Goal: Task Accomplishment & Management: Complete application form

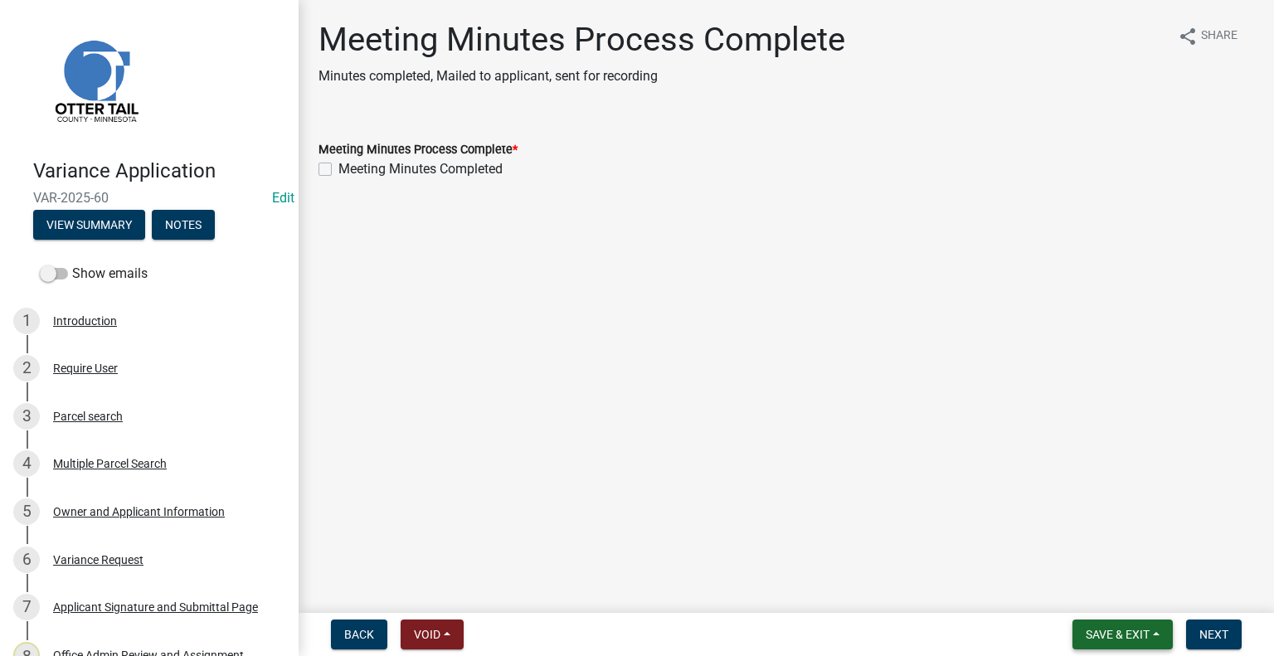
click at [1121, 641] on button "Save & Exit" at bounding box center [1122, 635] width 100 height 30
click at [1095, 600] on button "Save & Exit" at bounding box center [1106, 591] width 133 height 40
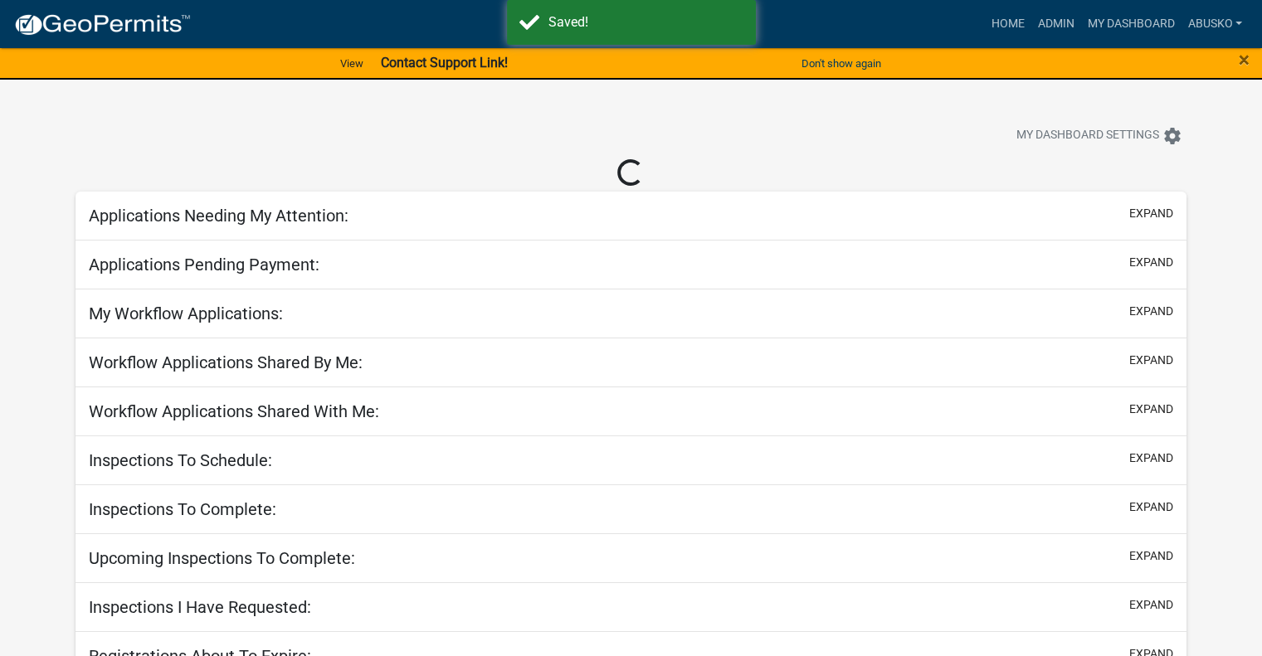
select select "1: 25"
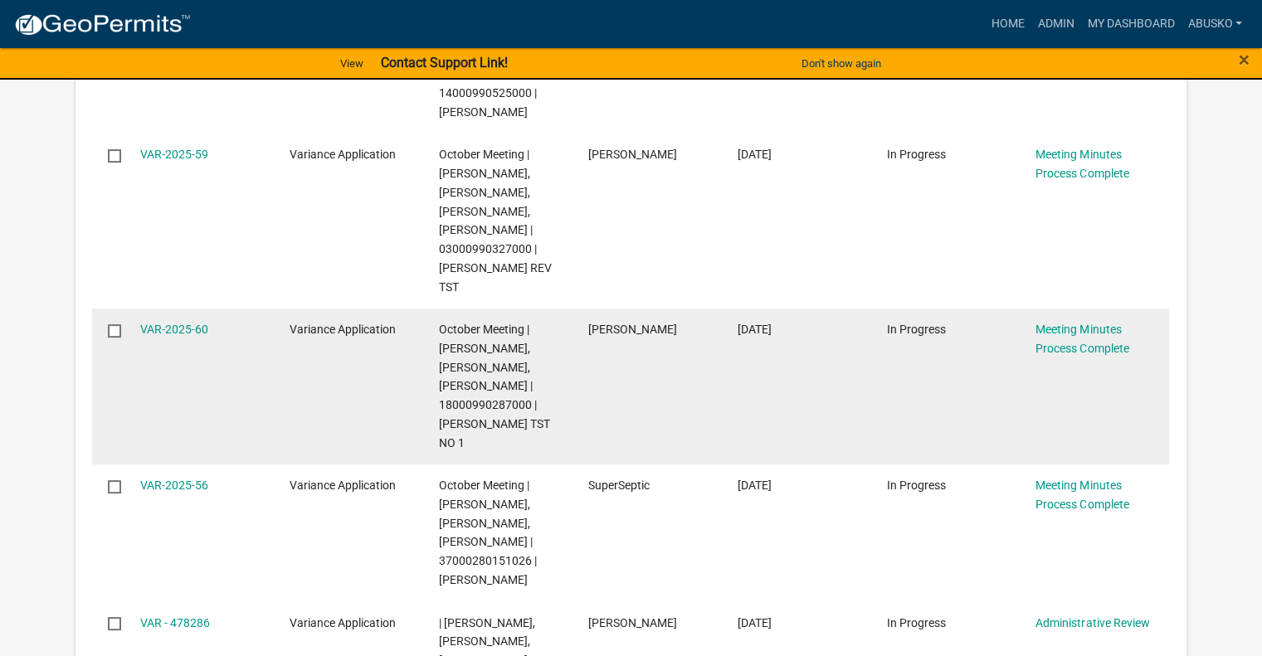
scroll to position [552, 0]
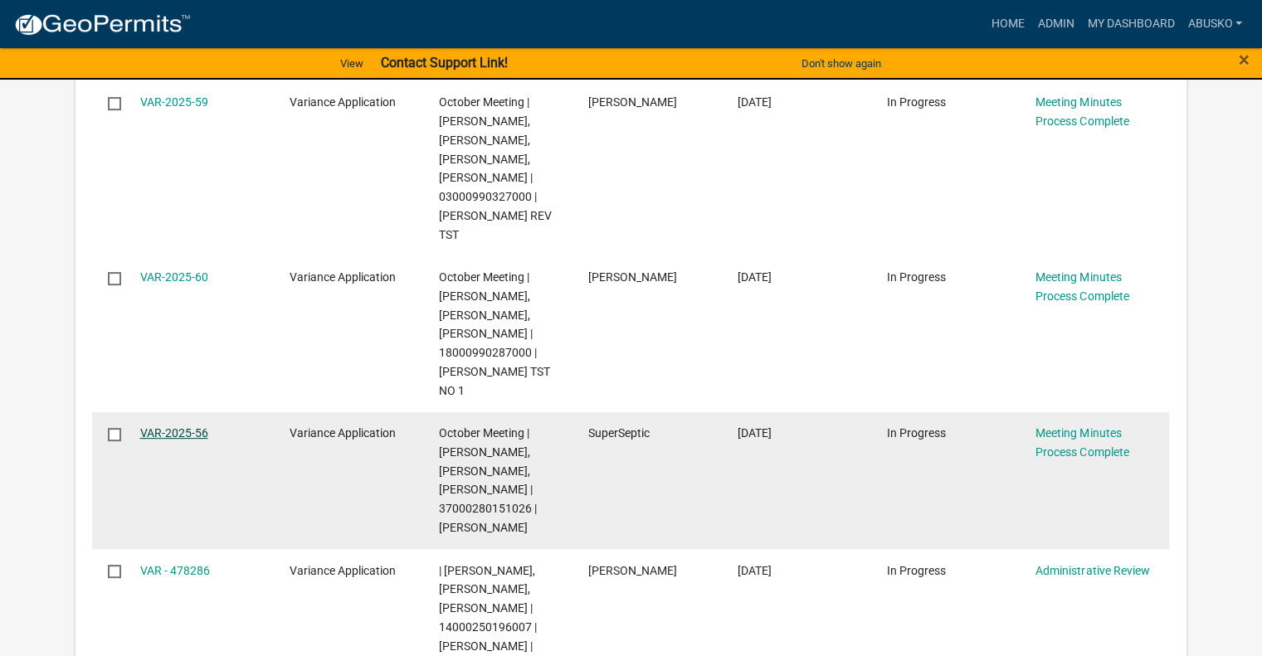
click at [189, 432] on link "VAR-2025-56" at bounding box center [174, 432] width 68 height 13
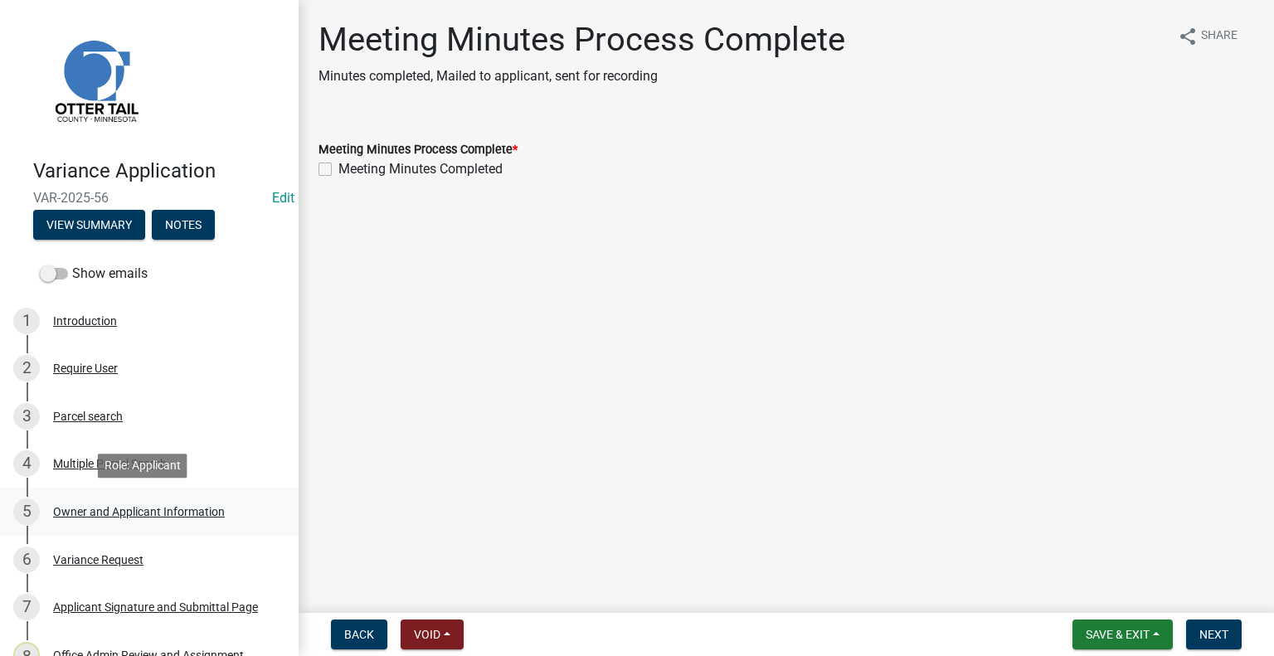
click at [146, 513] on div "Owner and Applicant Information" at bounding box center [139, 512] width 172 height 12
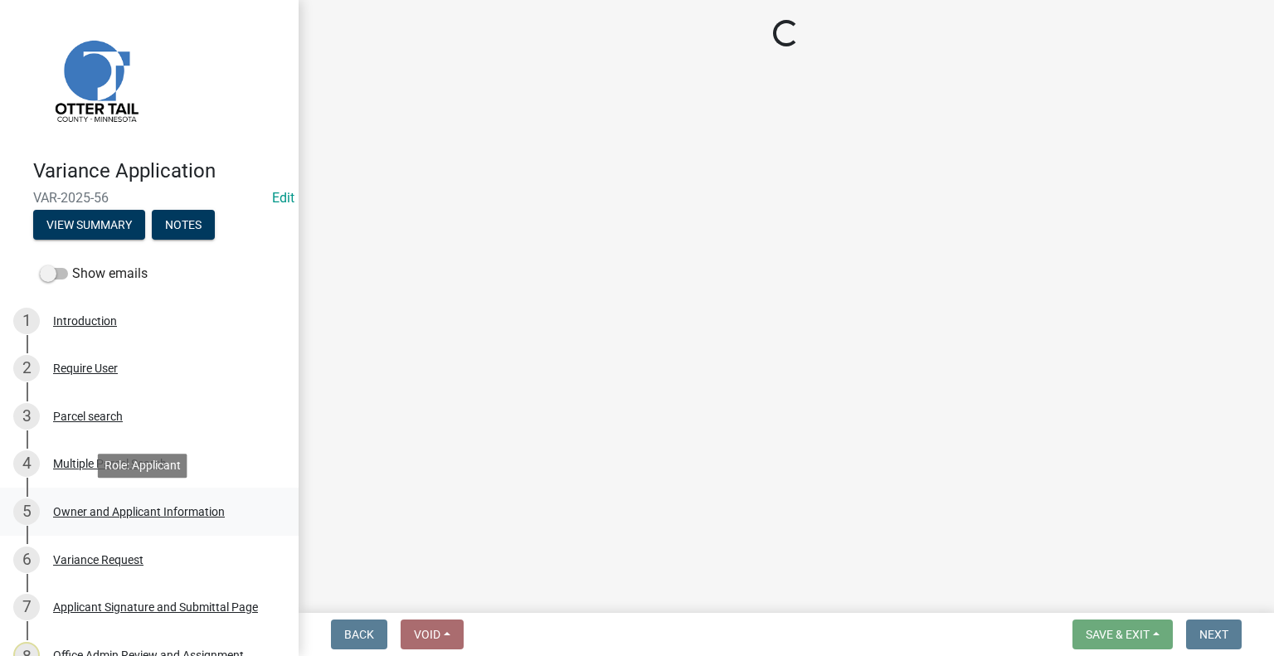
select select "26d9dc3a-5afa-4bd9-b8d6-98f5eeaf68e9"
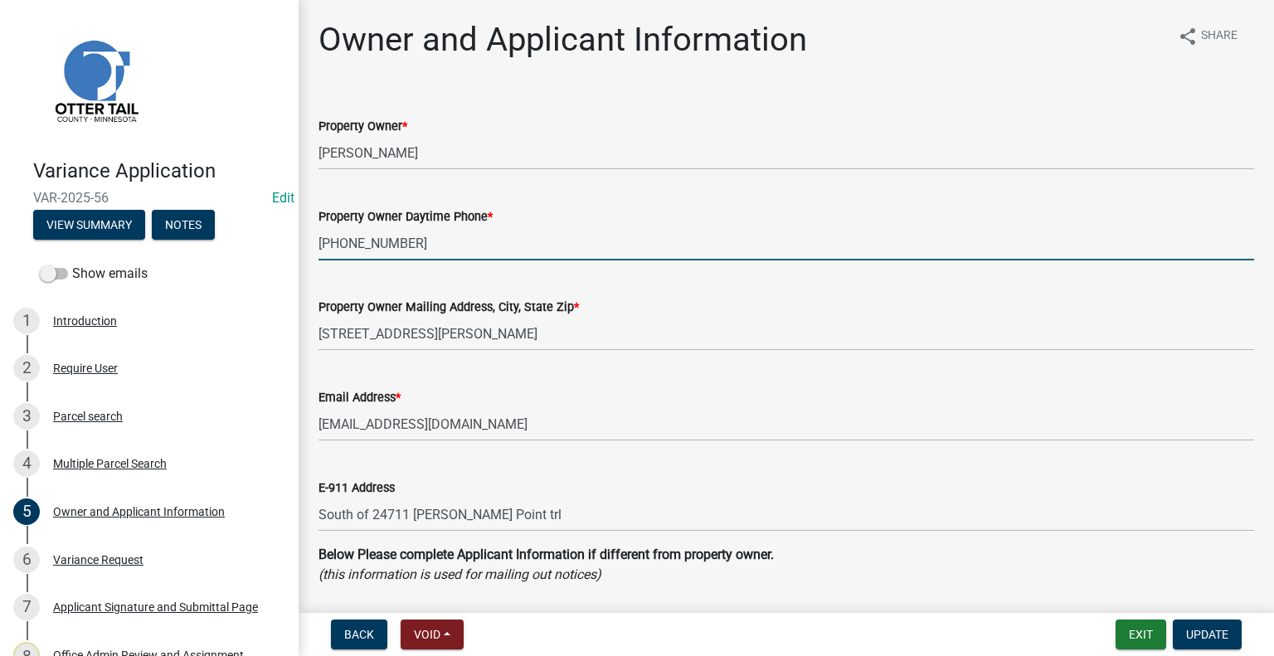
drag, startPoint x: 338, startPoint y: 245, endPoint x: 342, endPoint y: 207, distance: 37.5
click at [338, 242] on input "+1 608-403-7326" at bounding box center [786, 243] width 936 height 34
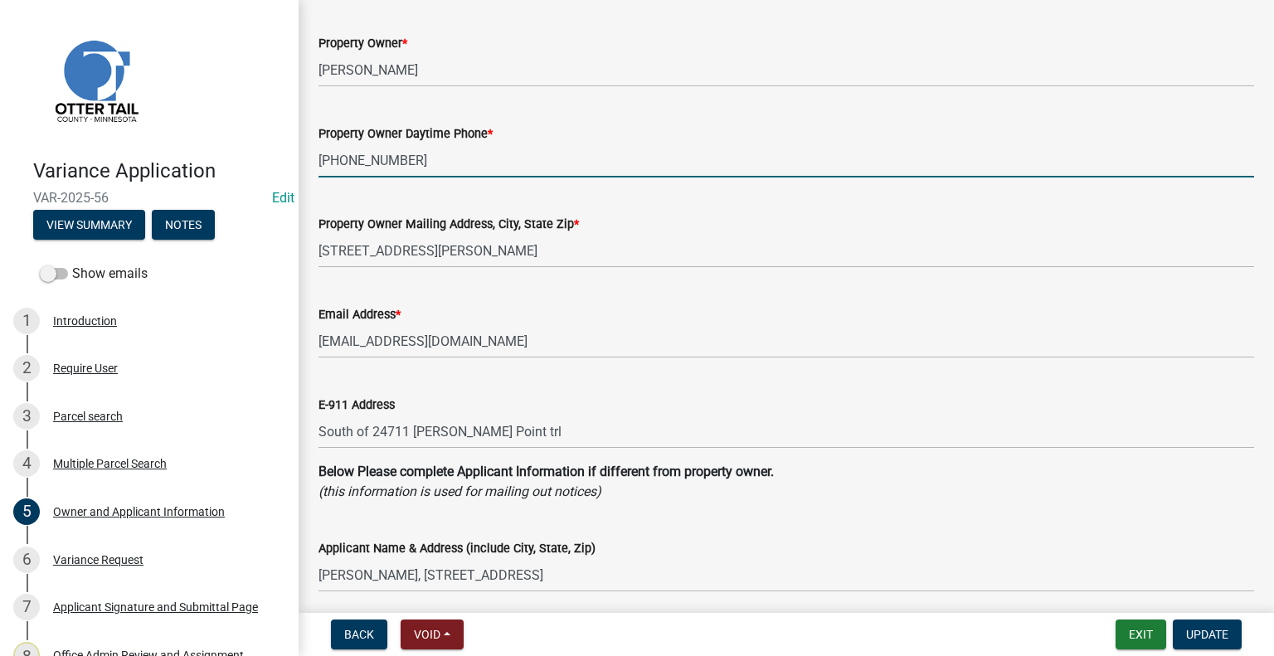
scroll to position [166, 0]
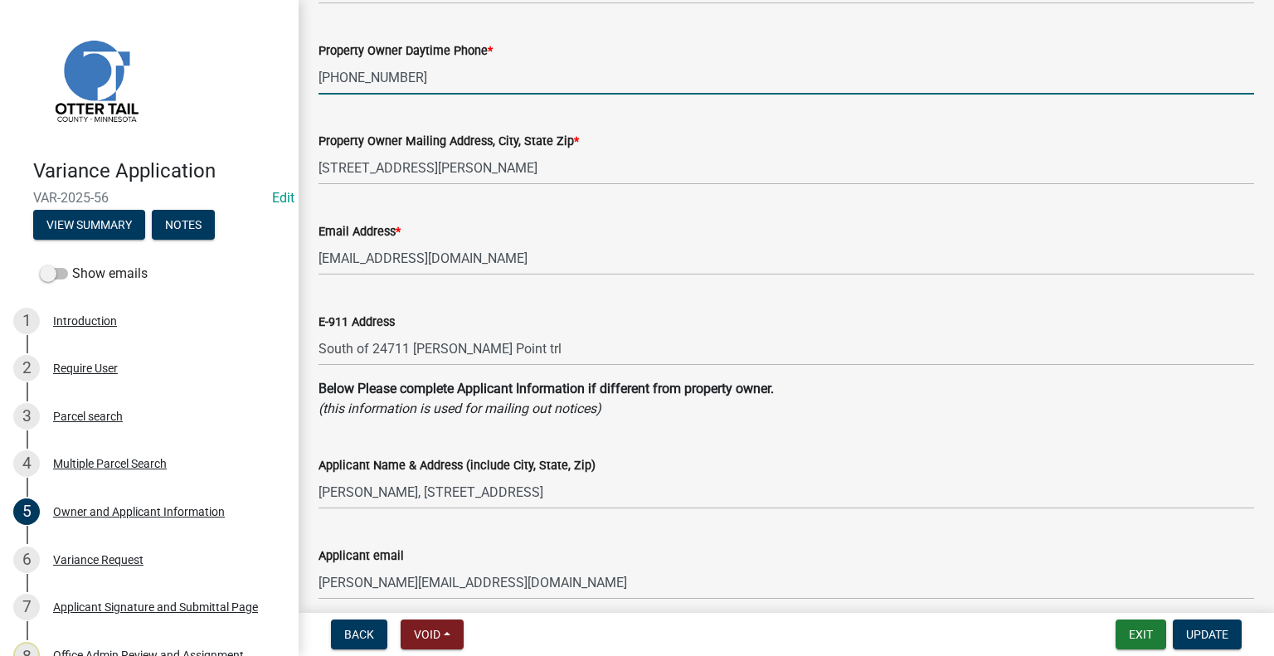
type input "608-403-7326"
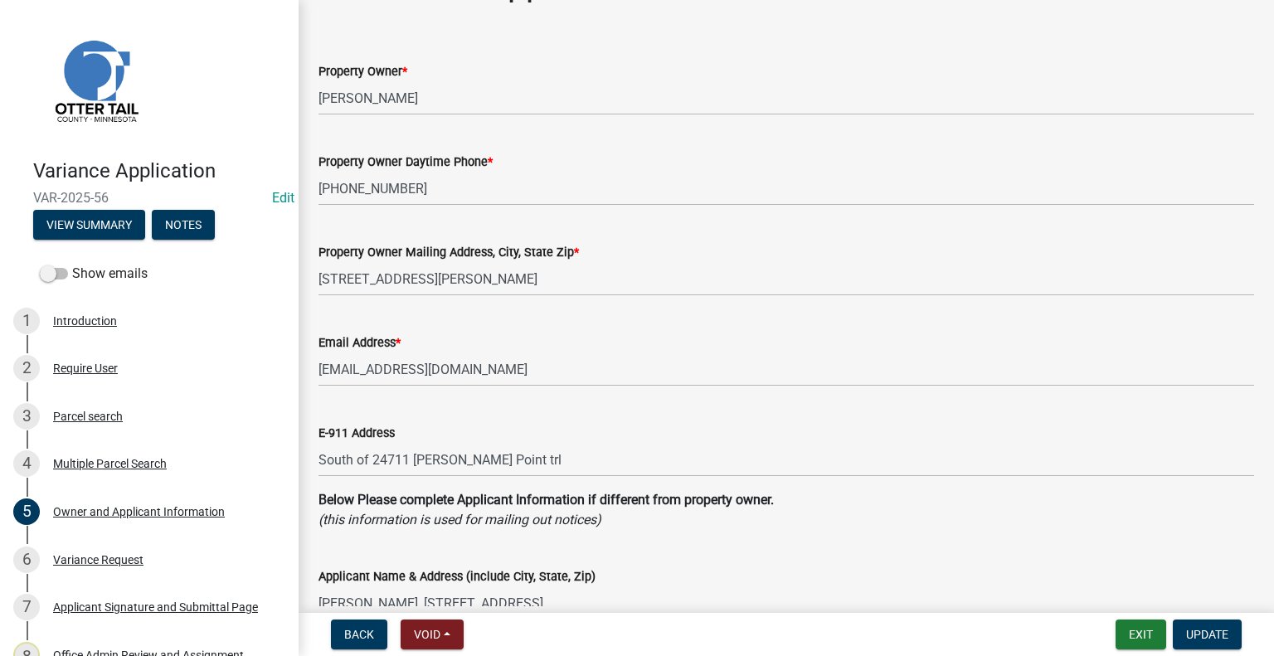
scroll to position [0, 0]
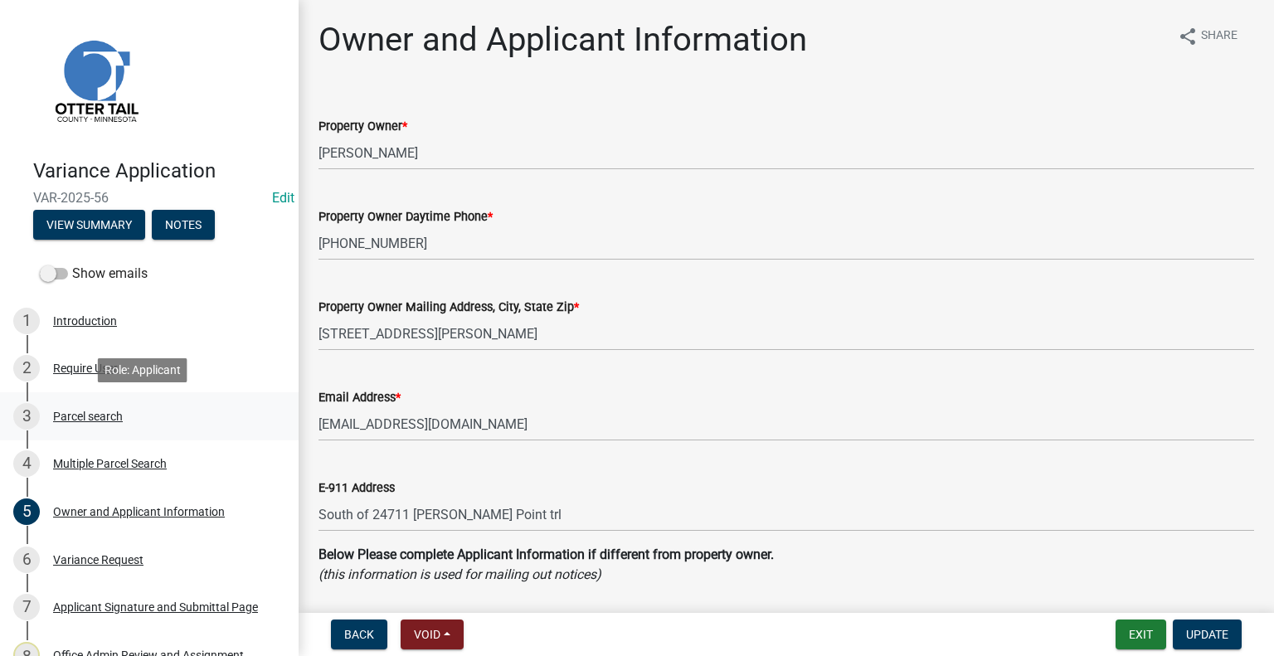
click at [92, 411] on div "Parcel search" at bounding box center [88, 417] width 70 height 12
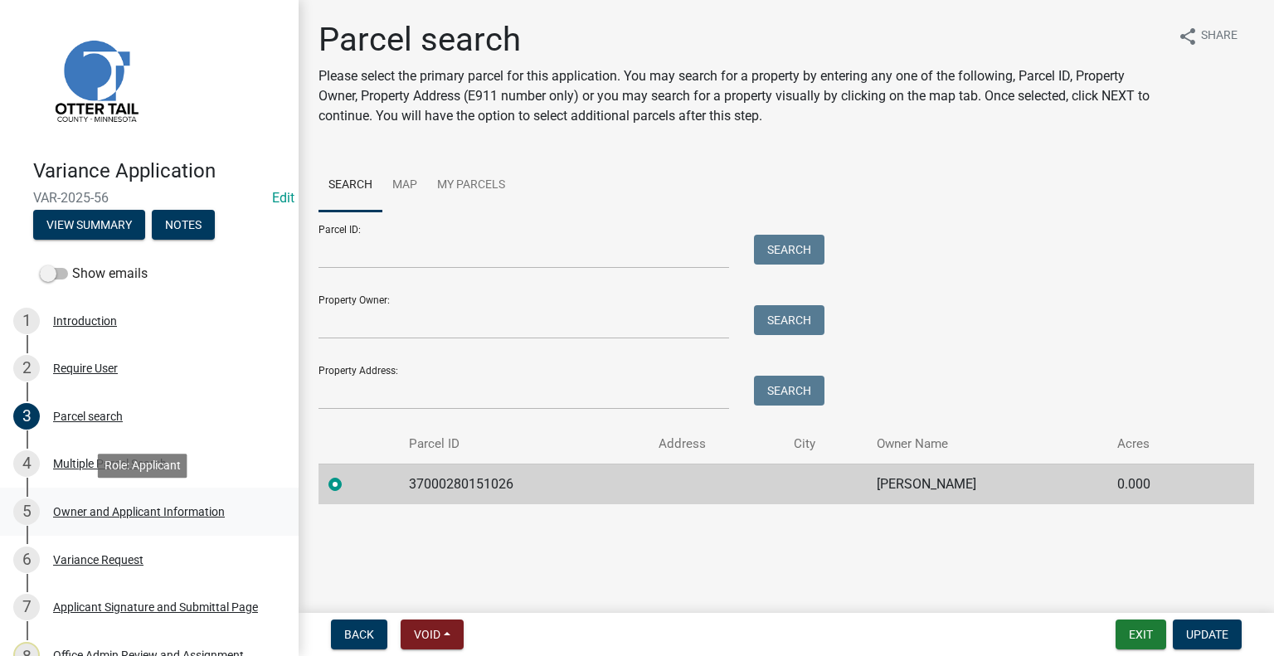
click at [105, 512] on div "Owner and Applicant Information" at bounding box center [139, 512] width 172 height 12
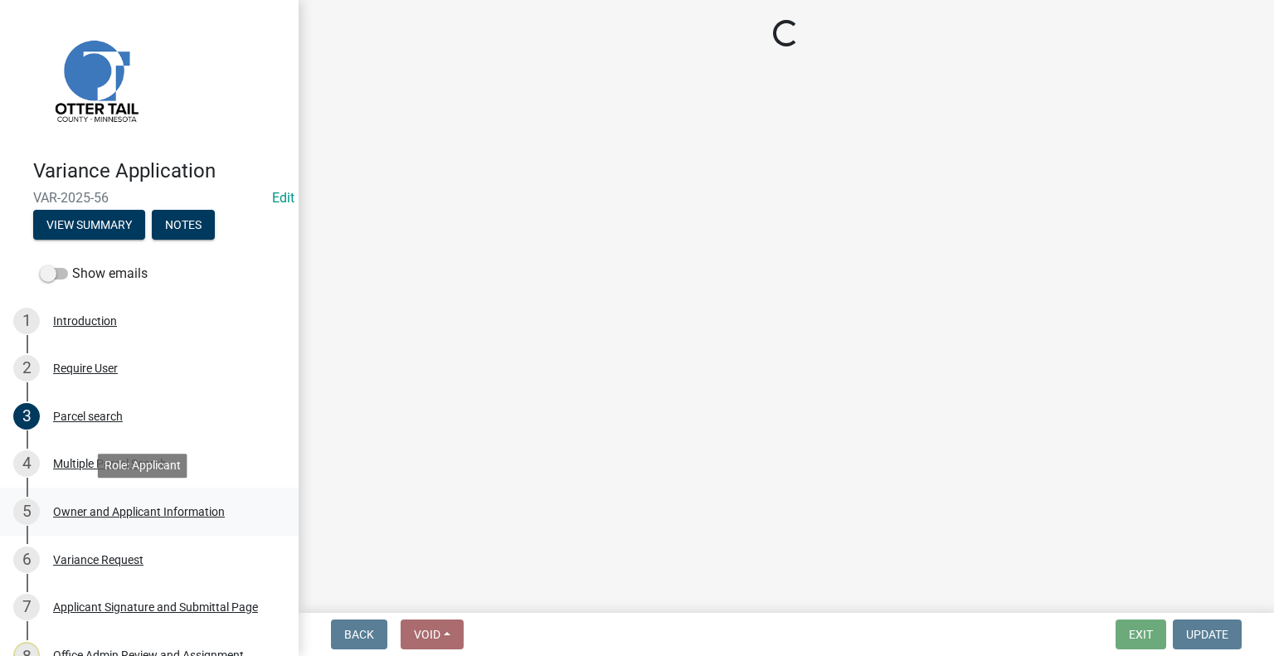
select select "26d9dc3a-5afa-4bd9-b8d6-98f5eeaf68e9"
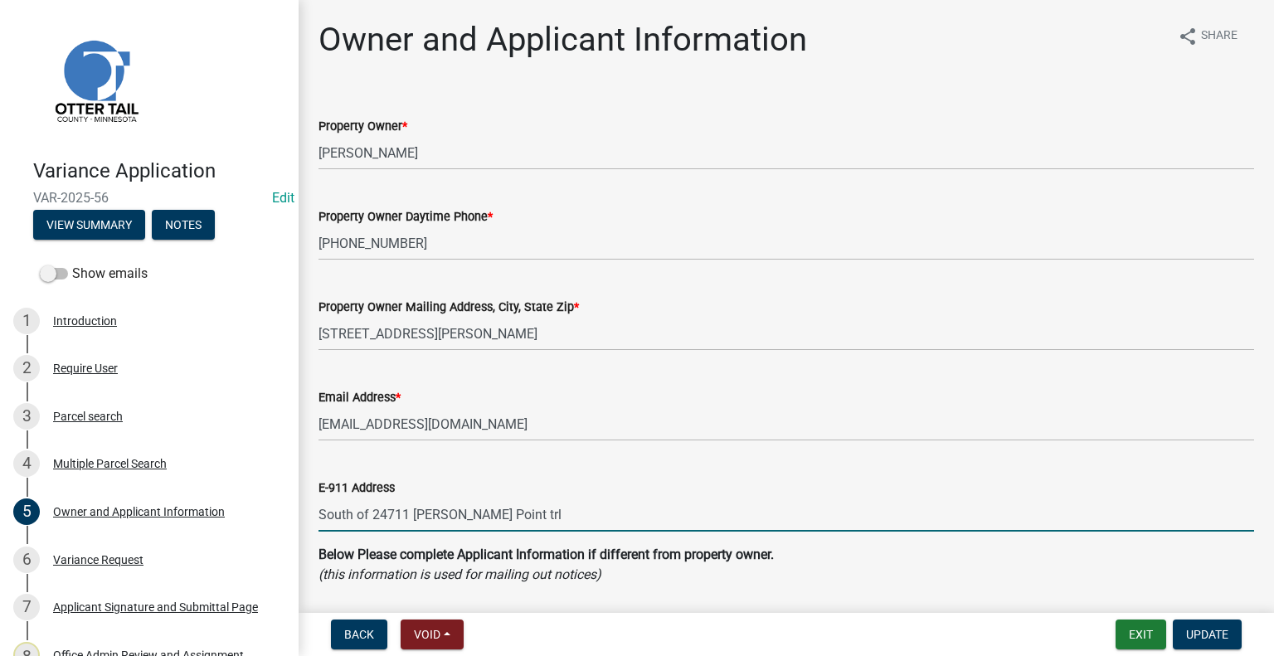
click at [544, 523] on input "South of 24711 Matson Point trl" at bounding box center [786, 515] width 936 height 34
click at [321, 515] on input "South of 24711 Matson Point Trl., Pelican Rapids MN 56572" at bounding box center [786, 515] width 936 height 34
click at [445, 513] on input "None - Located South of 24711 Matson Point Trl., Pelican Rapids MN 56572" at bounding box center [786, 515] width 936 height 34
type input "None - Located South (Across the Road) of 24711 Matson Point Trl., Pelican Rapi…"
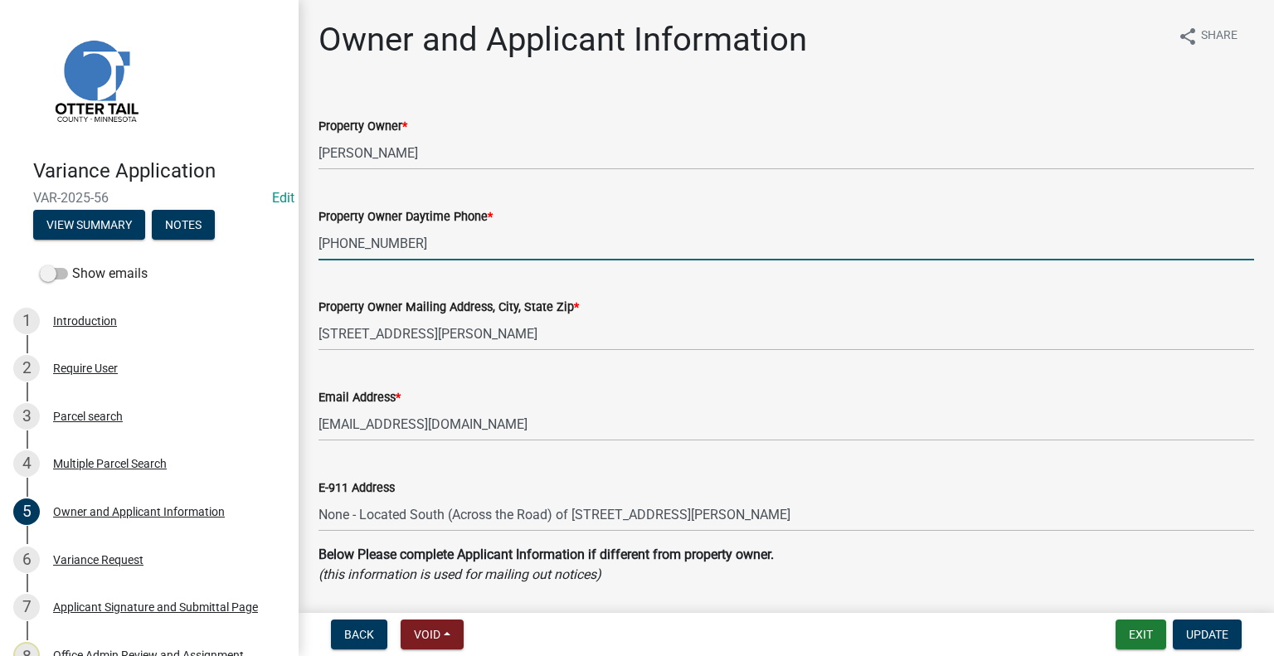
drag, startPoint x: 338, startPoint y: 246, endPoint x: 437, endPoint y: 119, distance: 160.8
click at [343, 237] on input "+1 608-403-7326" at bounding box center [786, 243] width 936 height 34
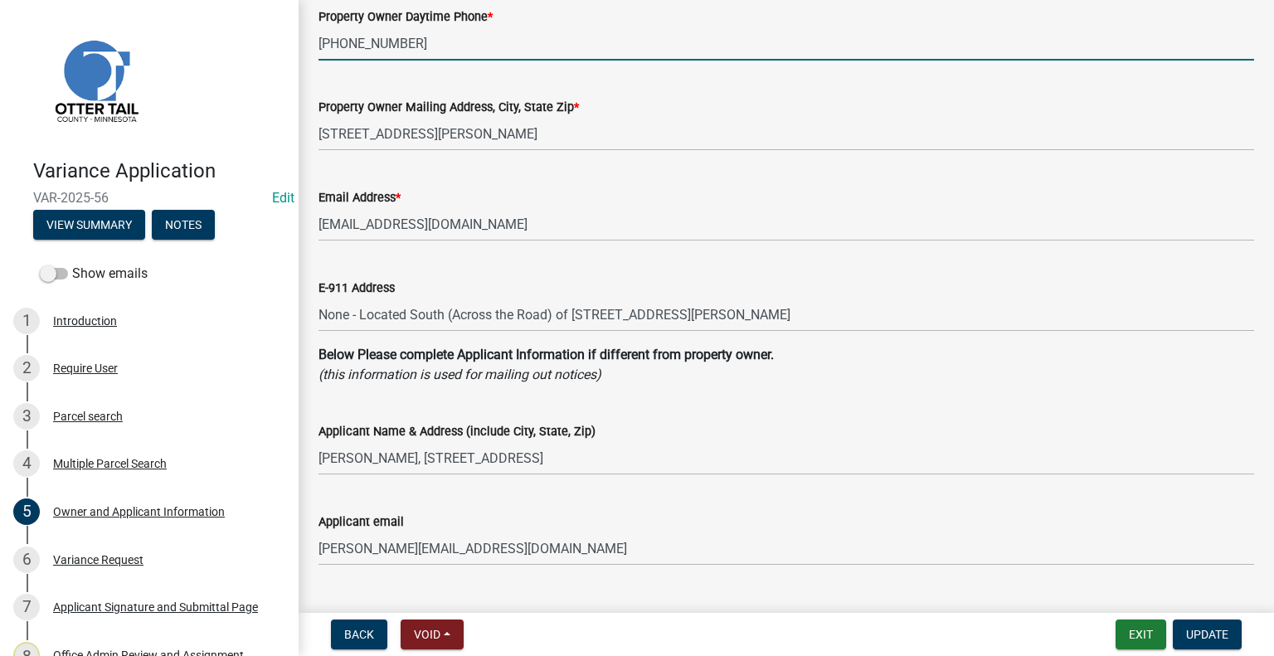
scroll to position [332, 0]
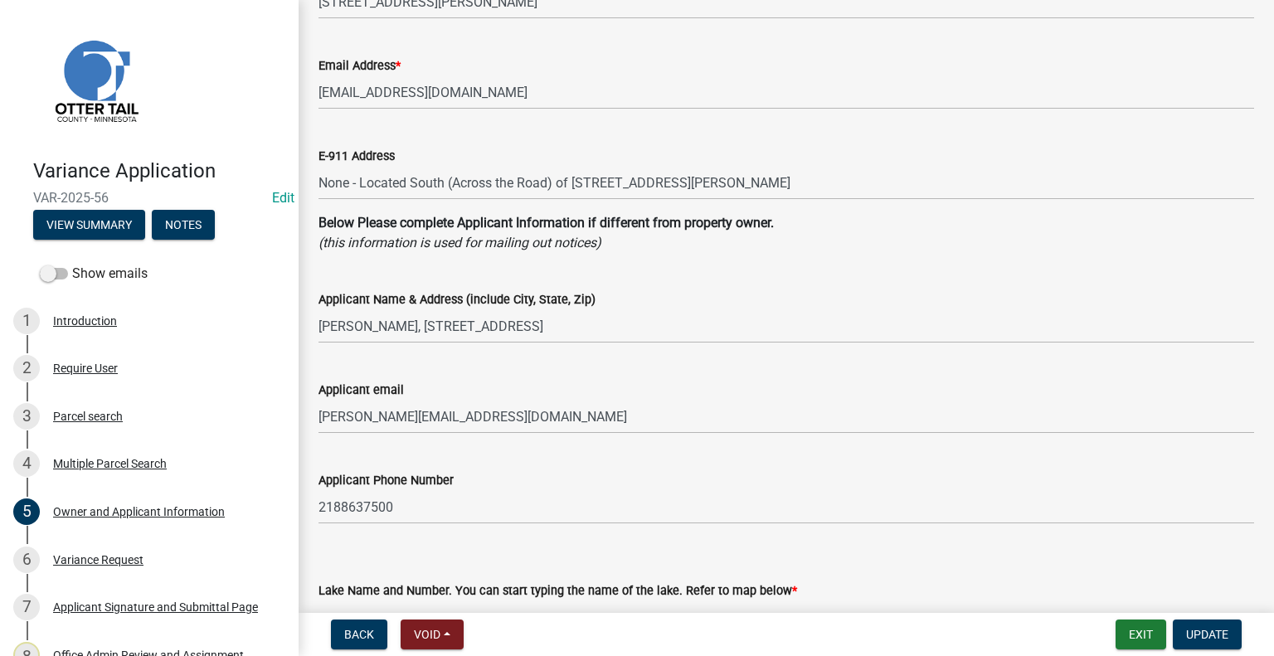
type input "608-403-7326"
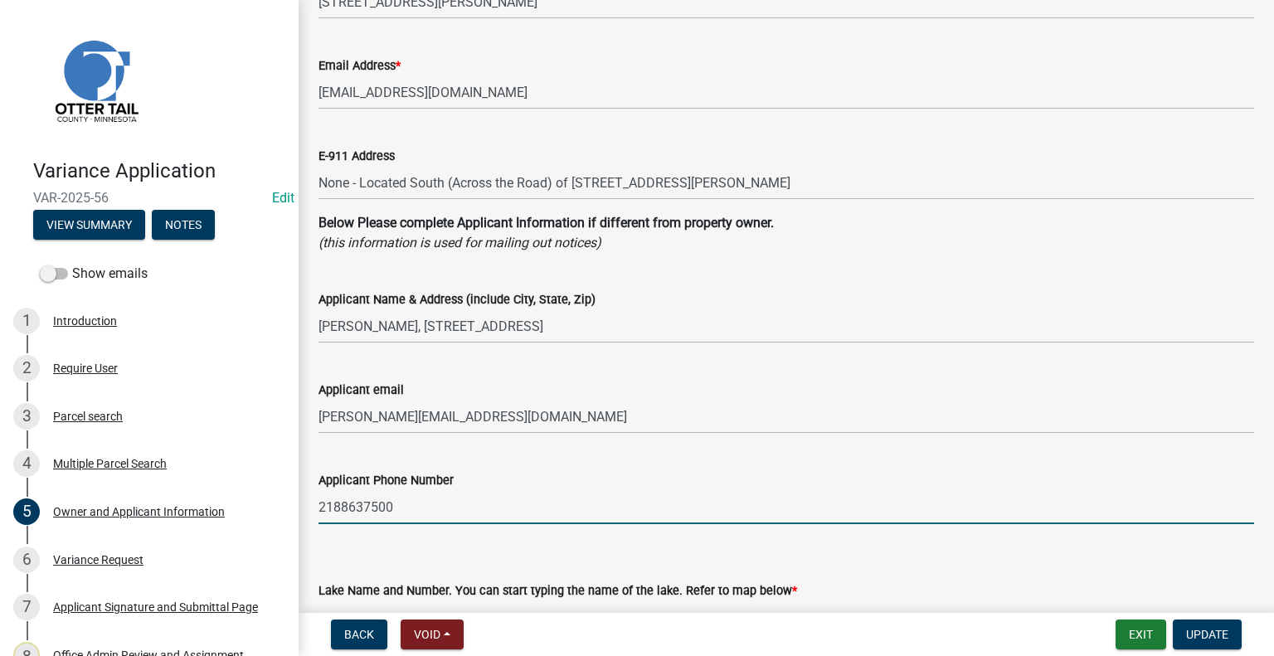
click at [340, 505] on input "2188637500" at bounding box center [786, 507] width 936 height 34
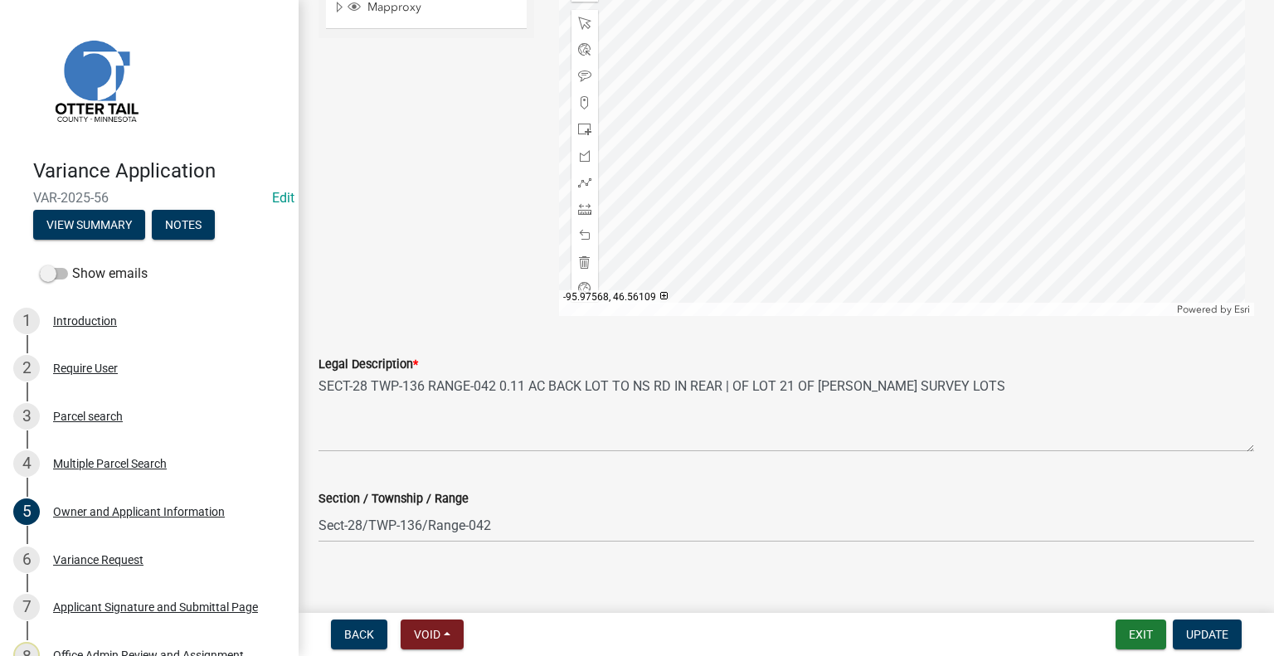
scroll to position [1613, 0]
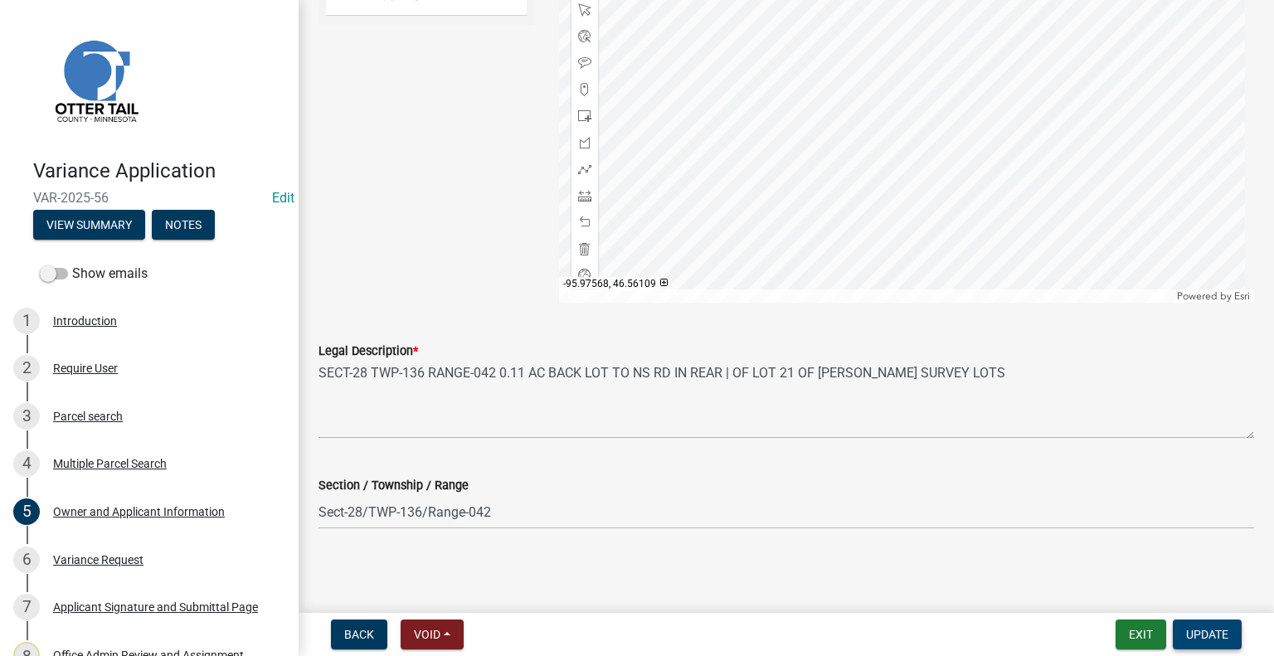
type input "218-863-7500"
click at [1220, 630] on span "Update" at bounding box center [1207, 634] width 42 height 13
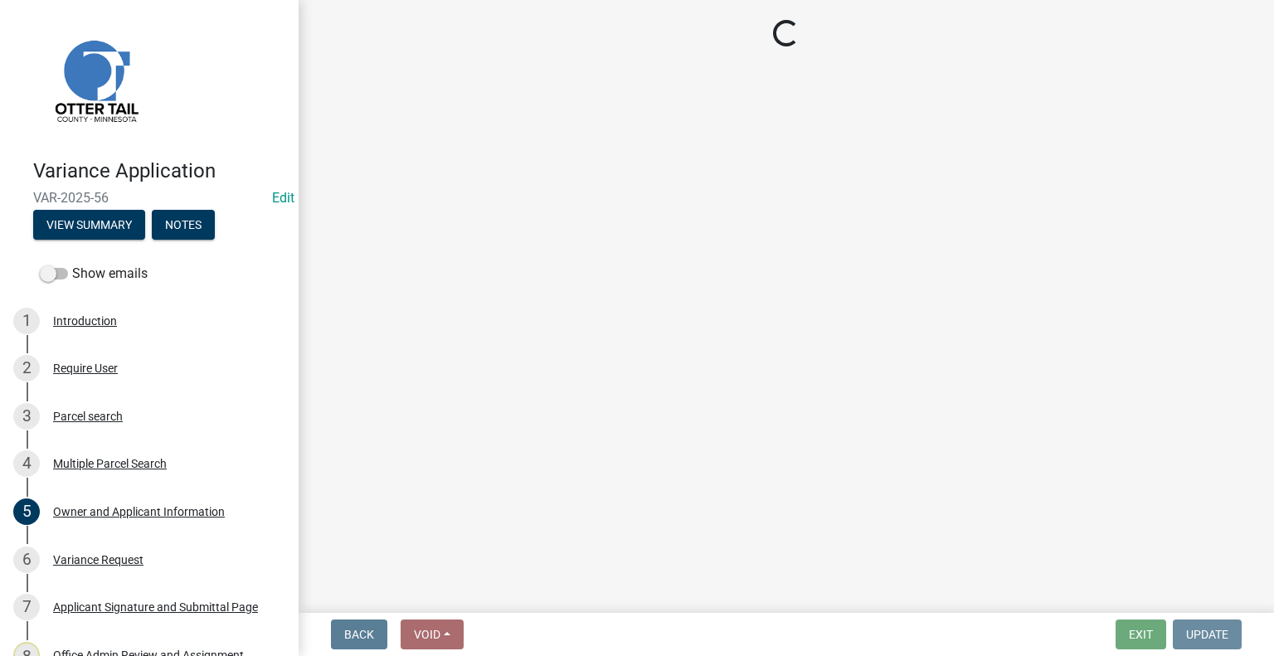
scroll to position [0, 0]
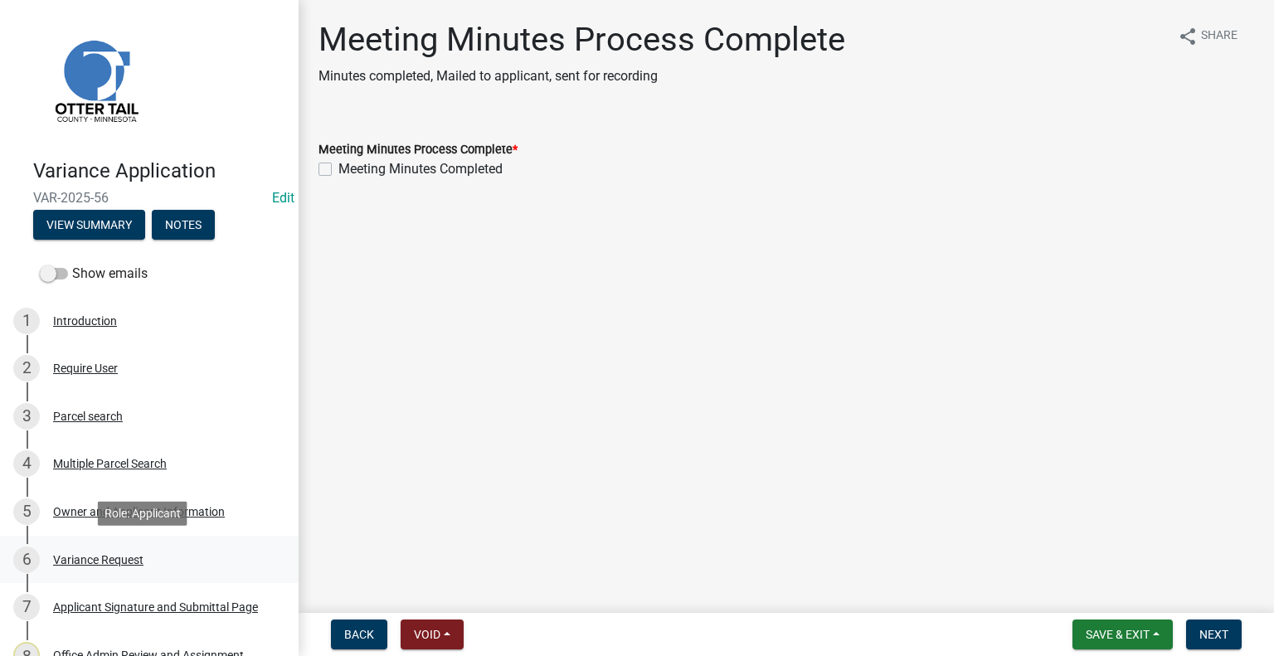
click at [122, 555] on div "Variance Request" at bounding box center [98, 560] width 90 height 12
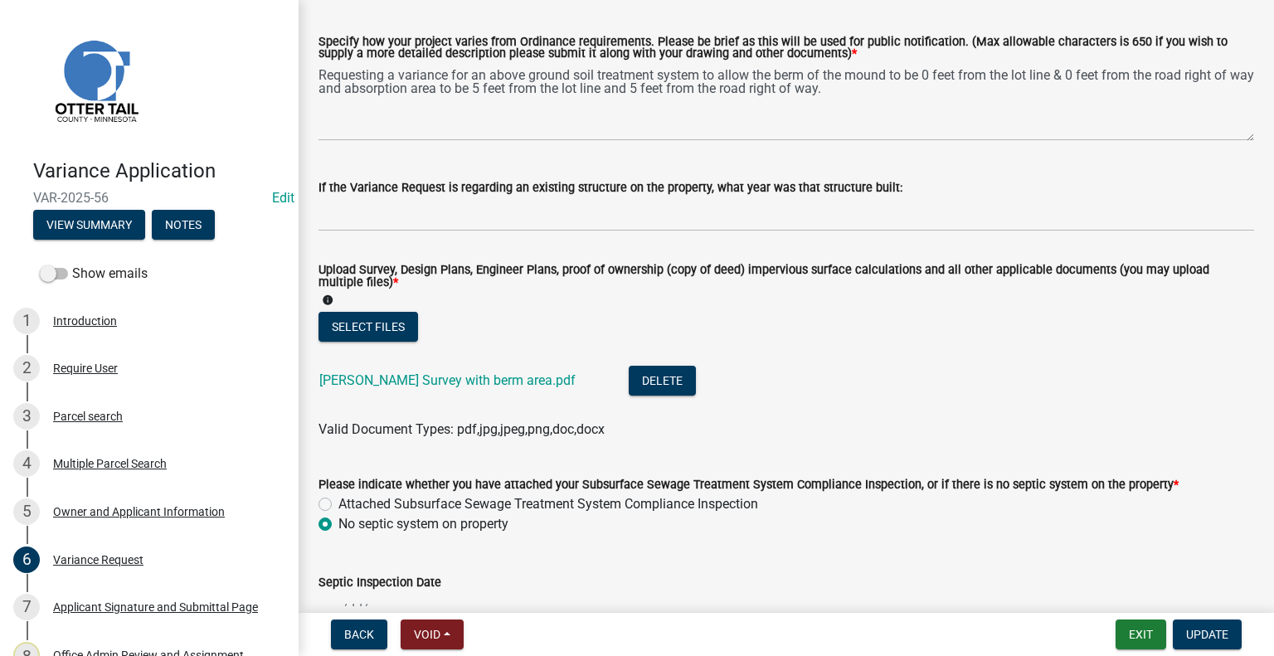
scroll to position [498, 0]
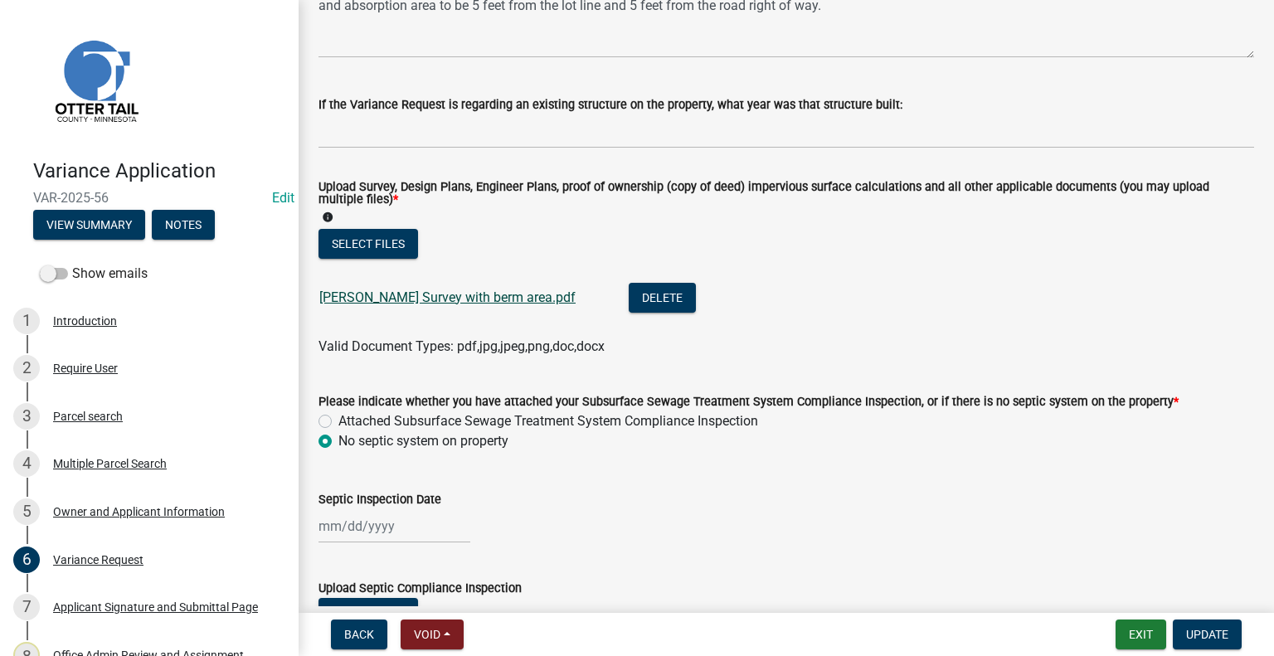
click at [449, 296] on link "Benser Survey with berm area.pdf" at bounding box center [447, 297] width 256 height 16
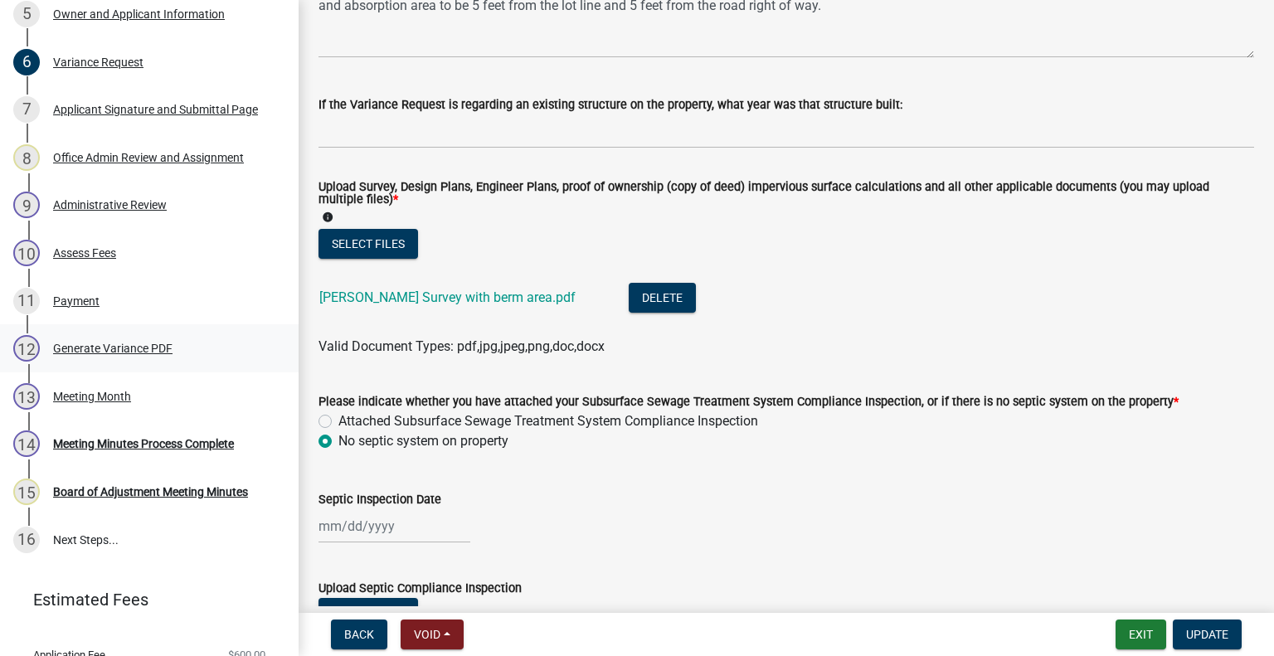
click at [123, 348] on div "Generate Variance PDF" at bounding box center [112, 349] width 119 height 12
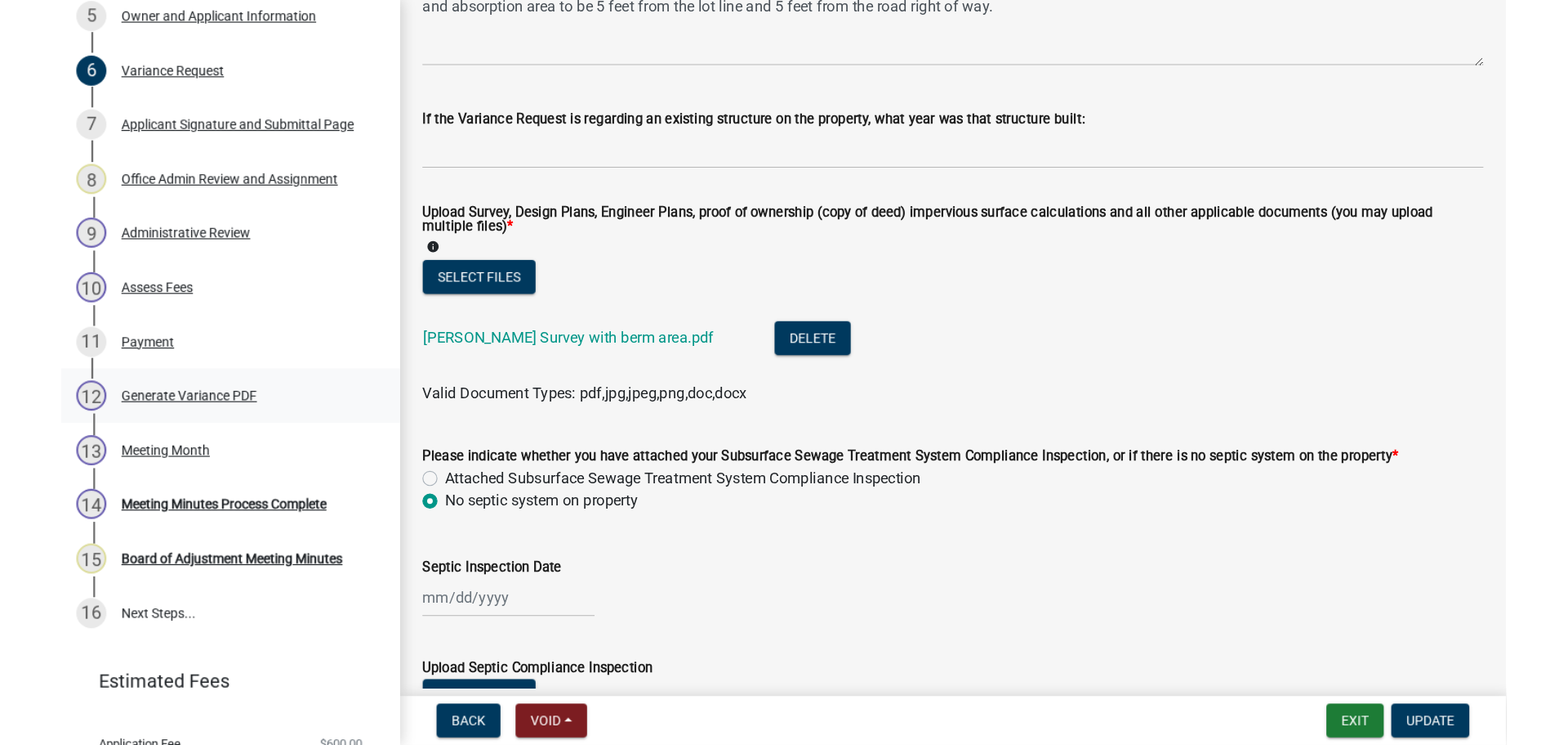
scroll to position [0, 0]
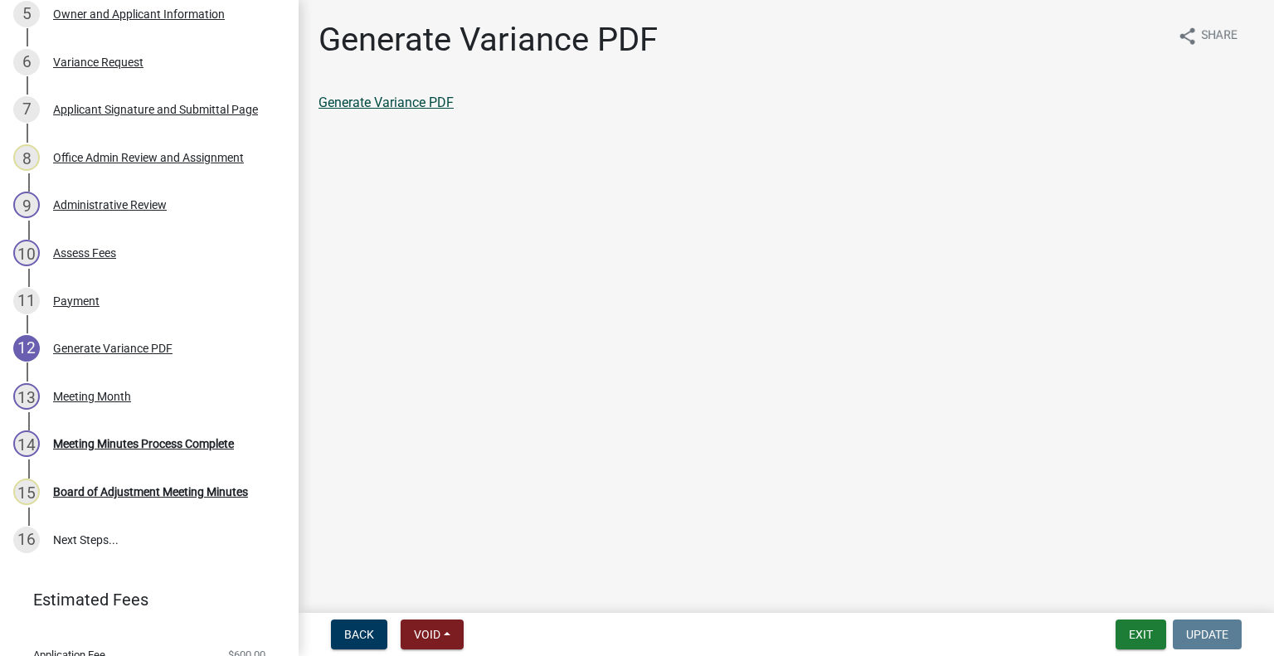
click at [388, 106] on link "Generate Variance PDF" at bounding box center [385, 103] width 135 height 16
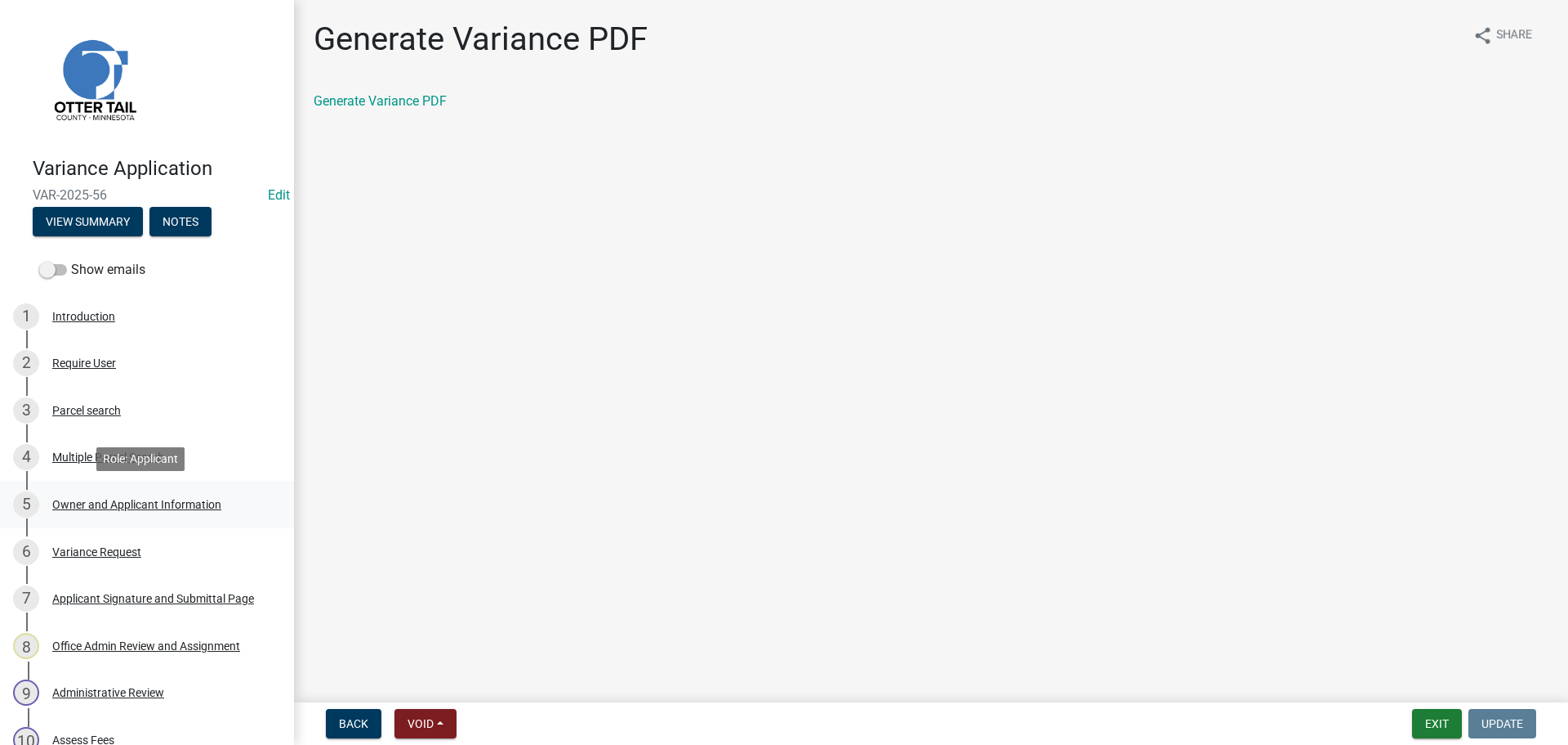
click at [117, 501] on div "Owner and Applicant Information" at bounding box center [137, 505] width 169 height 12
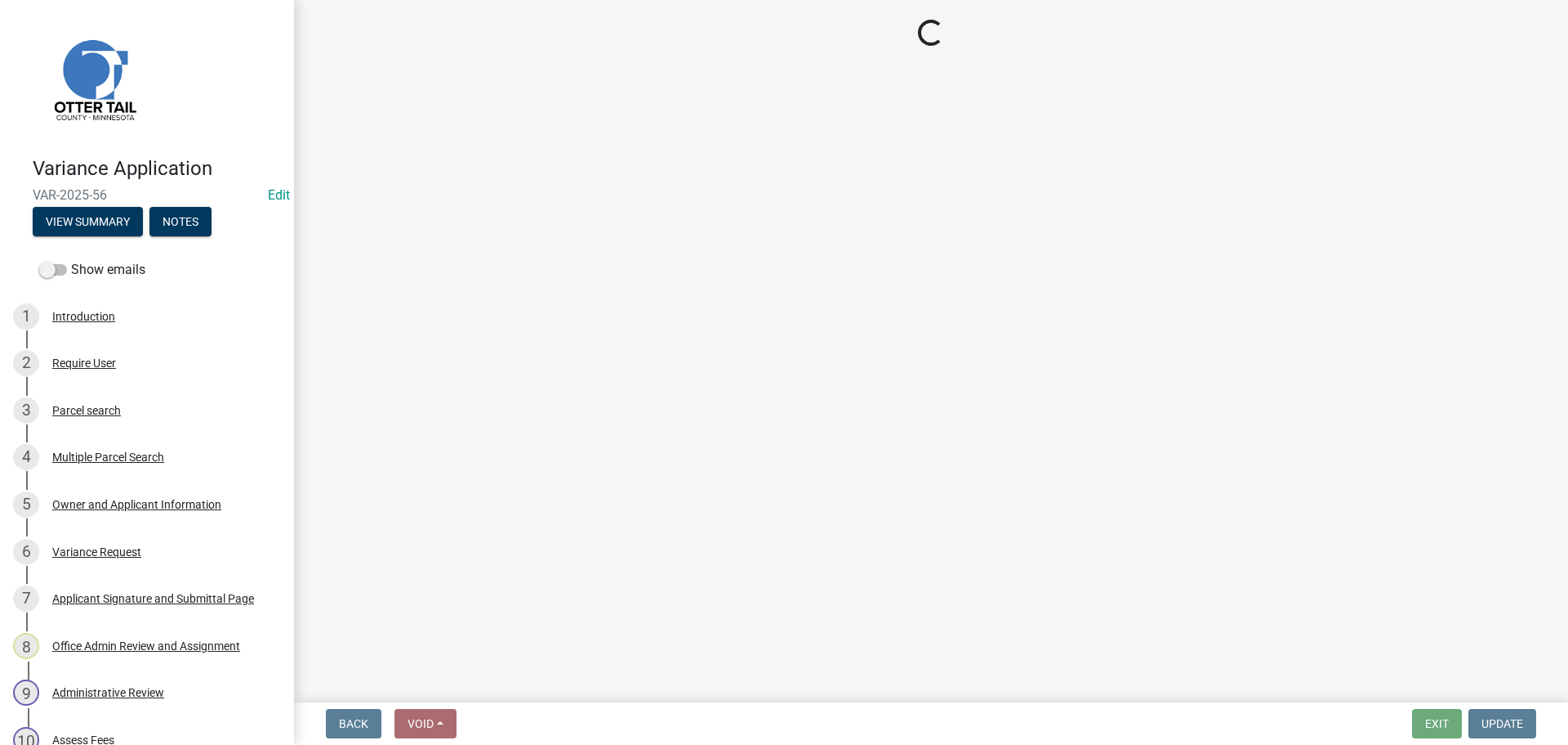
select select "26d9dc3a-5afa-4bd9-b8d6-98f5eeaf68e9"
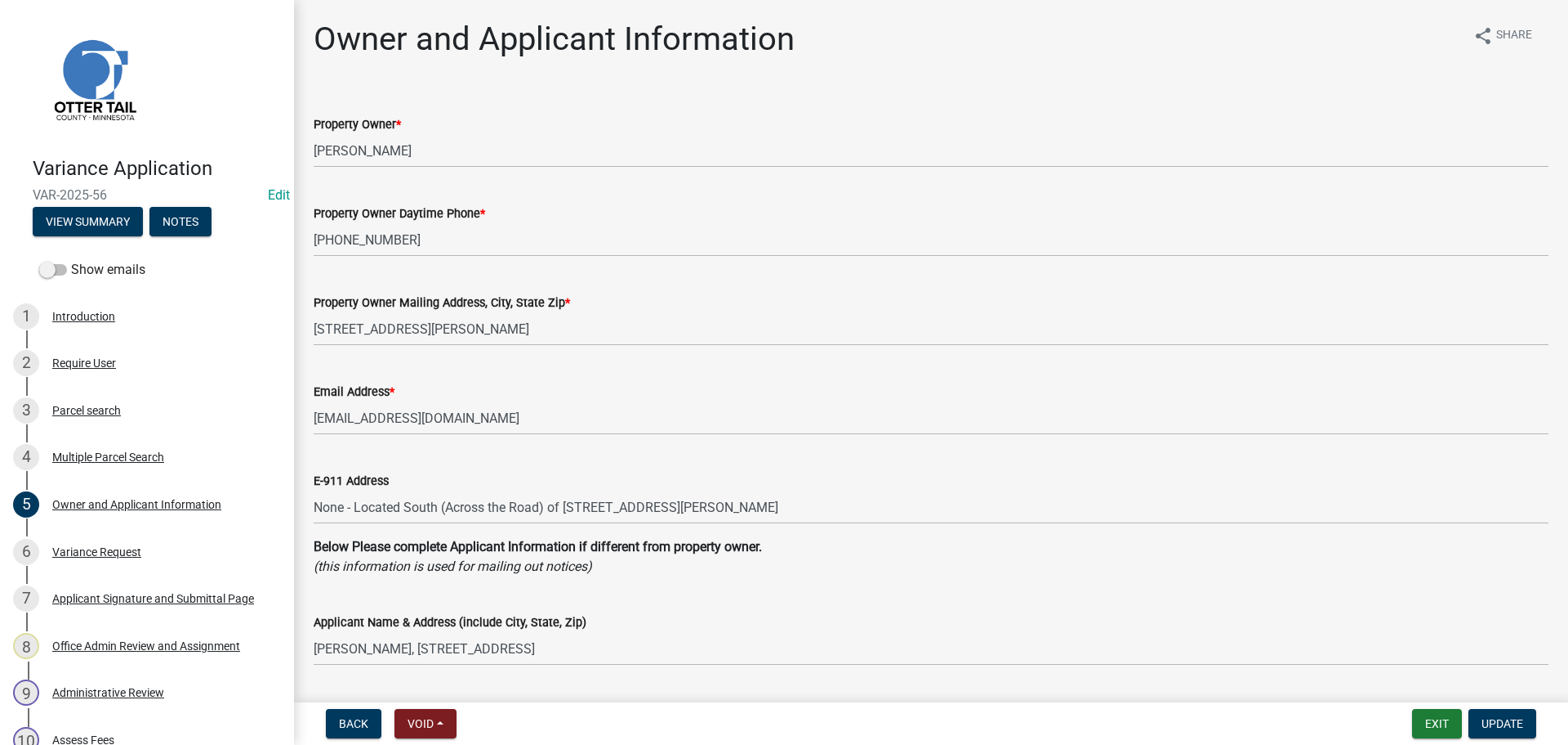
click at [312, 504] on div "E-911 Address None - Located South (Across the Road) of 24711 Matson Point Trl.…" at bounding box center [931, 486] width 1260 height 76
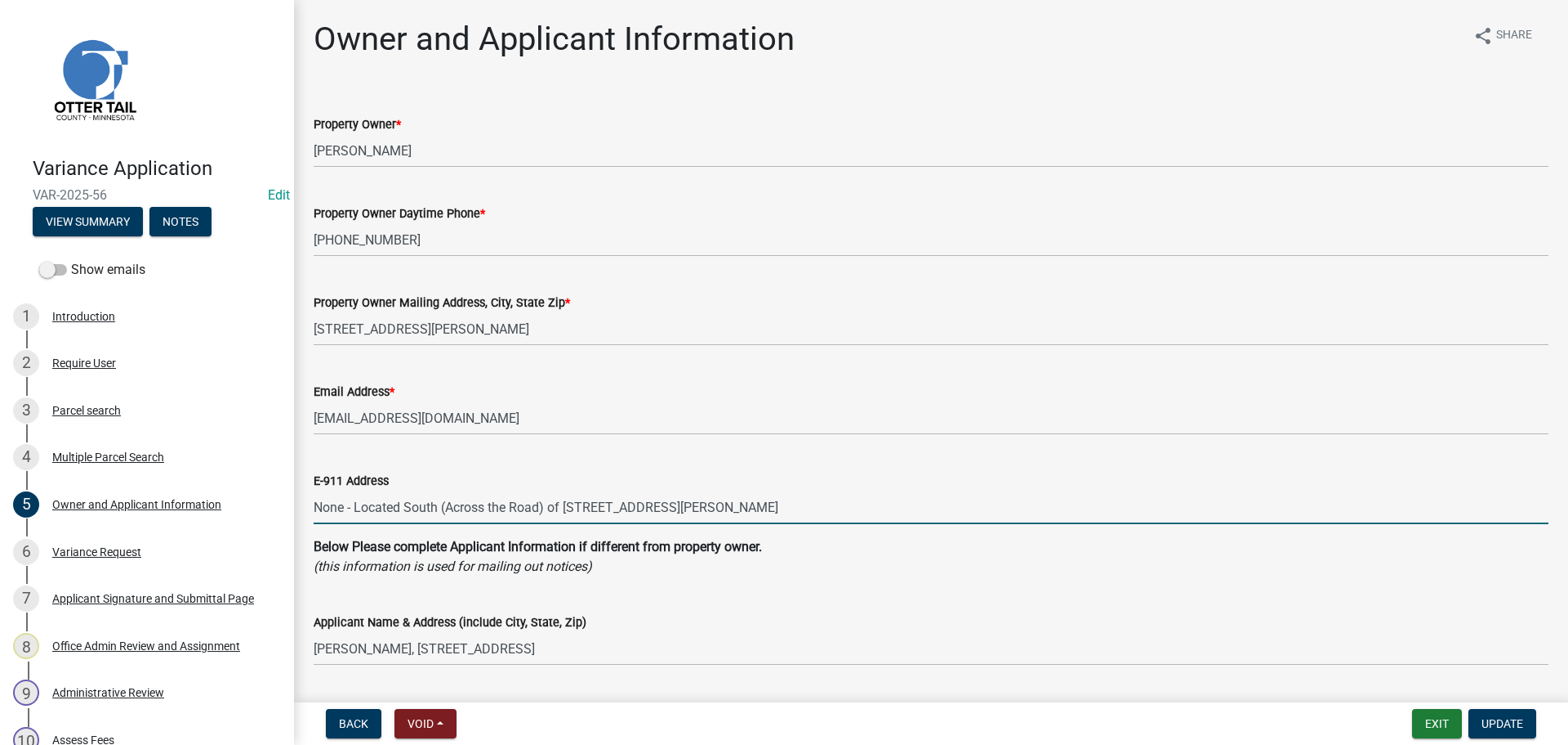
drag, startPoint x: 313, startPoint y: 509, endPoint x: 905, endPoint y: 515, distance: 592.0
click at [905, 515] on input "None - Located South (Across the Road) of 24711 Matson Point Trl., Pelican Rapi…" at bounding box center [931, 508] width 1235 height 34
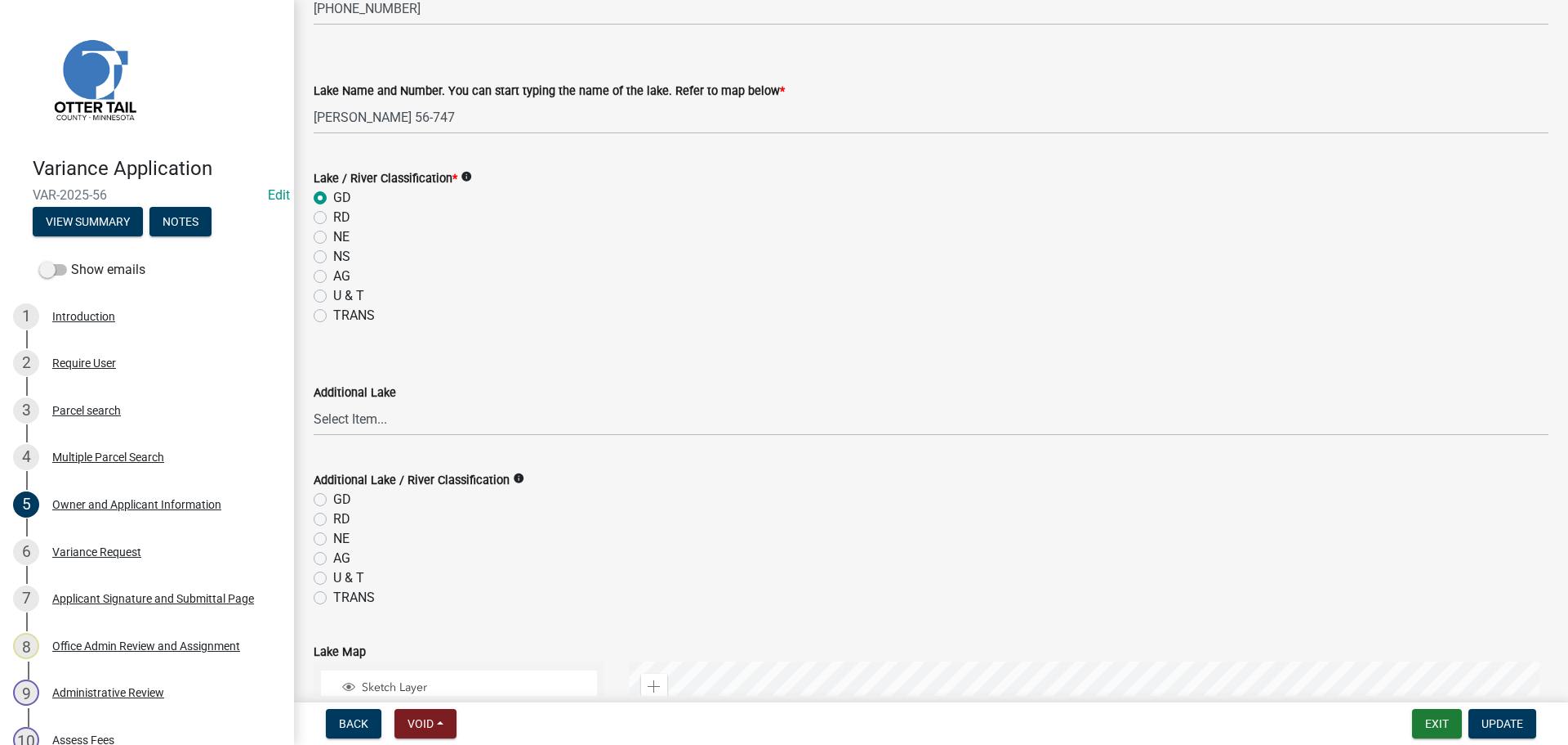
scroll to position [981, 0]
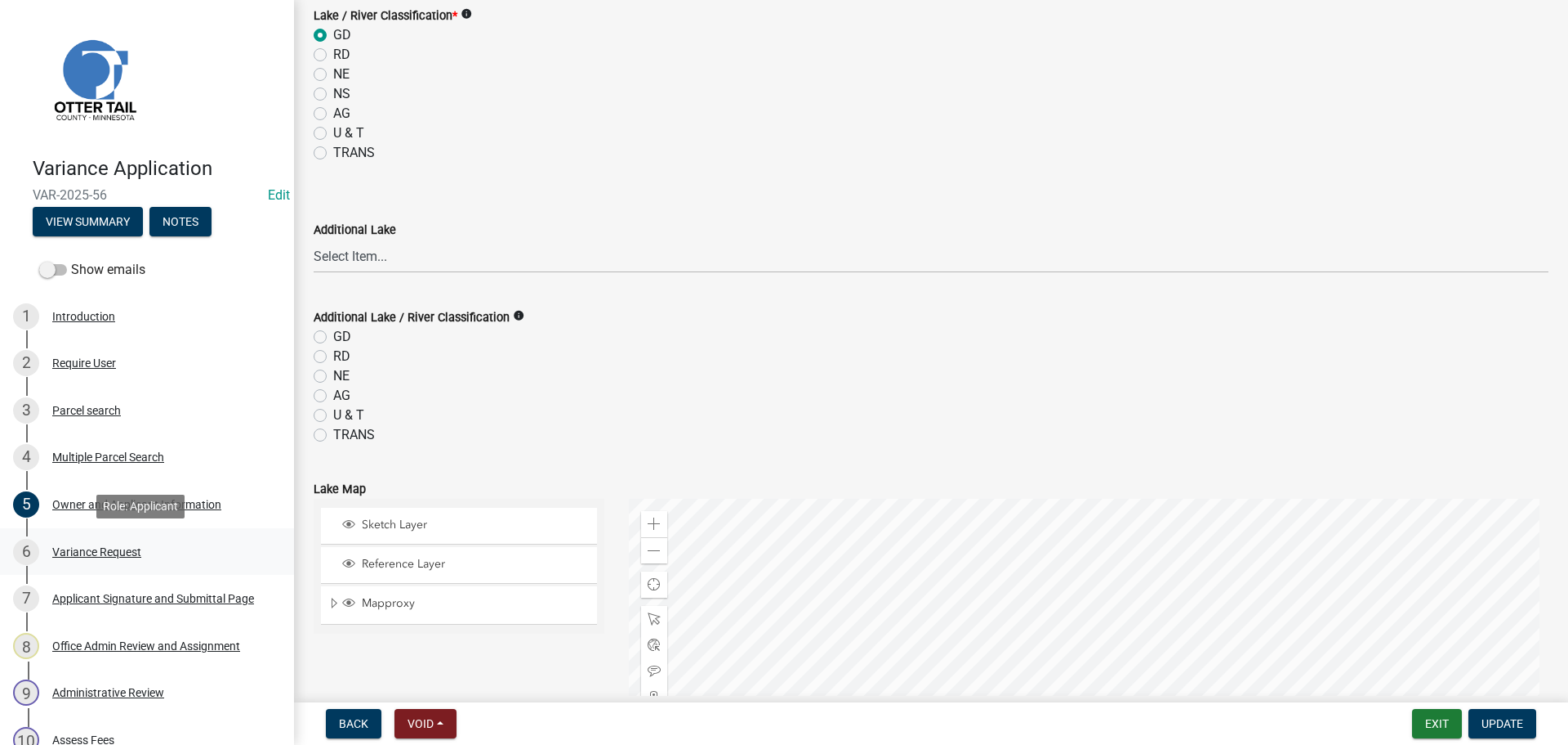
click at [117, 554] on div "Variance Request" at bounding box center [97, 552] width 89 height 12
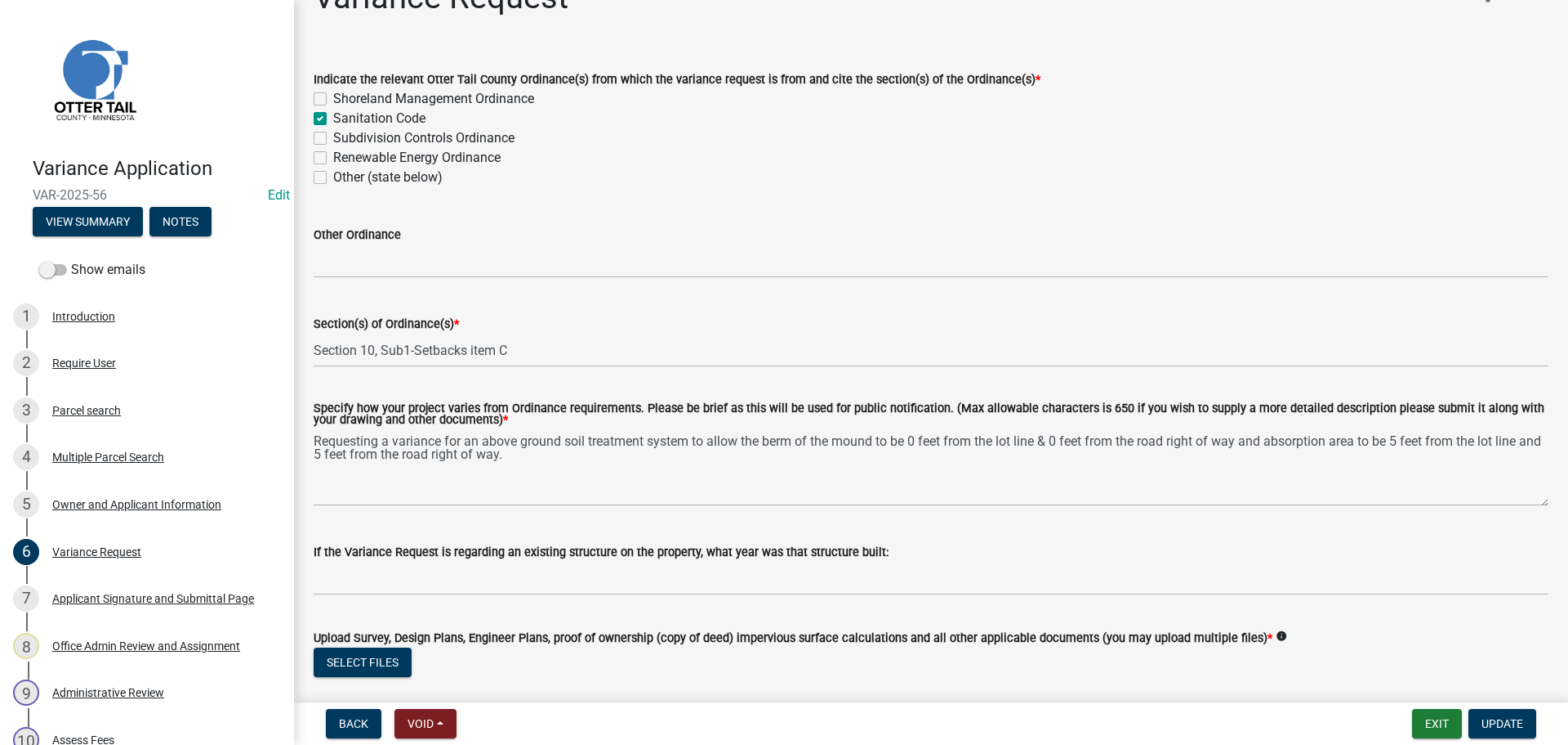
scroll to position [82, 0]
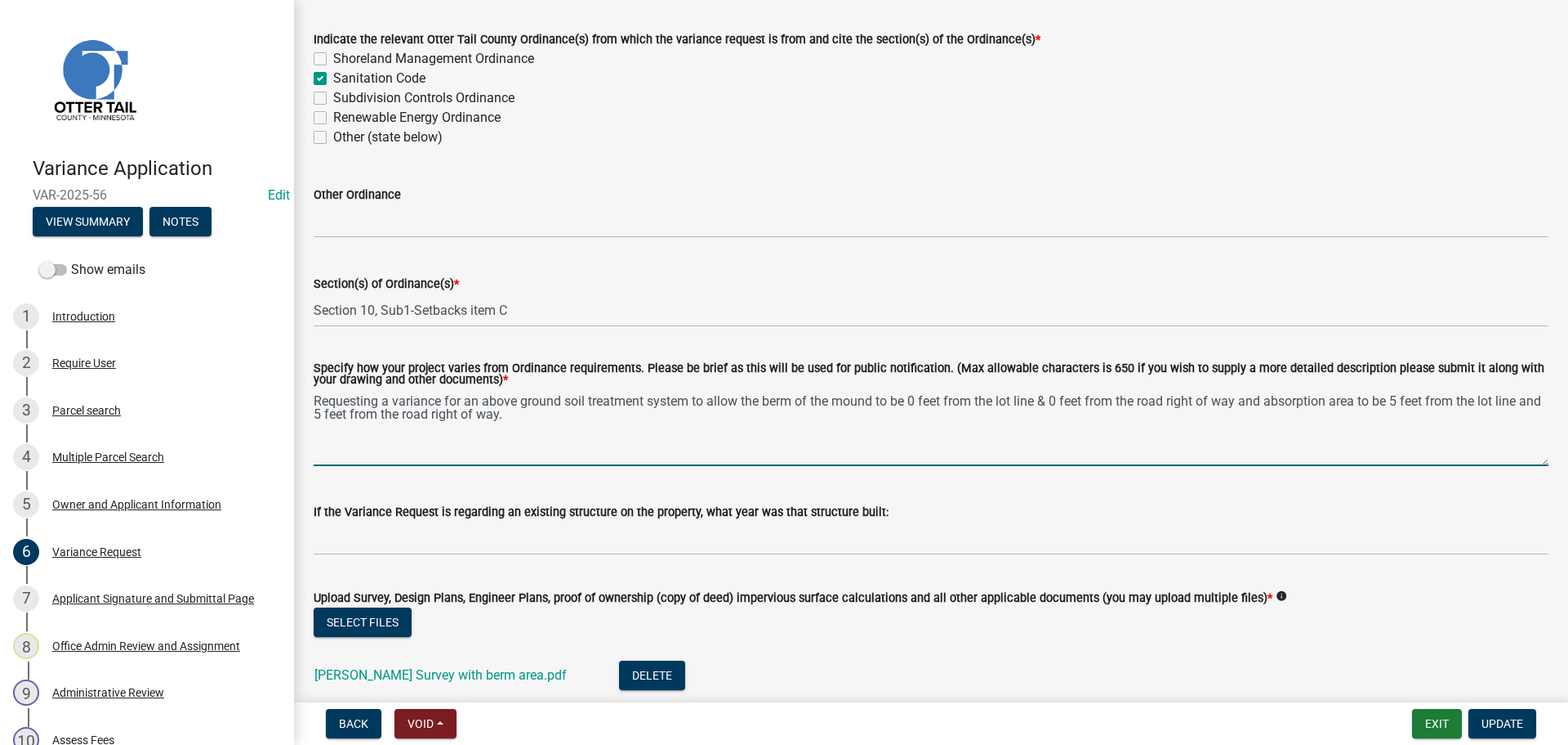
drag, startPoint x: 313, startPoint y: 402, endPoint x: 612, endPoint y: 418, distance: 299.4
click at [612, 418] on textarea "Requesting a variance for an above ground soil treatment system to allow the be…" at bounding box center [931, 428] width 1235 height 77
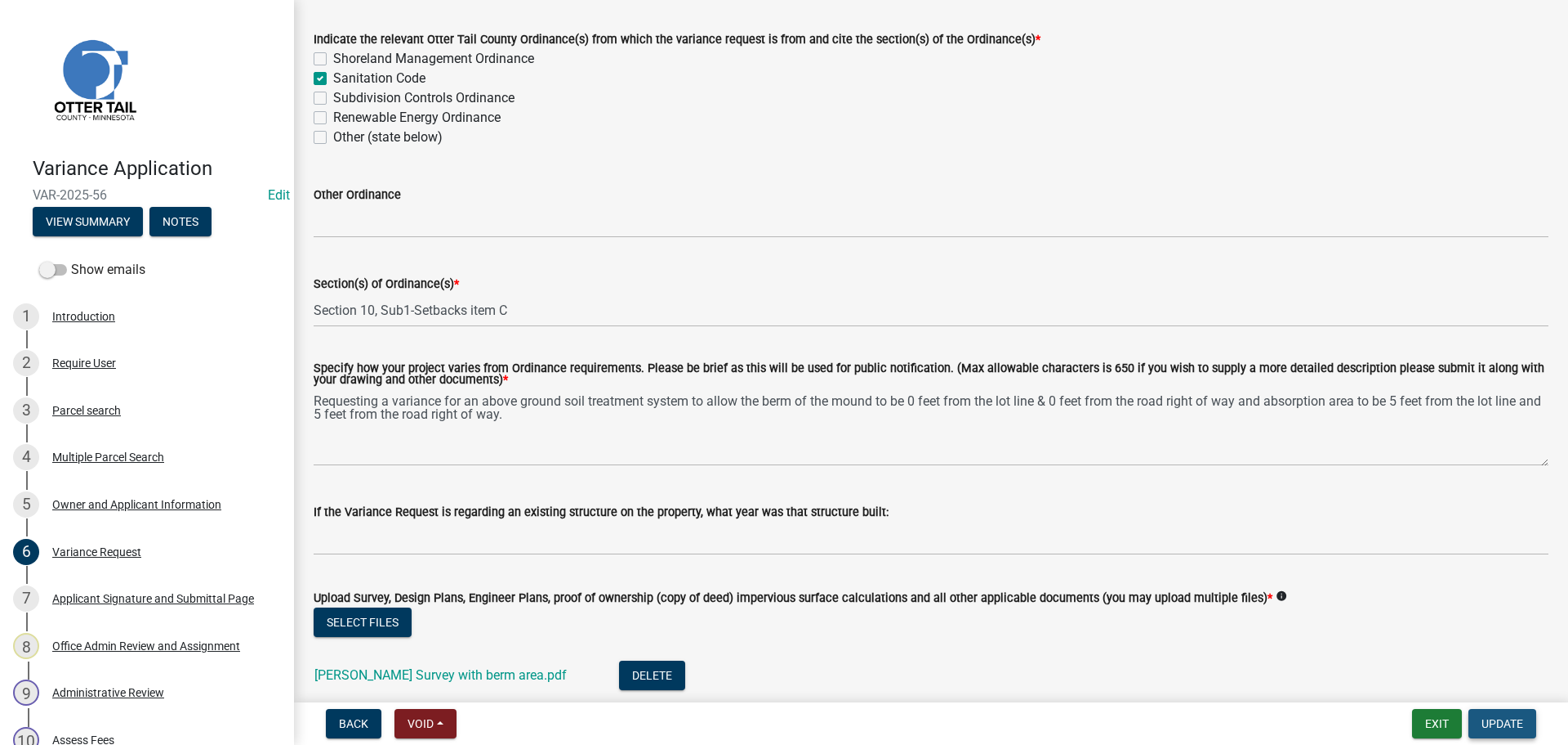
click at [1254, 645] on span "Update" at bounding box center [1503, 722] width 41 height 13
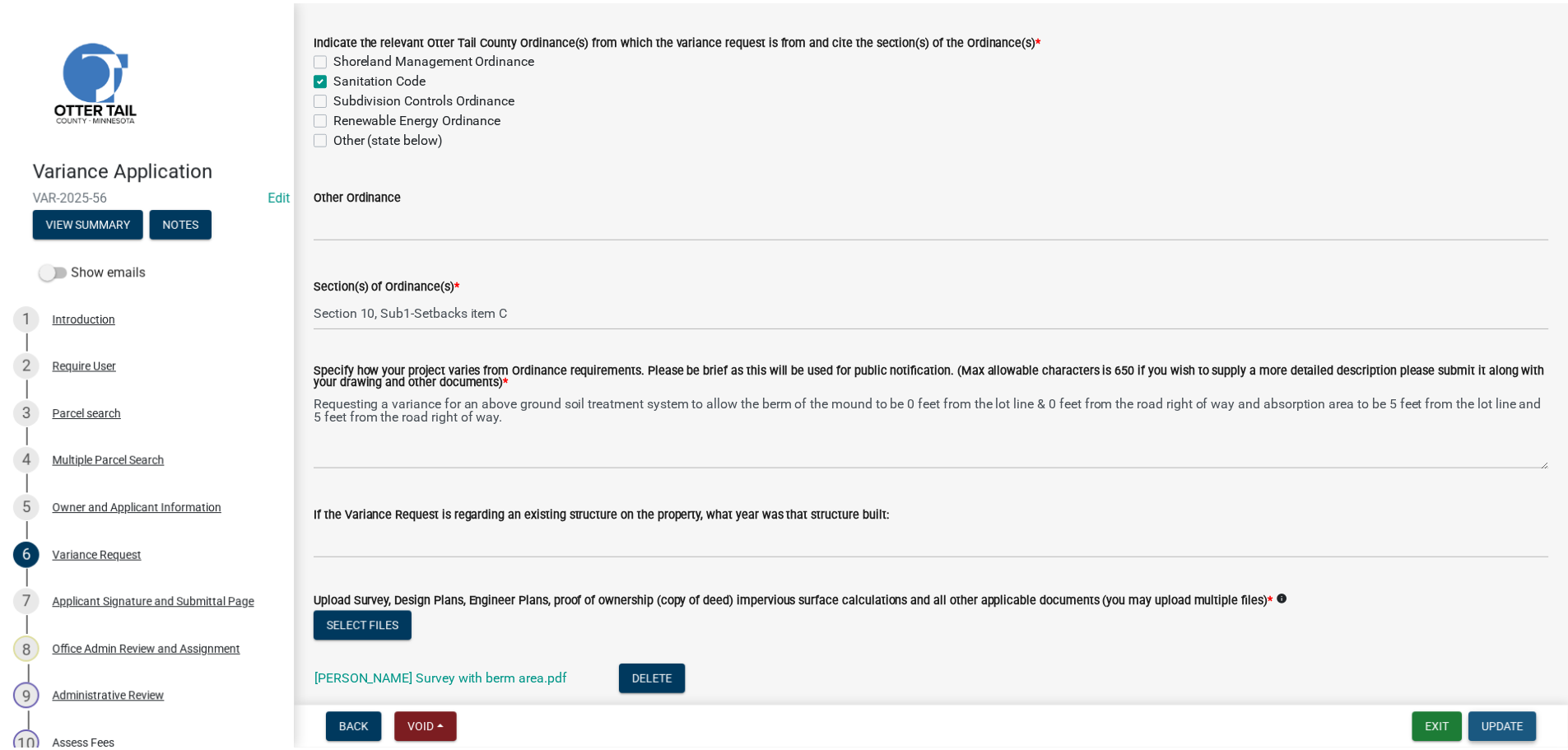
scroll to position [0, 0]
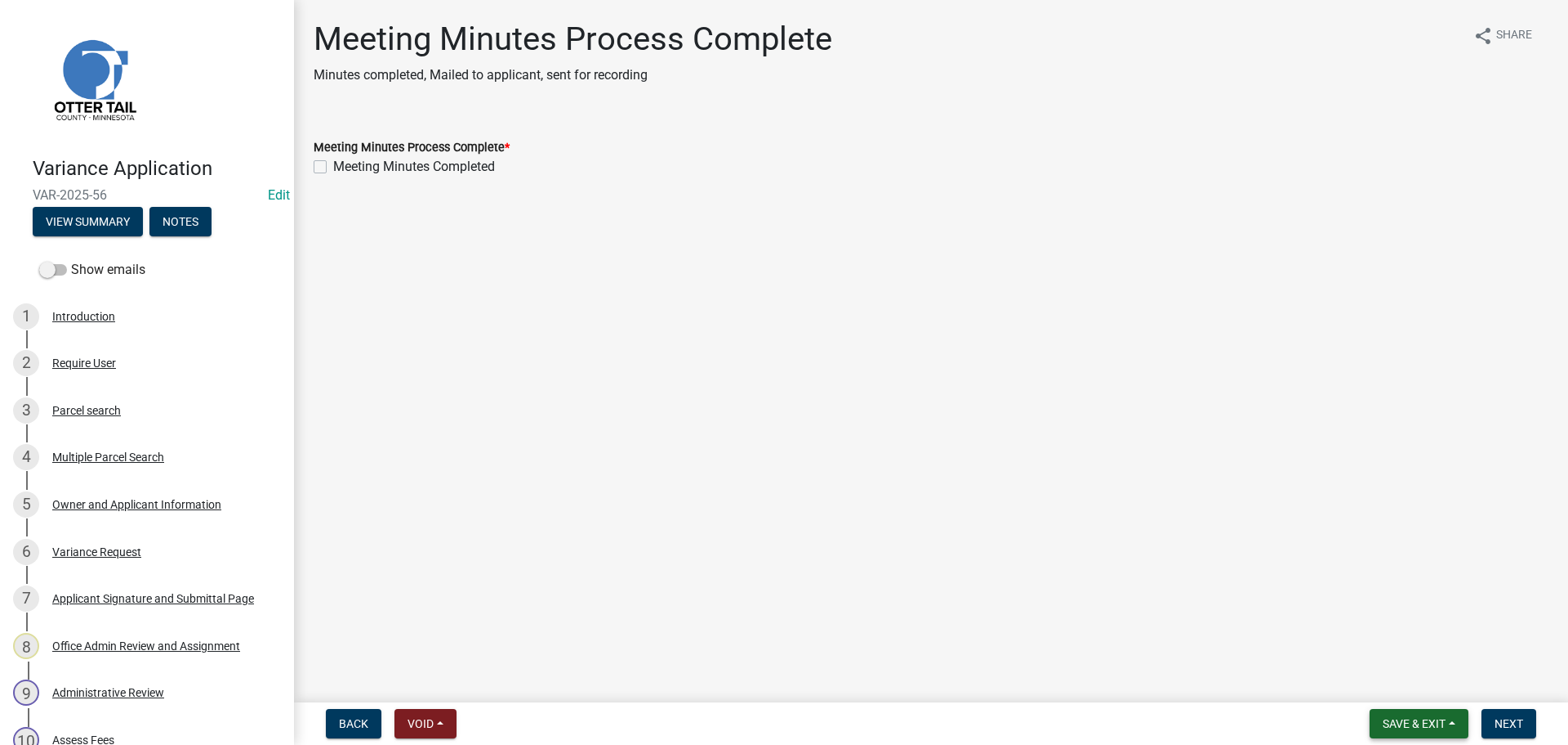
click at [1254, 645] on span "Save & Exit" at bounding box center [1414, 722] width 63 height 13
click at [1254, 645] on button "Save & Exit" at bounding box center [1404, 681] width 131 height 39
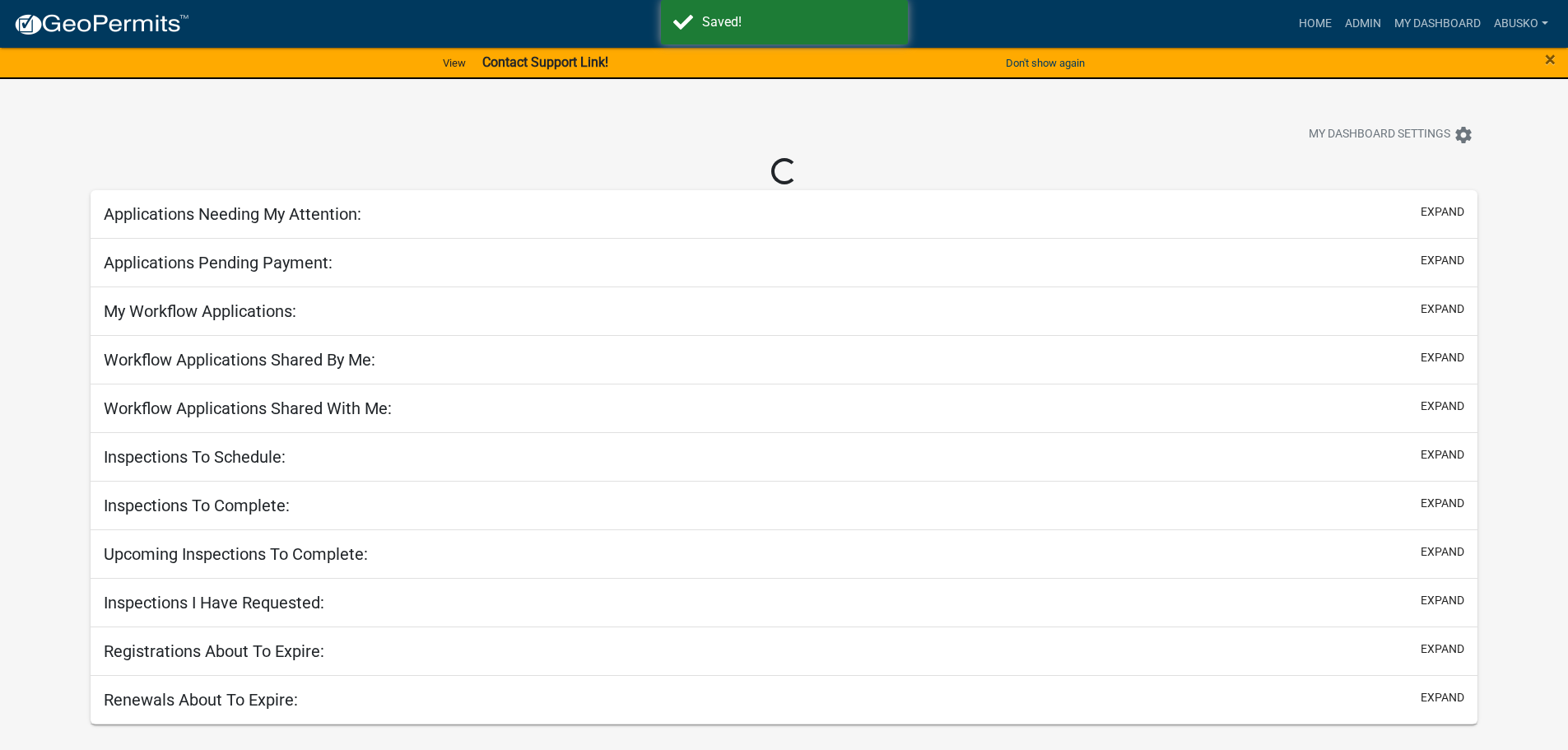
select select "1: 25"
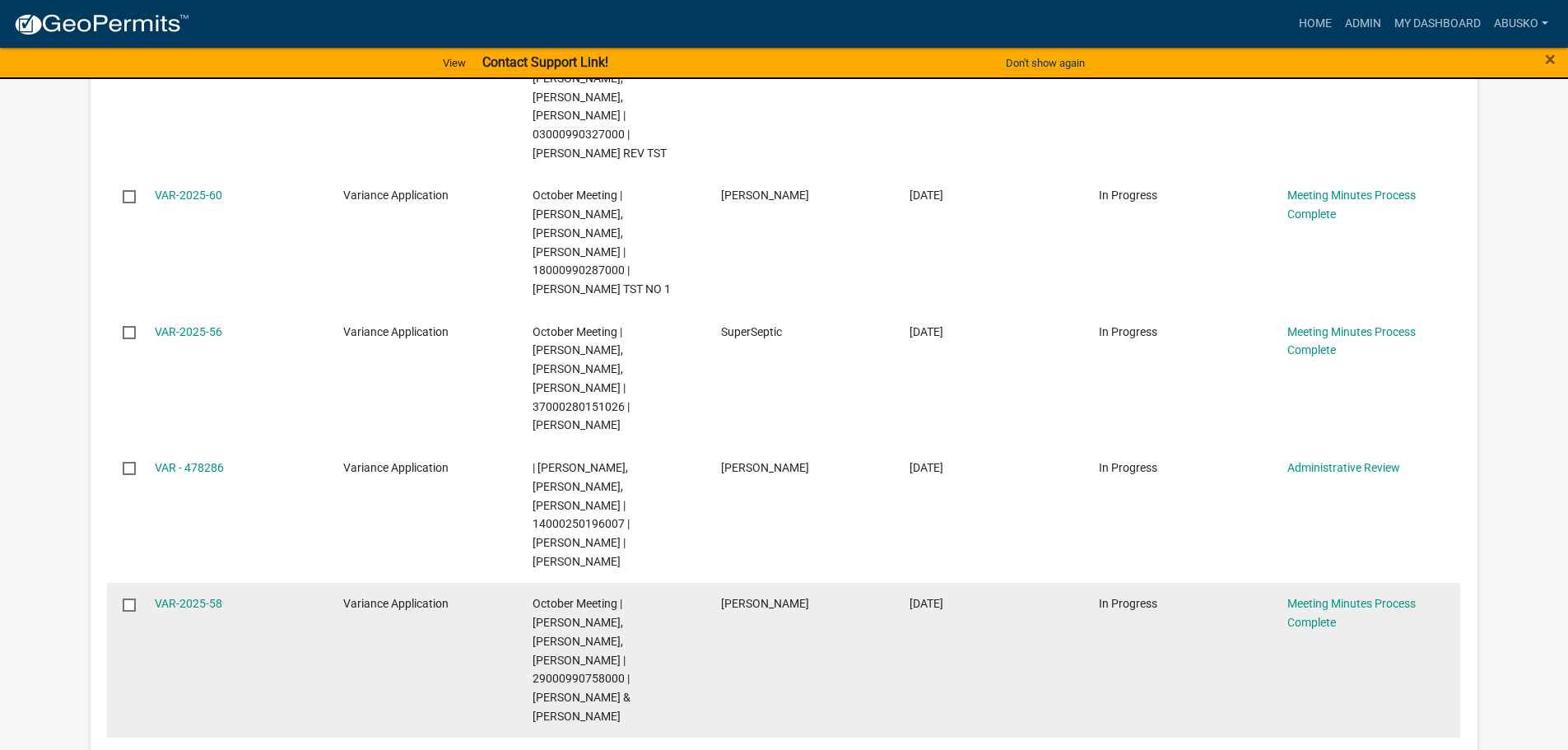
scroll to position [659, 0]
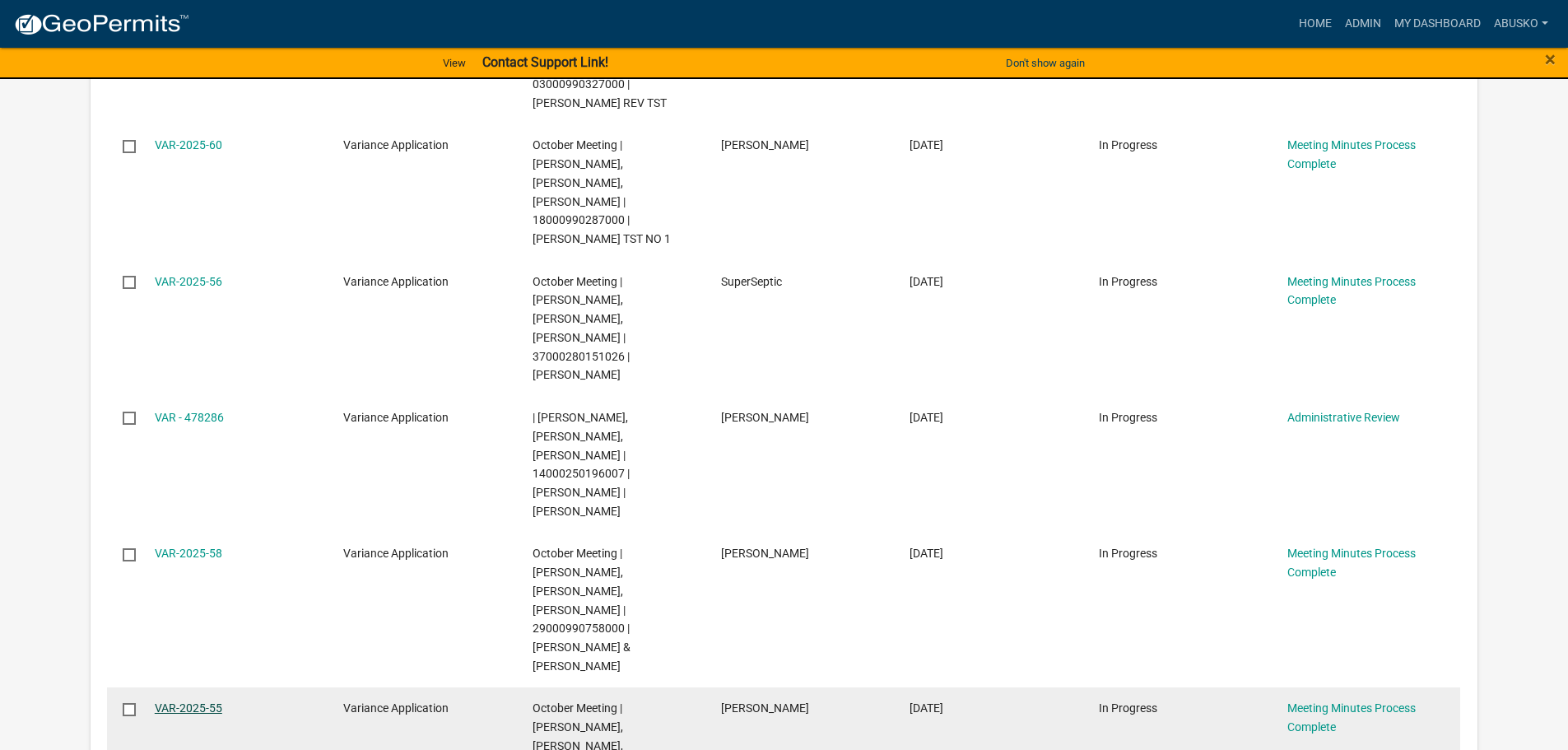
click at [199, 650] on link "VAR-2025-55" at bounding box center [189, 707] width 67 height 13
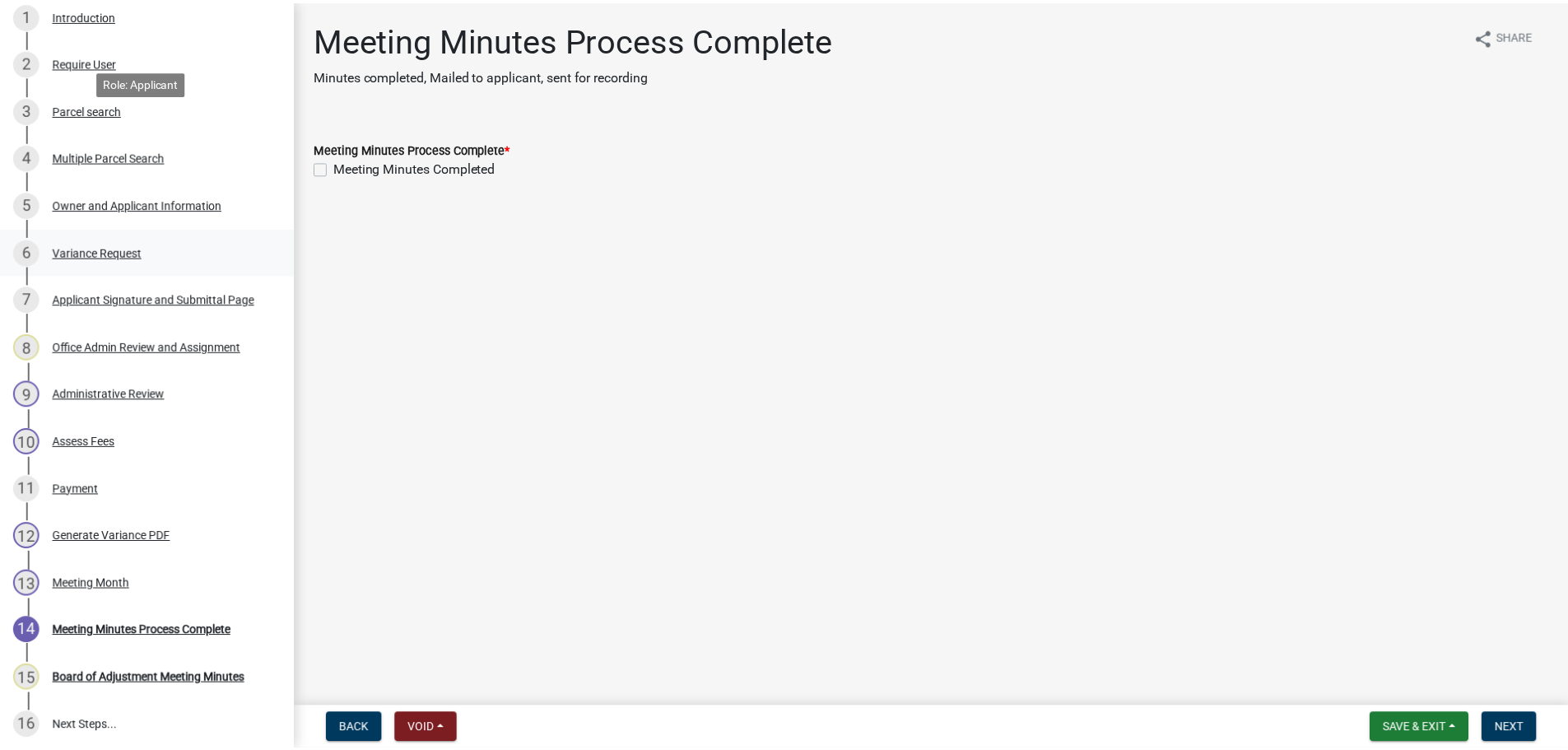
scroll to position [455, 0]
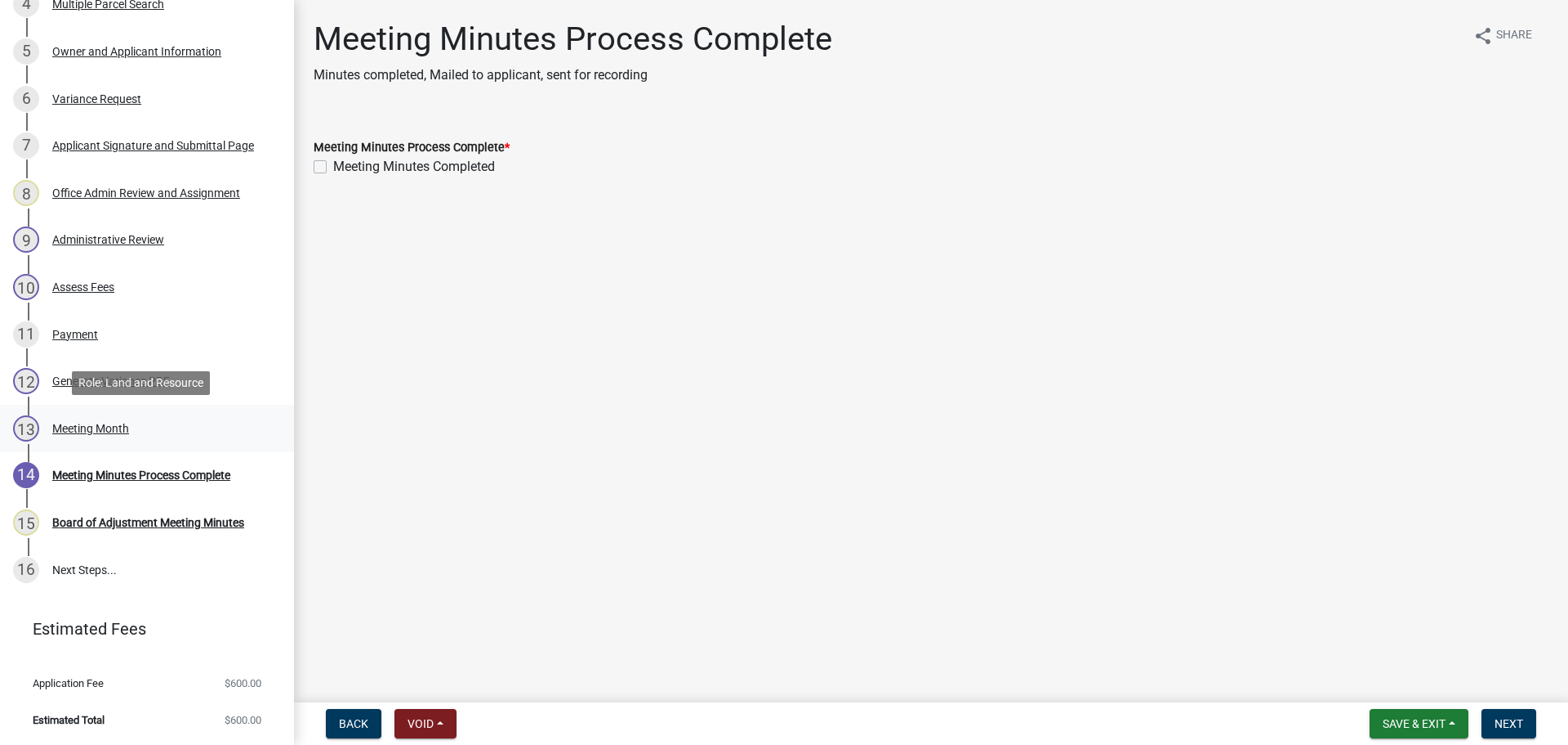
click at [113, 423] on div "Meeting Month" at bounding box center [91, 429] width 77 height 12
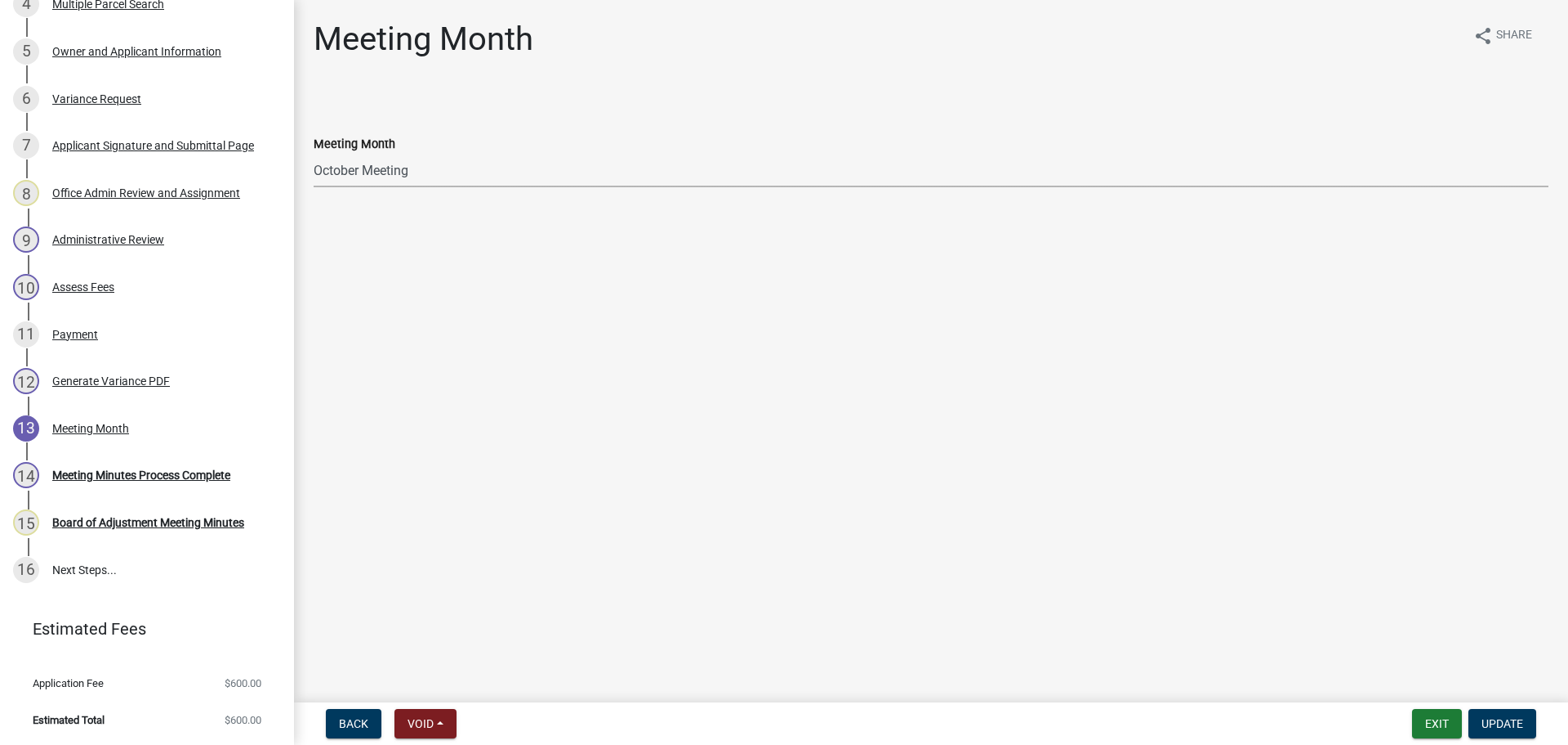
click at [405, 174] on select "Select Item... January Meeting February Meeting March Meeting April Meeting May…" at bounding box center [931, 170] width 1235 height 34
click at [313, 154] on select "Select Item... January Meeting February Meeting March Meeting April Meeting May…" at bounding box center [931, 170] width 1235 height 34
select select "82a55324-7b43-4f9c-a4c6-a91cba262092"
click at [1254, 645] on span "Update" at bounding box center [1503, 722] width 41 height 13
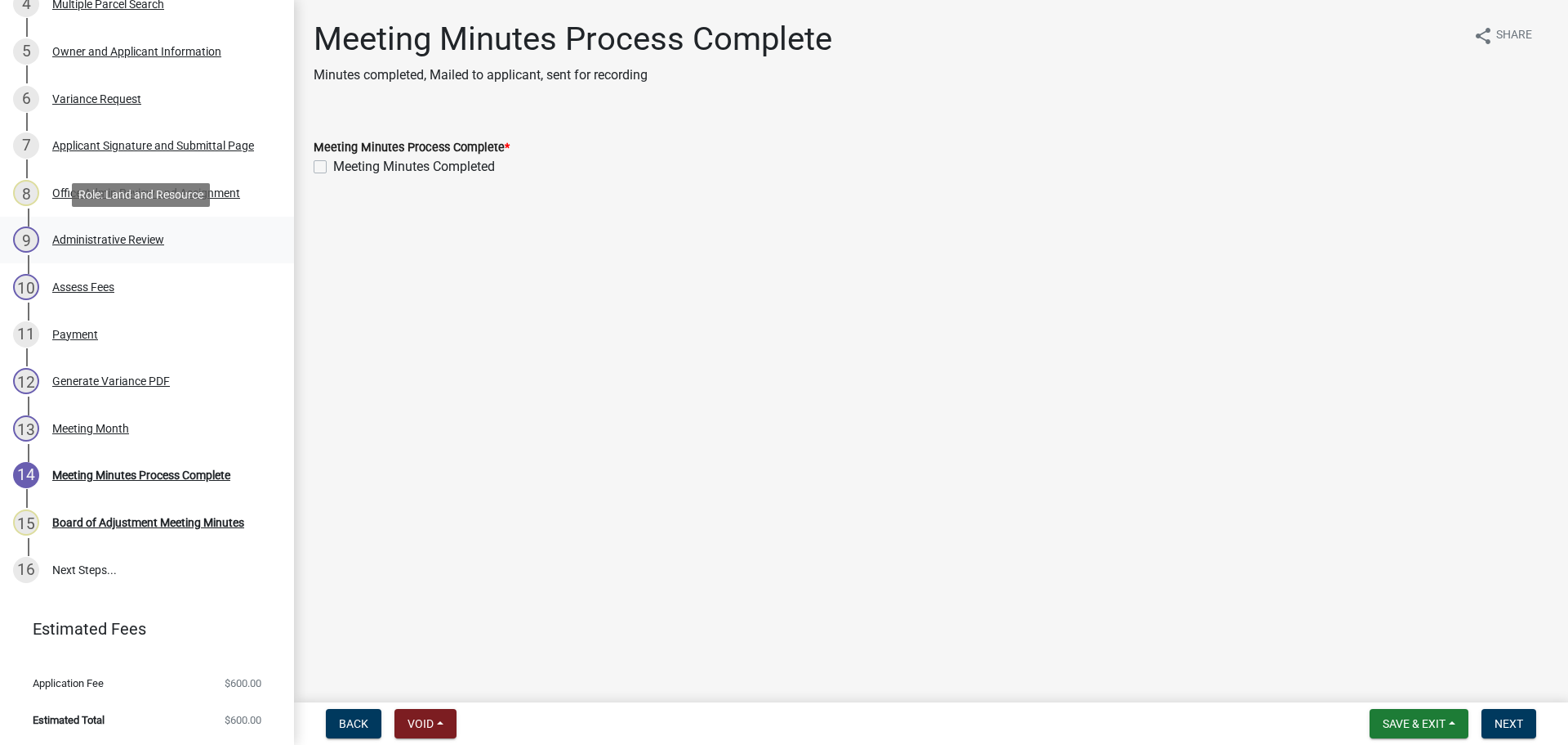
click at [142, 240] on div "Administrative Review" at bounding box center [108, 239] width 112 height 12
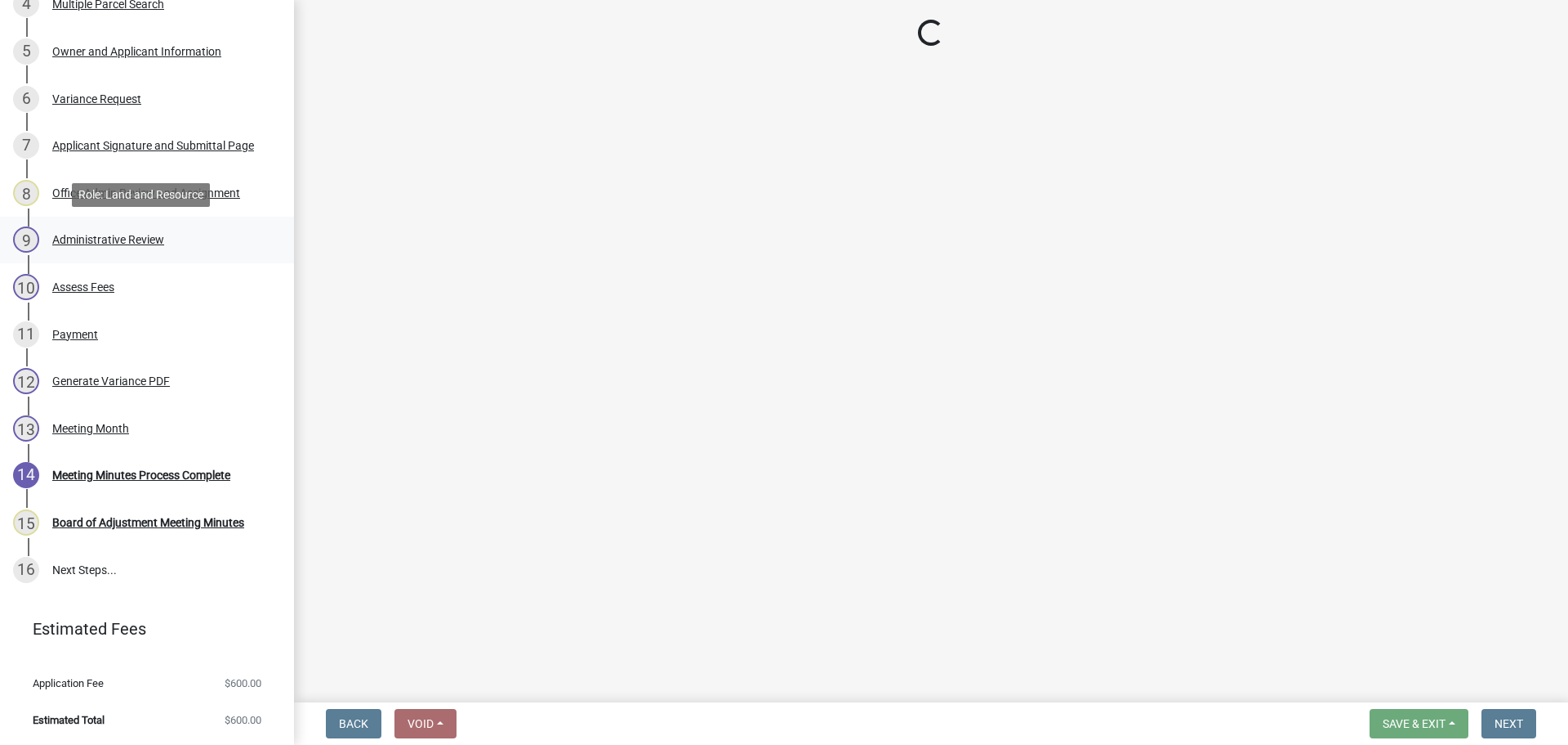
select select "1bc1e483-05bd-4456-8d1d-1de62b367160"
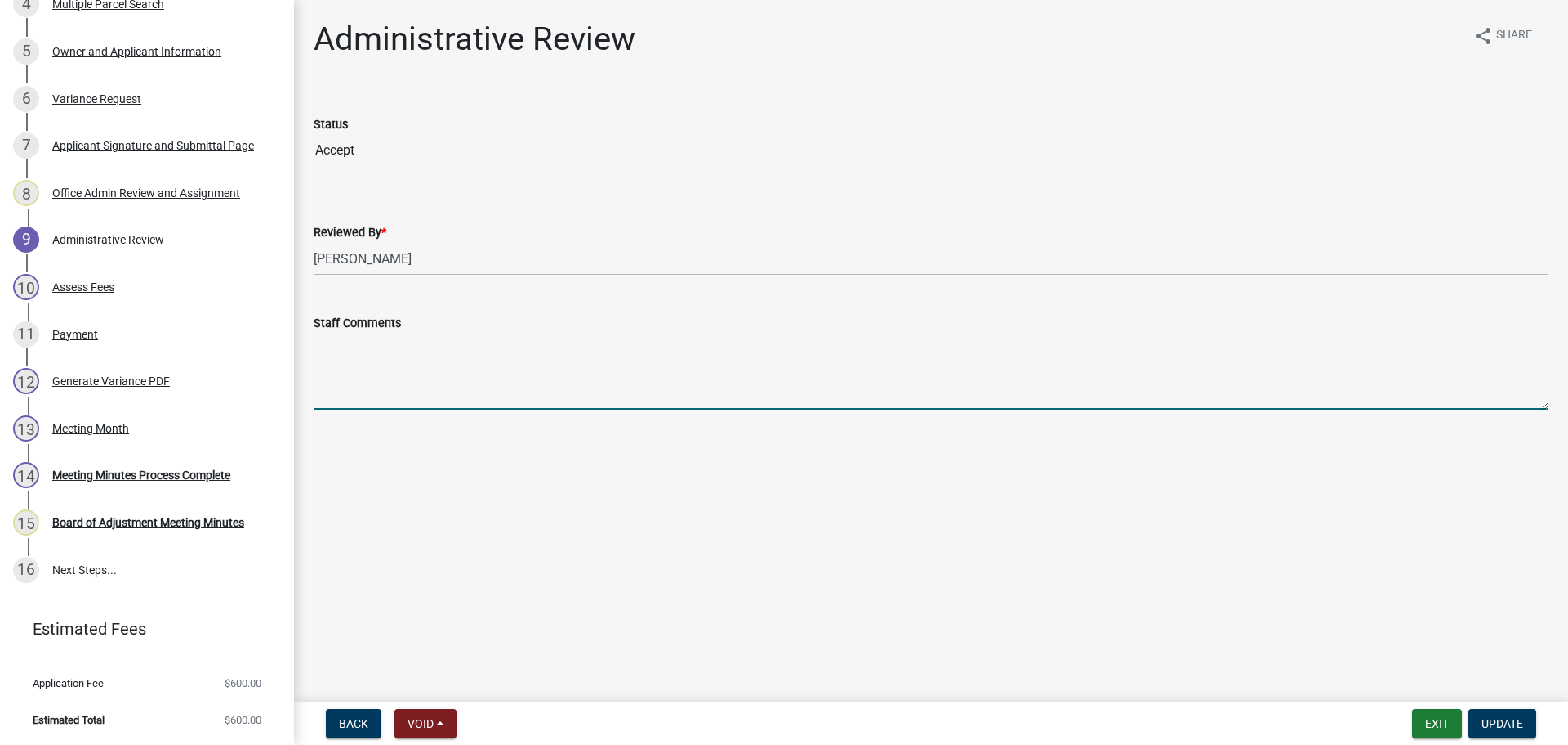
click at [336, 354] on textarea "Staff Comments" at bounding box center [931, 372] width 1235 height 77
type textarea "Need Compliance Inspection for the existing tank."
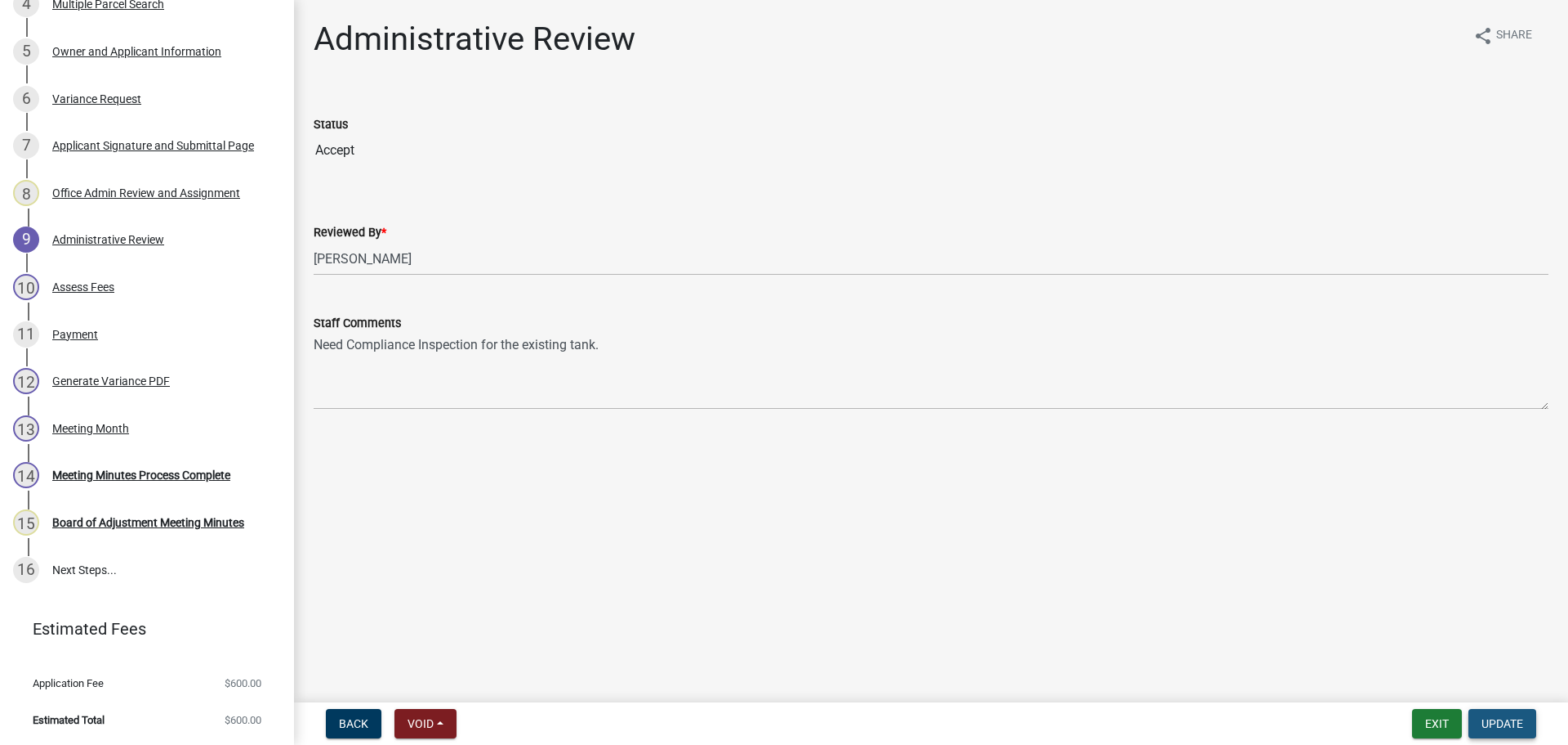
click at [1254, 645] on span "Update" at bounding box center [1503, 722] width 41 height 13
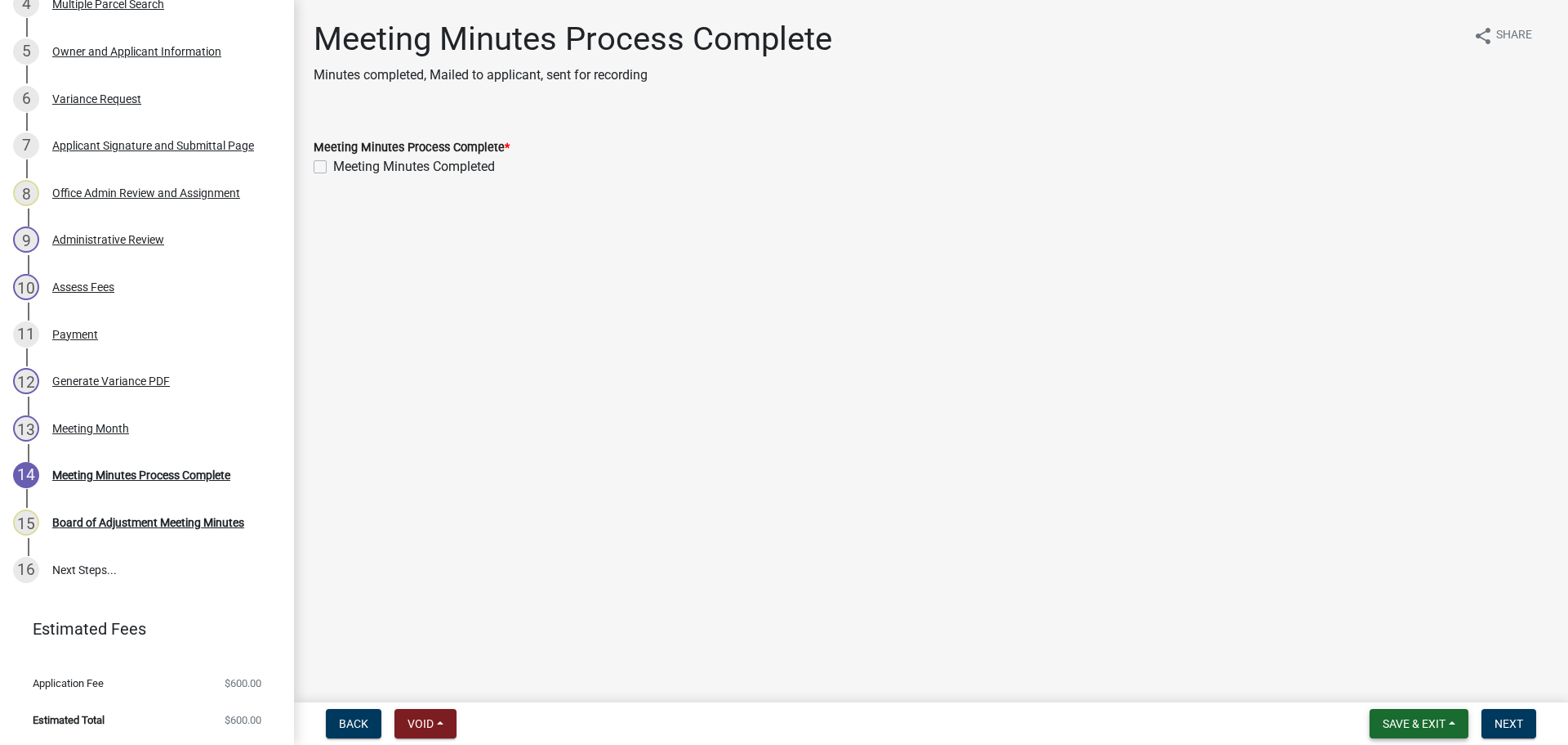
click at [1254, 645] on span "Save & Exit" at bounding box center [1414, 722] width 63 height 13
click at [1254, 645] on button "Save & Exit" at bounding box center [1404, 681] width 131 height 39
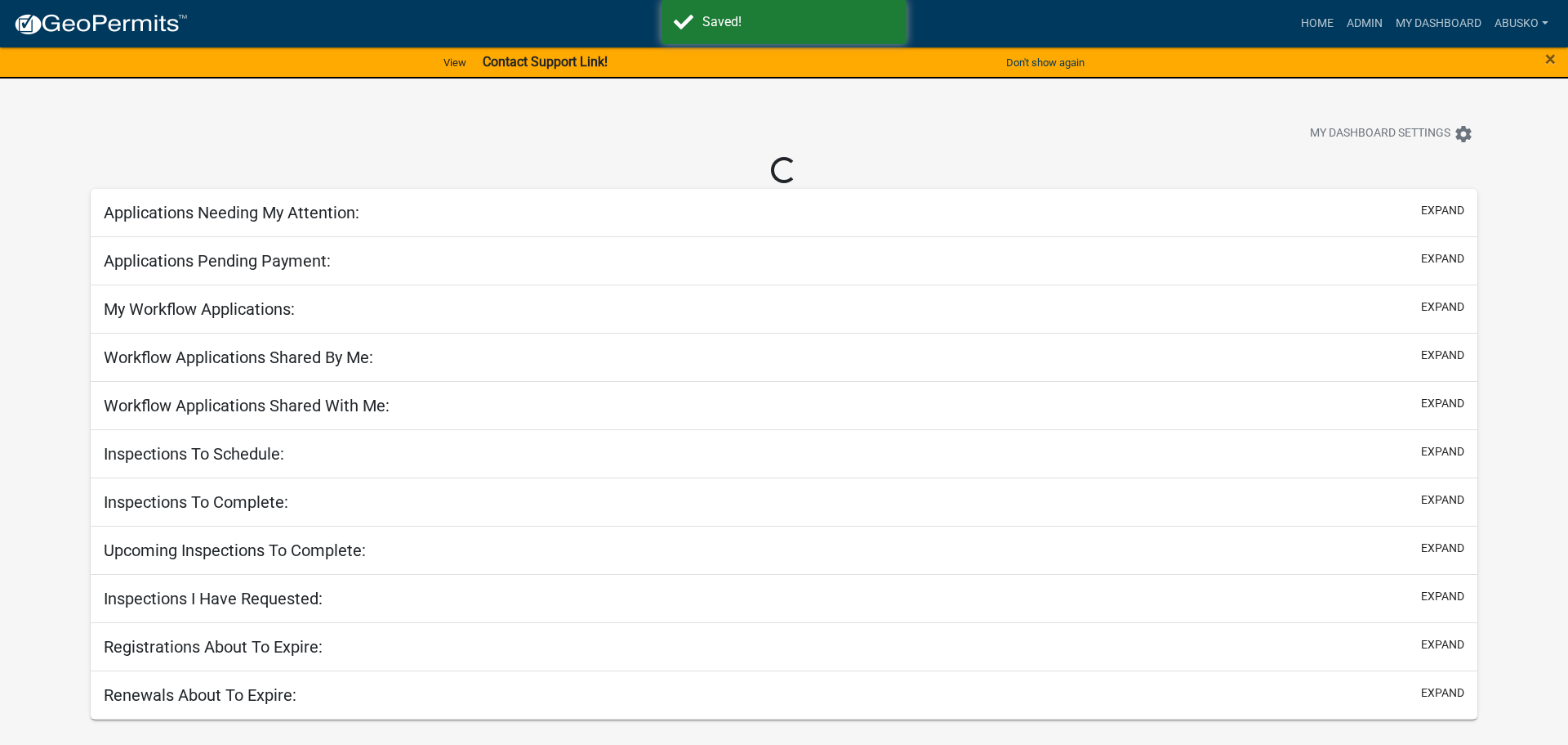
select select "1: 25"
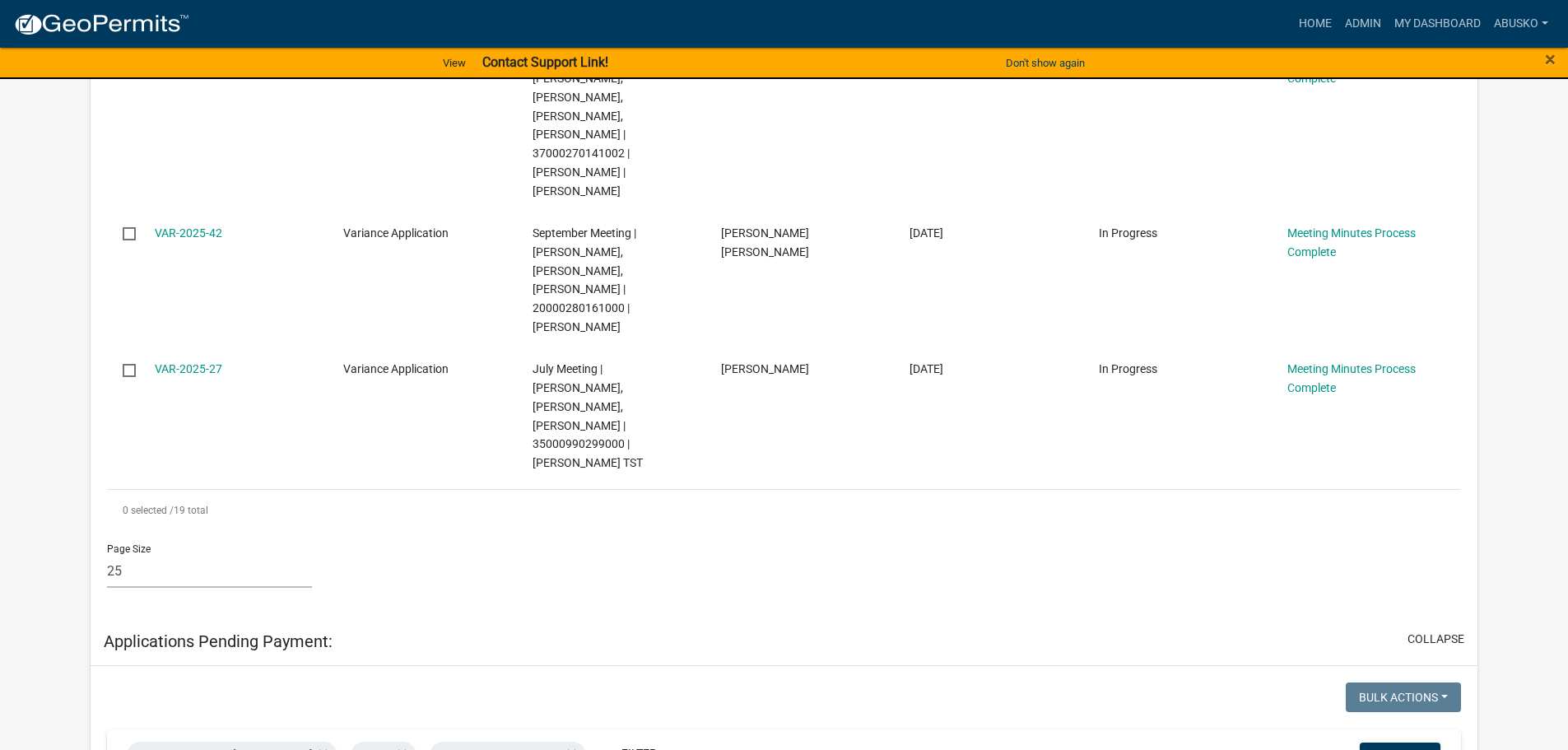
scroll to position [2880, 0]
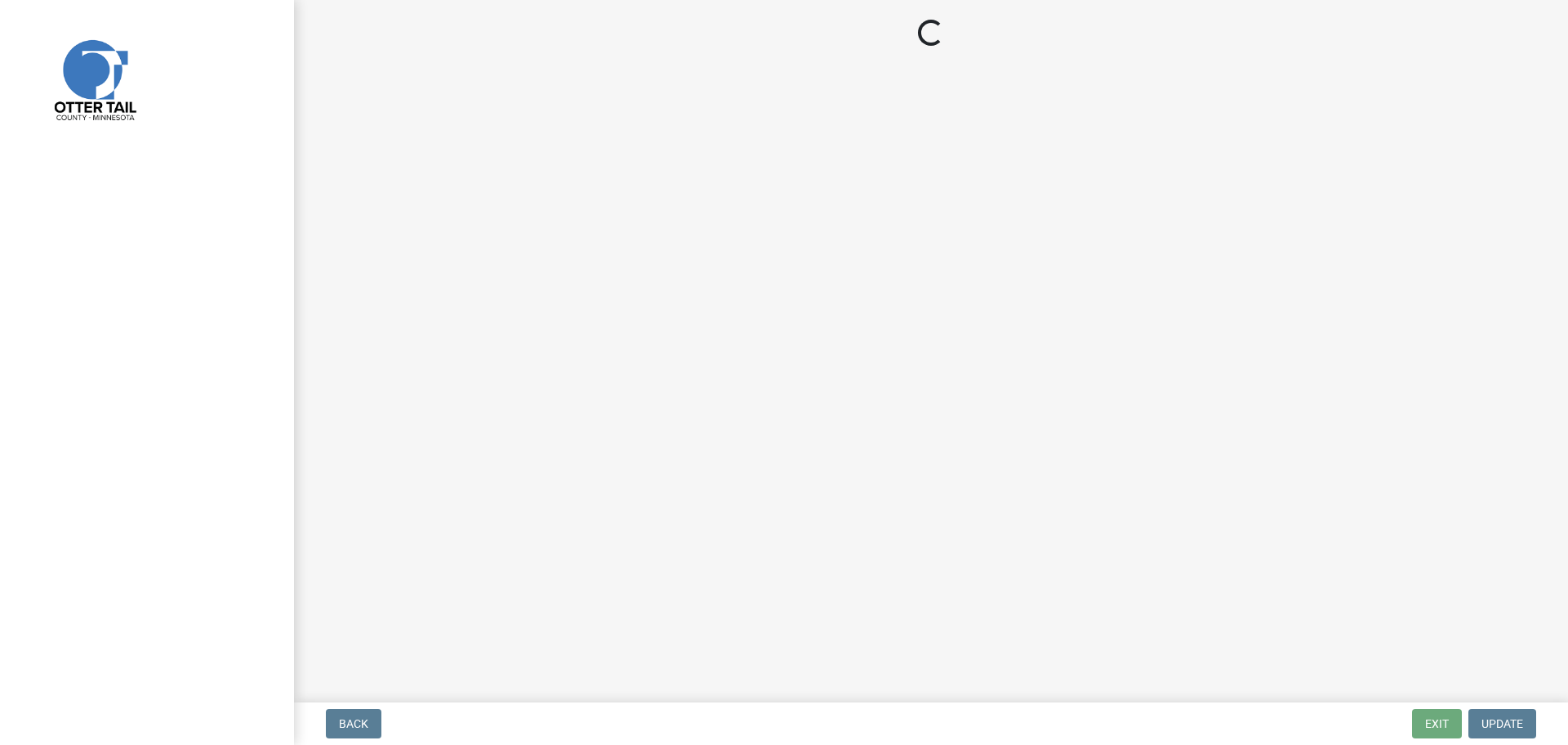
select select "3: 3"
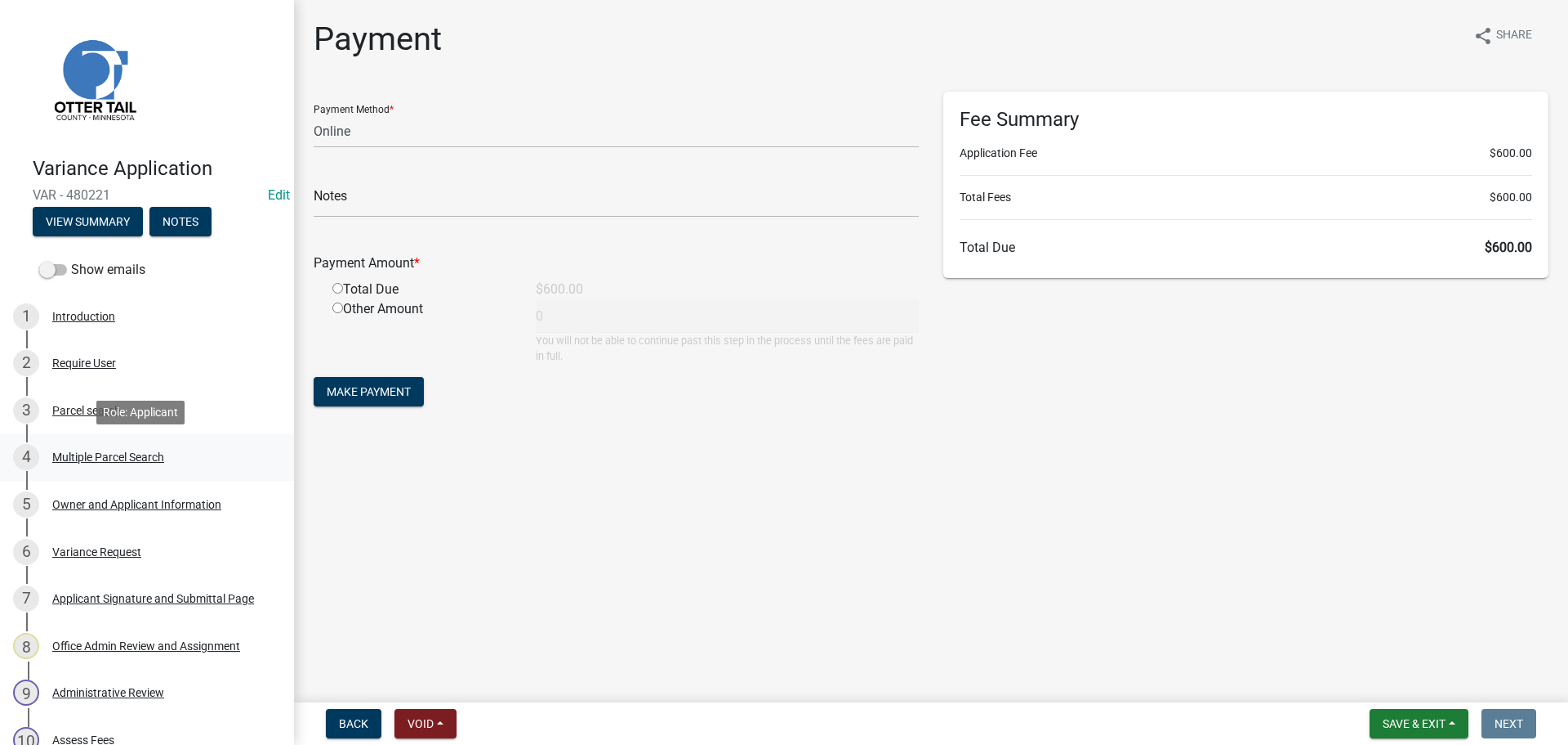
click at [89, 462] on div "Multiple Parcel Search" at bounding box center [108, 457] width 112 height 12
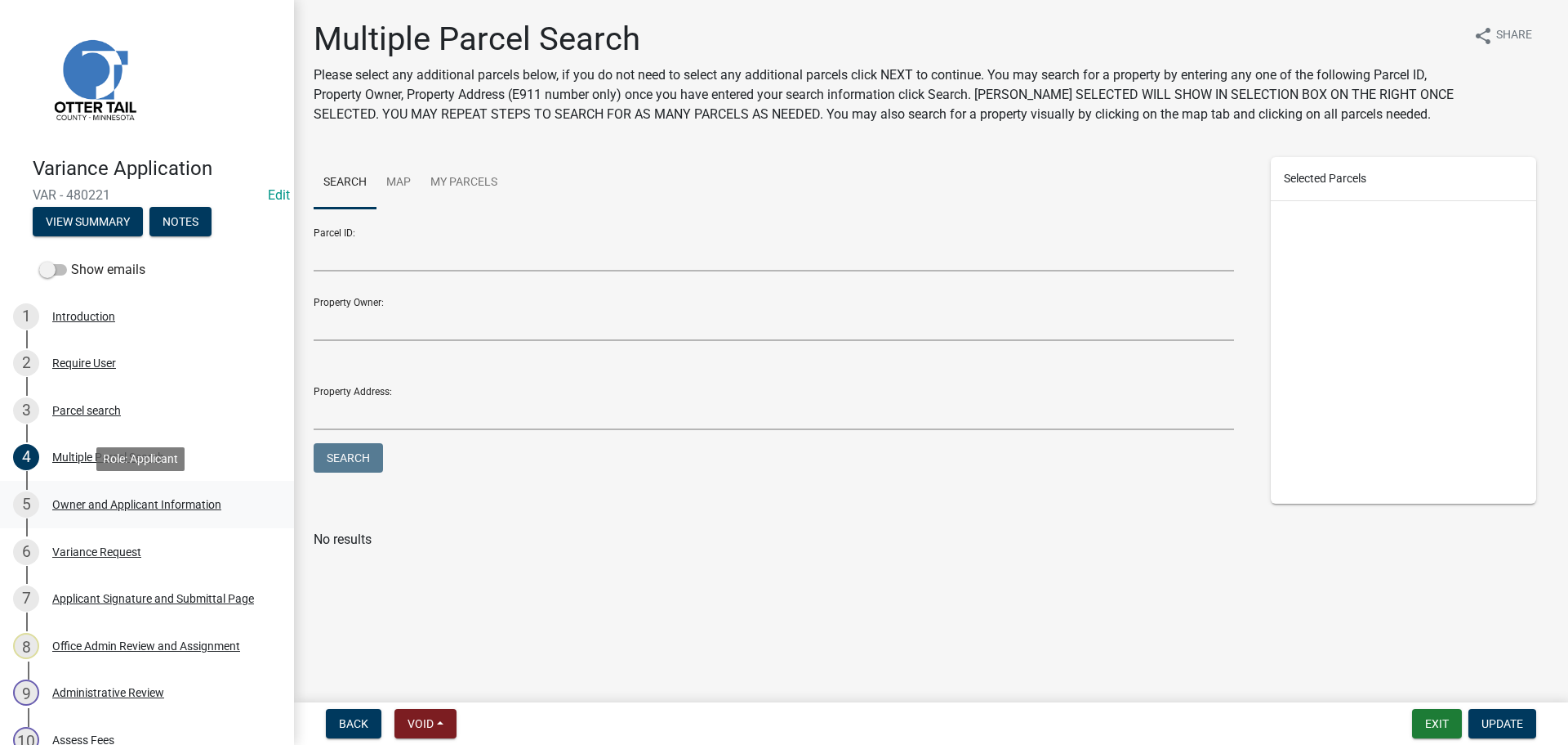
click at [94, 499] on div "Owner and Applicant Information" at bounding box center [137, 505] width 169 height 12
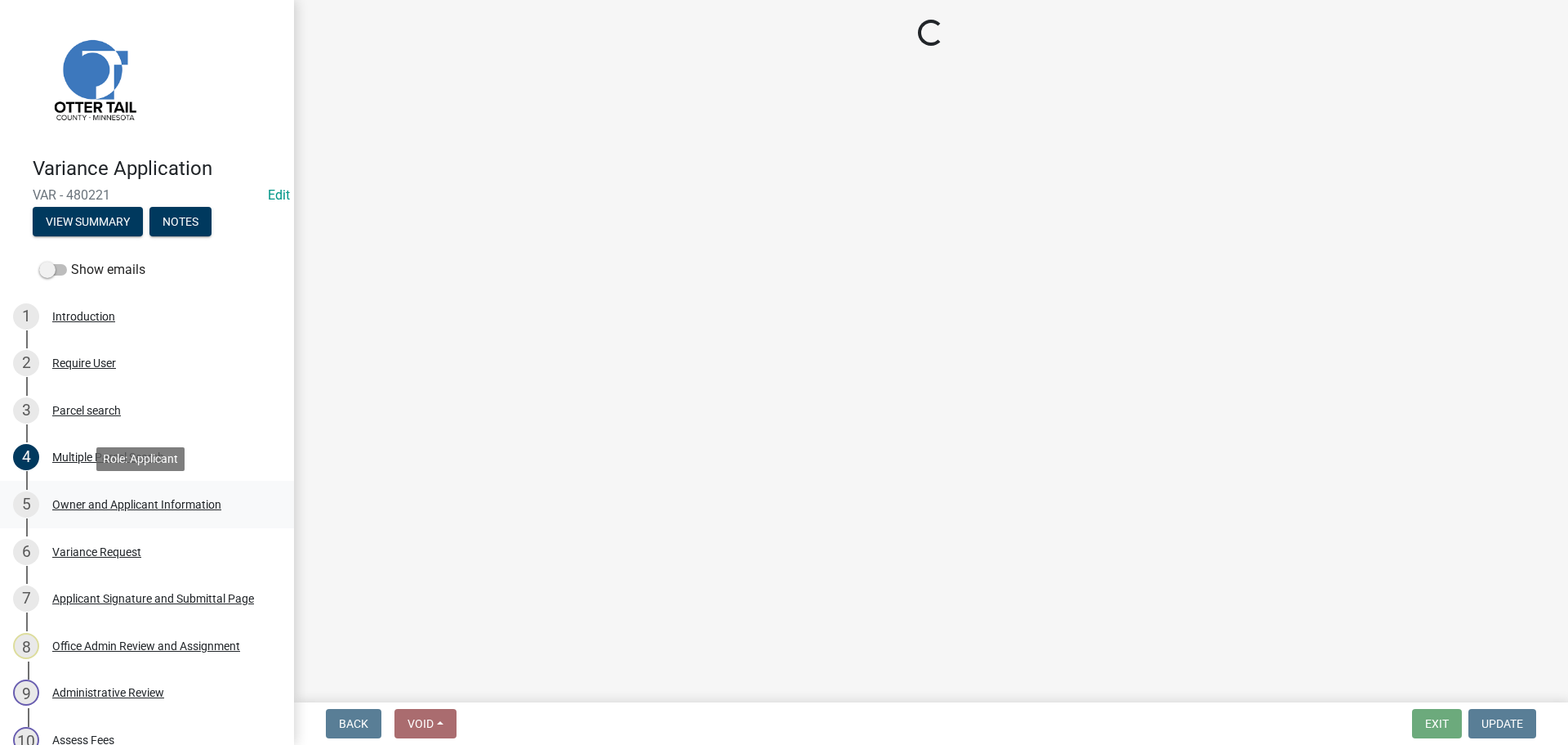
select select "758382b1-a9b7-40fb-b133-d60fa51a6422"
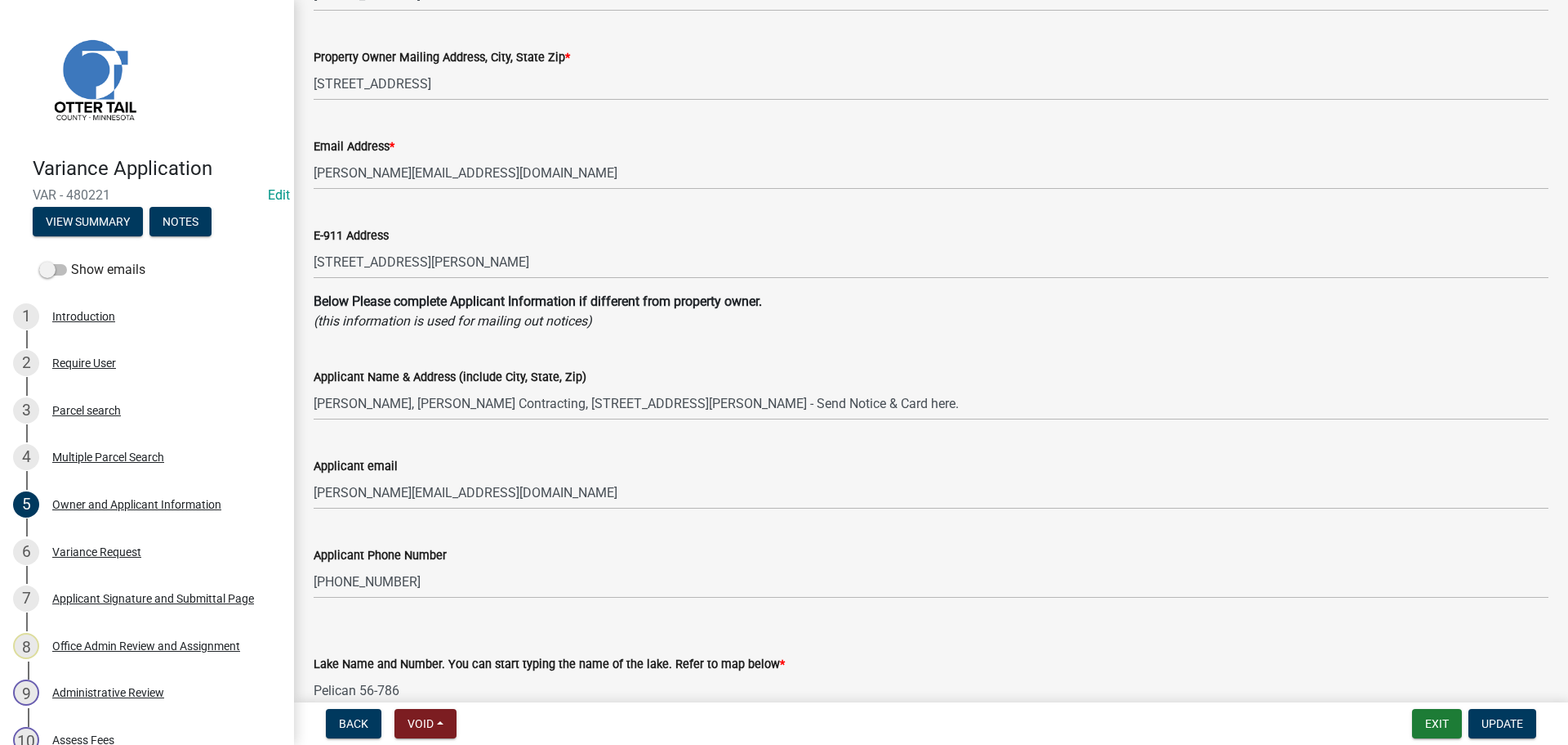
scroll to position [327, 0]
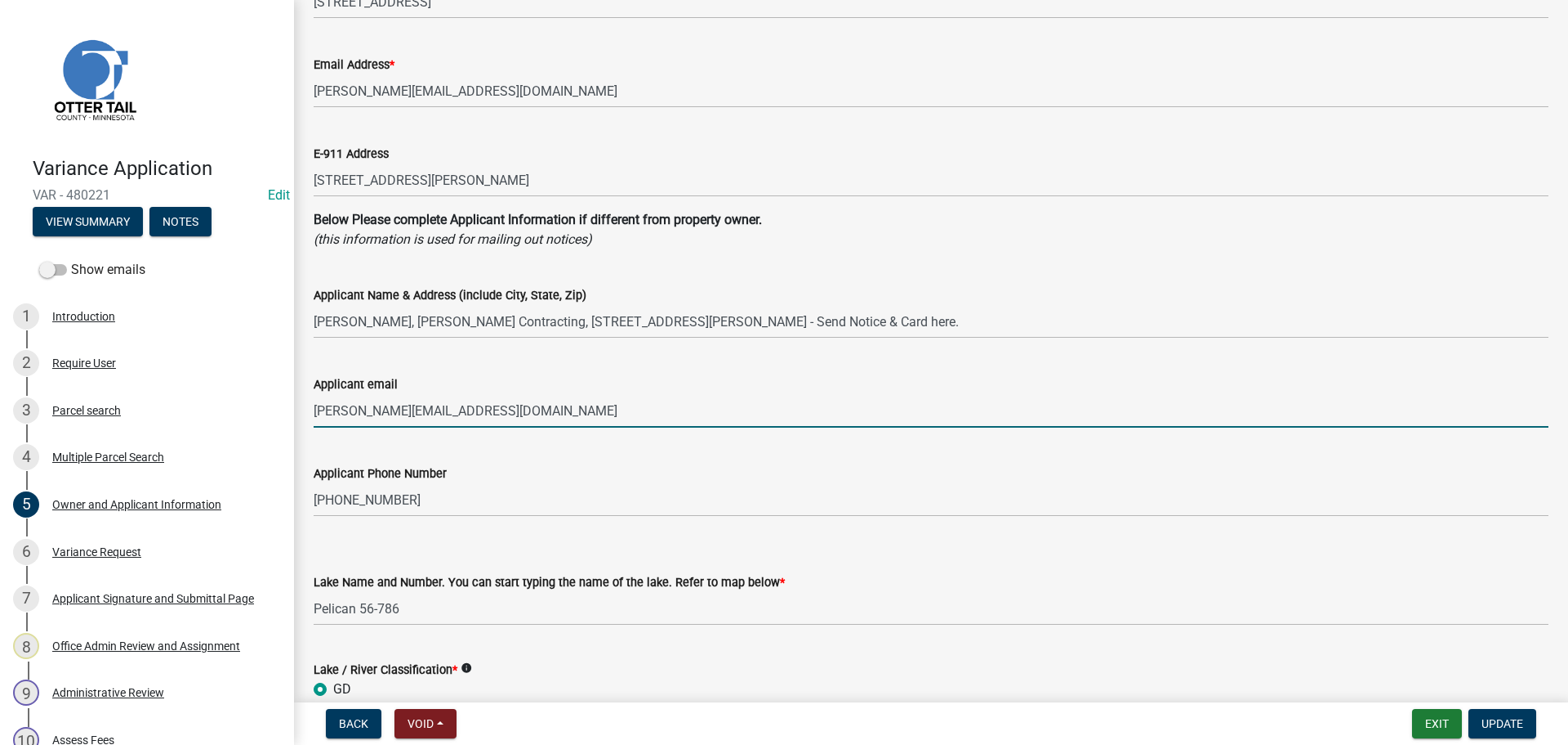
drag, startPoint x: 476, startPoint y: 410, endPoint x: 314, endPoint y: 414, distance: 162.0
click at [314, 414] on input "matt@dawsoncontracting.net" at bounding box center [931, 411] width 1235 height 34
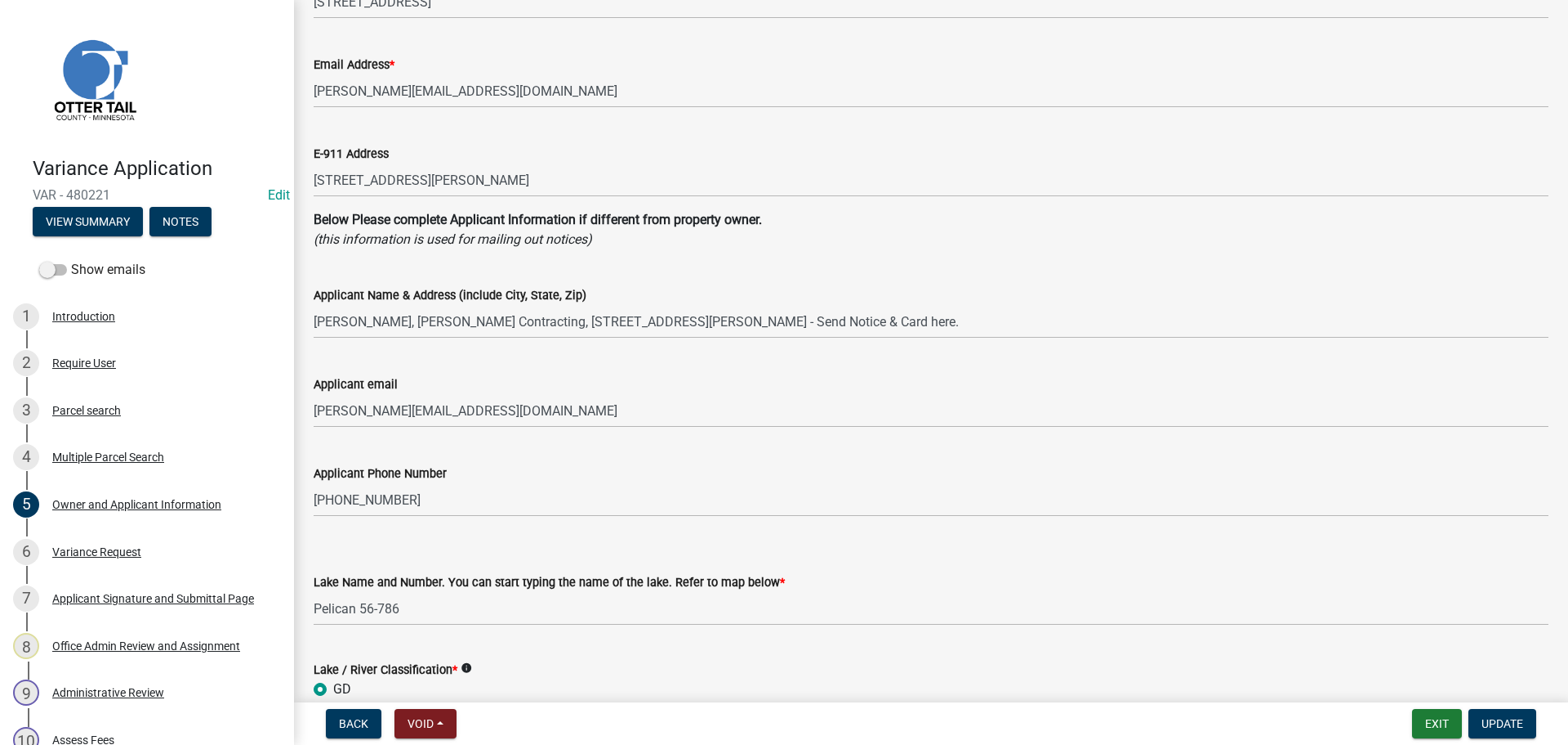
click at [476, 434] on wm-data-entity-input "Applicant email matt@dawsoncontracting.net" at bounding box center [931, 396] width 1235 height 89
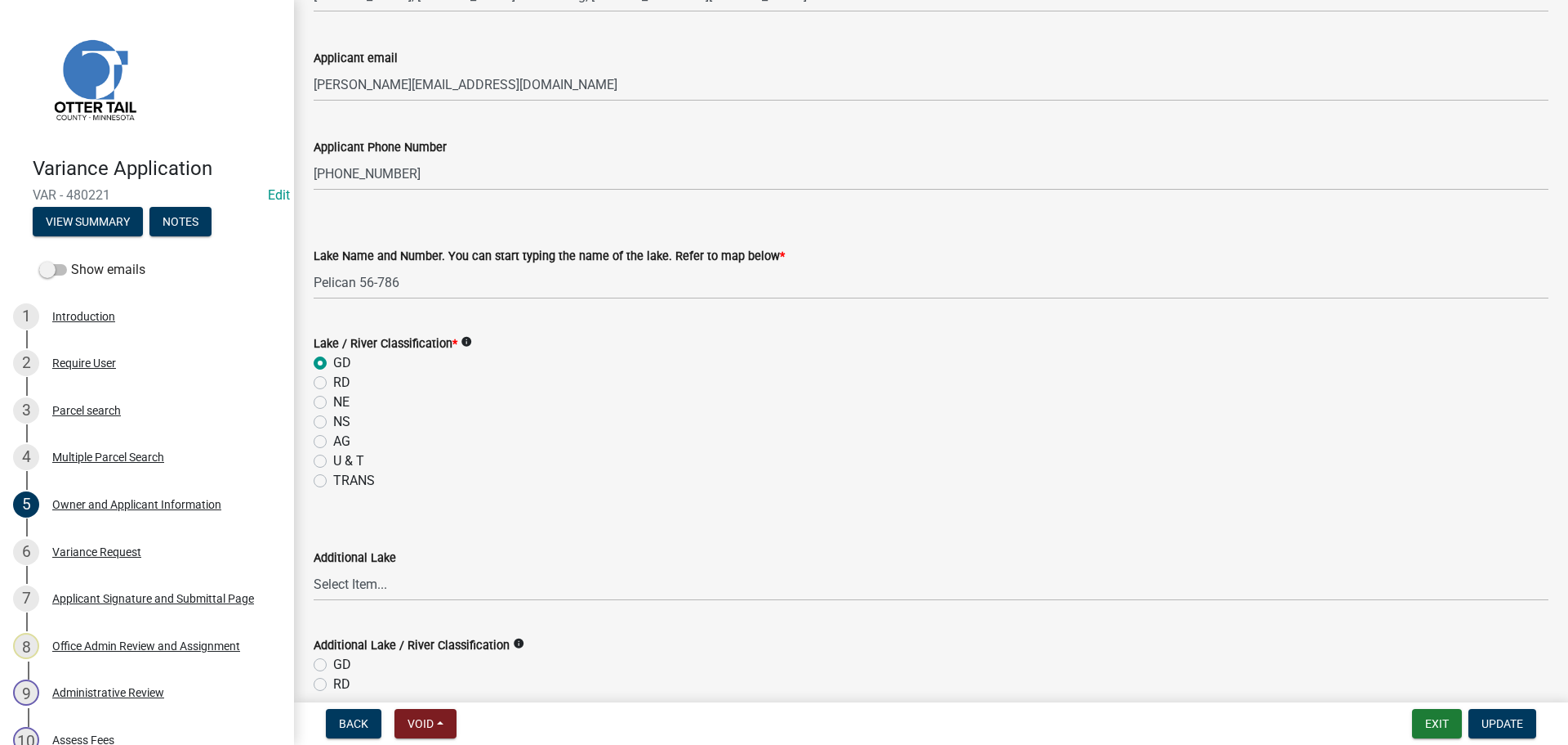
scroll to position [654, 0]
click at [117, 544] on div "6 Variance Request" at bounding box center [140, 552] width 255 height 27
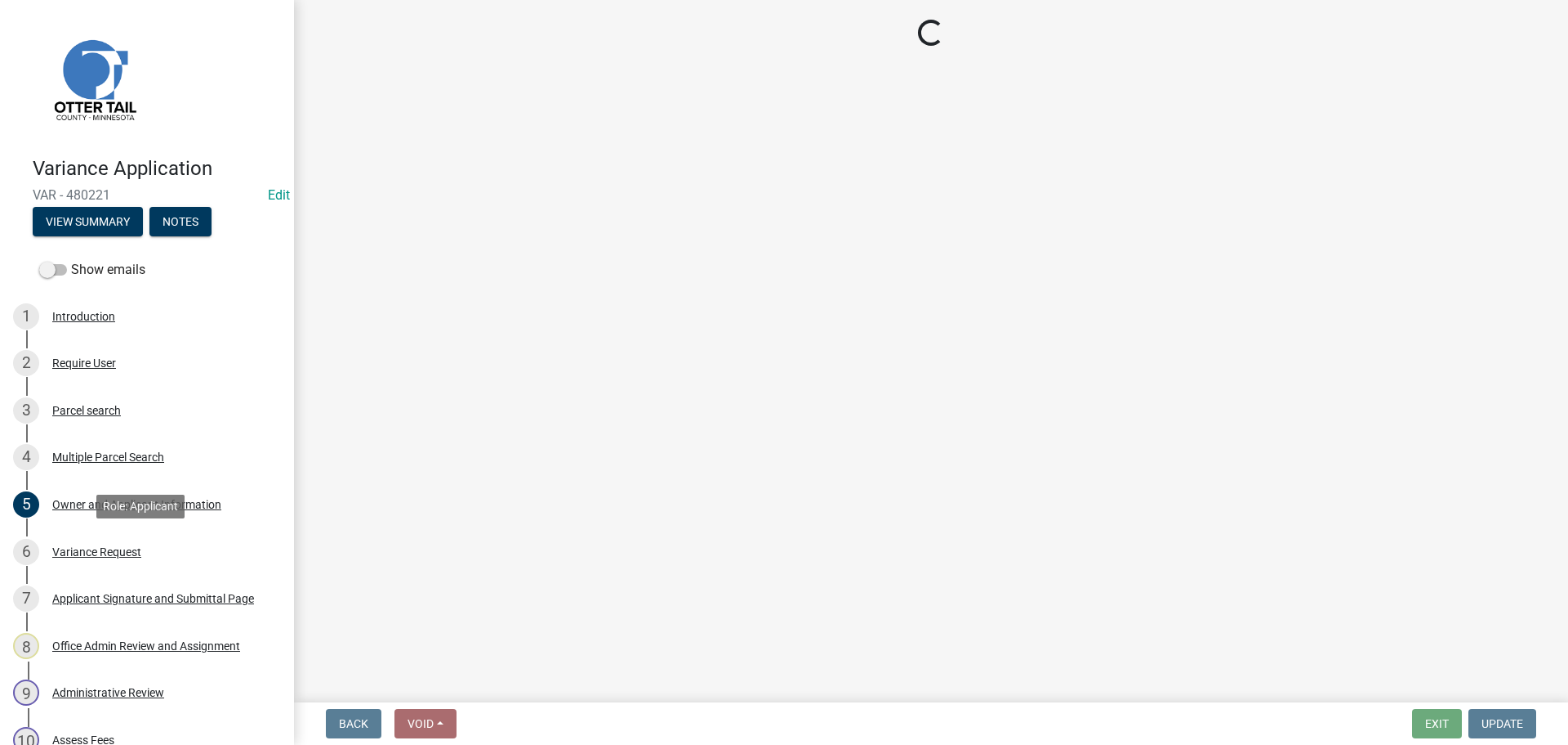
scroll to position [0, 0]
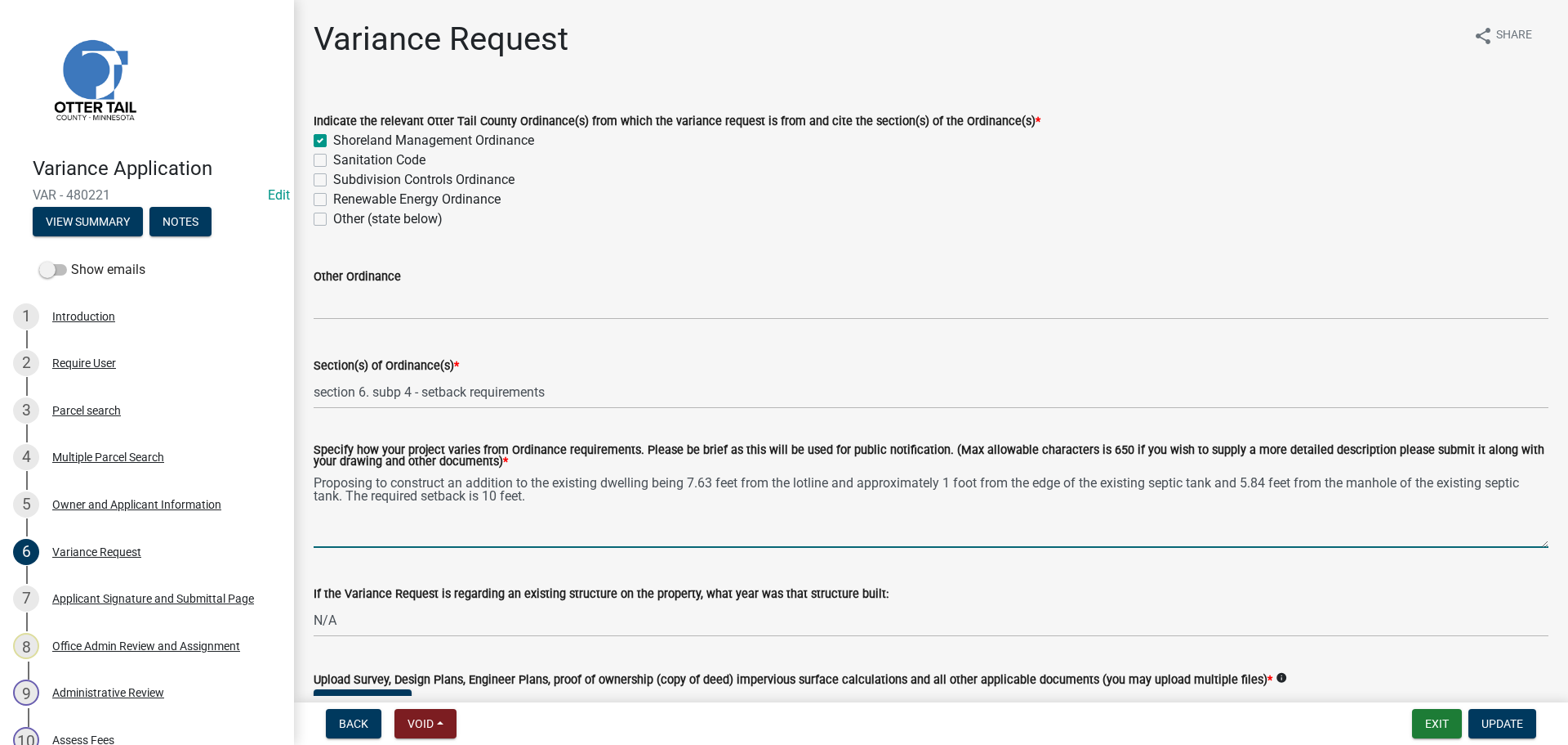
click at [549, 501] on textarea "Proposing to construct an addition to the existing dwelling being 7.63 feet fro…" at bounding box center [931, 509] width 1235 height 77
click at [555, 505] on textarea "Proposing to construct an addition to the existing dwelling being 7.63 feet fro…" at bounding box center [931, 509] width 1235 height 77
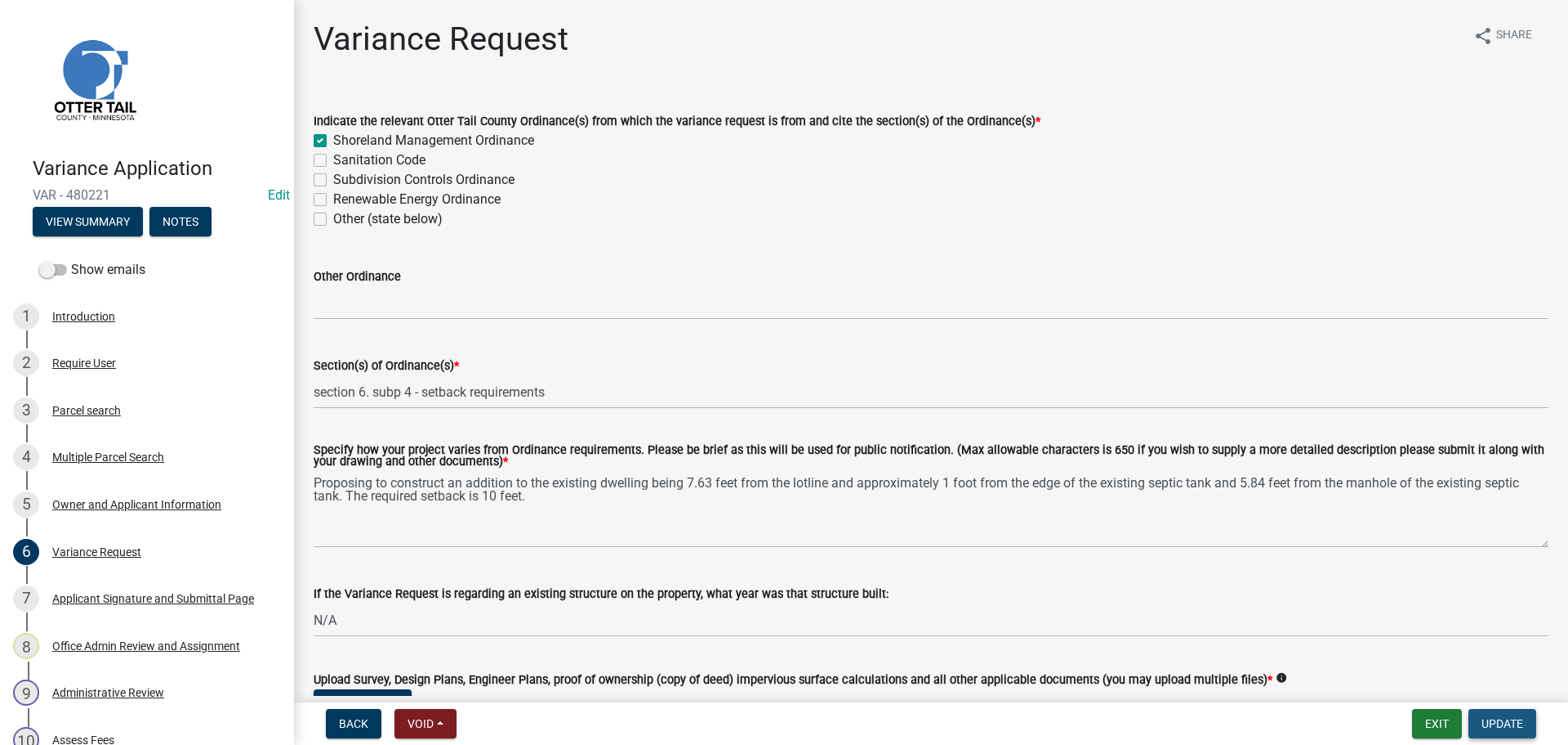
click at [1254, 645] on span "Update" at bounding box center [1503, 722] width 41 height 13
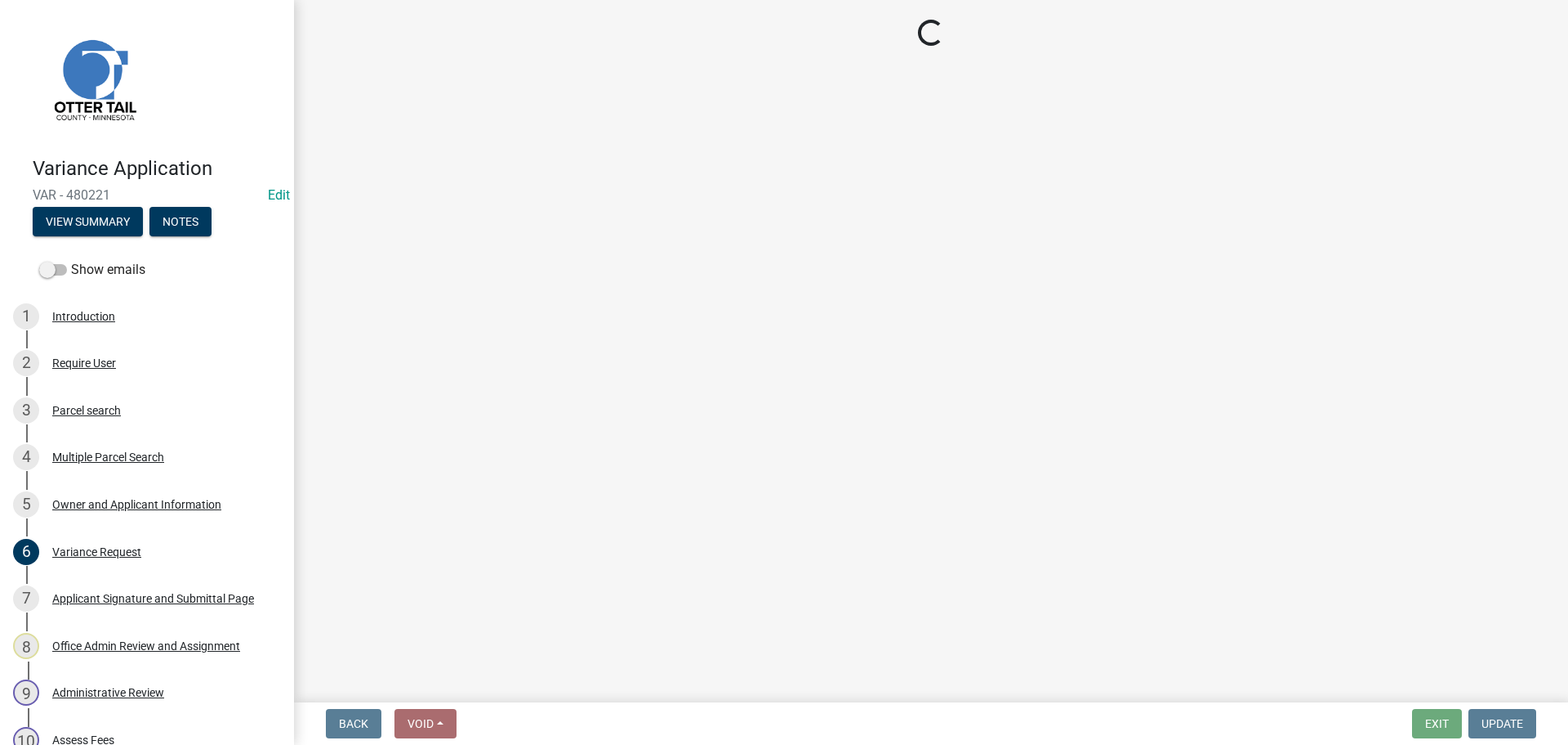
select select "3: 3"
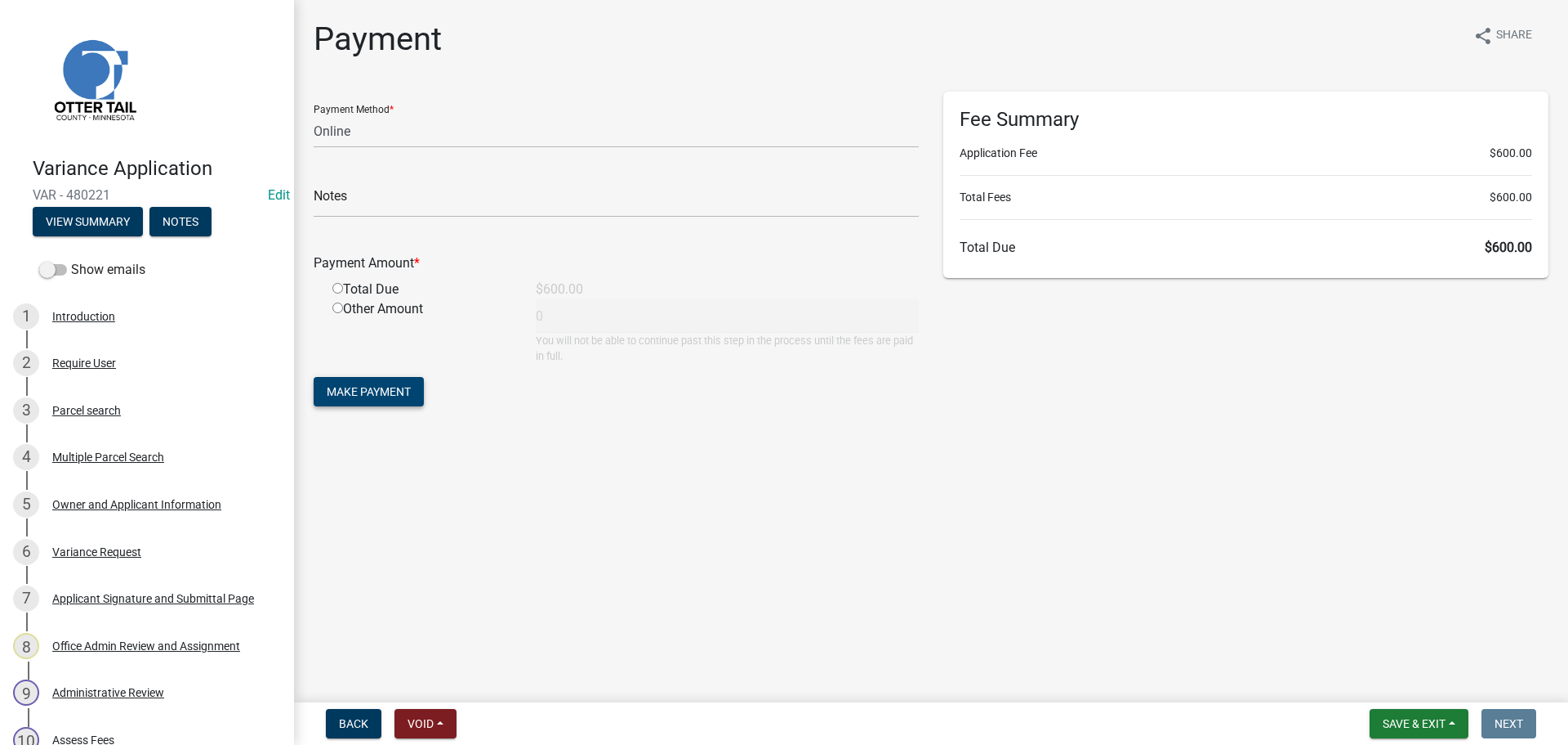
click at [402, 395] on span "Make Payment" at bounding box center [368, 391] width 84 height 13
click at [335, 310] on input "radio" at bounding box center [338, 307] width 11 height 11
radio input "true"
type input "600"
click at [371, 389] on span "Make Payment" at bounding box center [368, 391] width 84 height 13
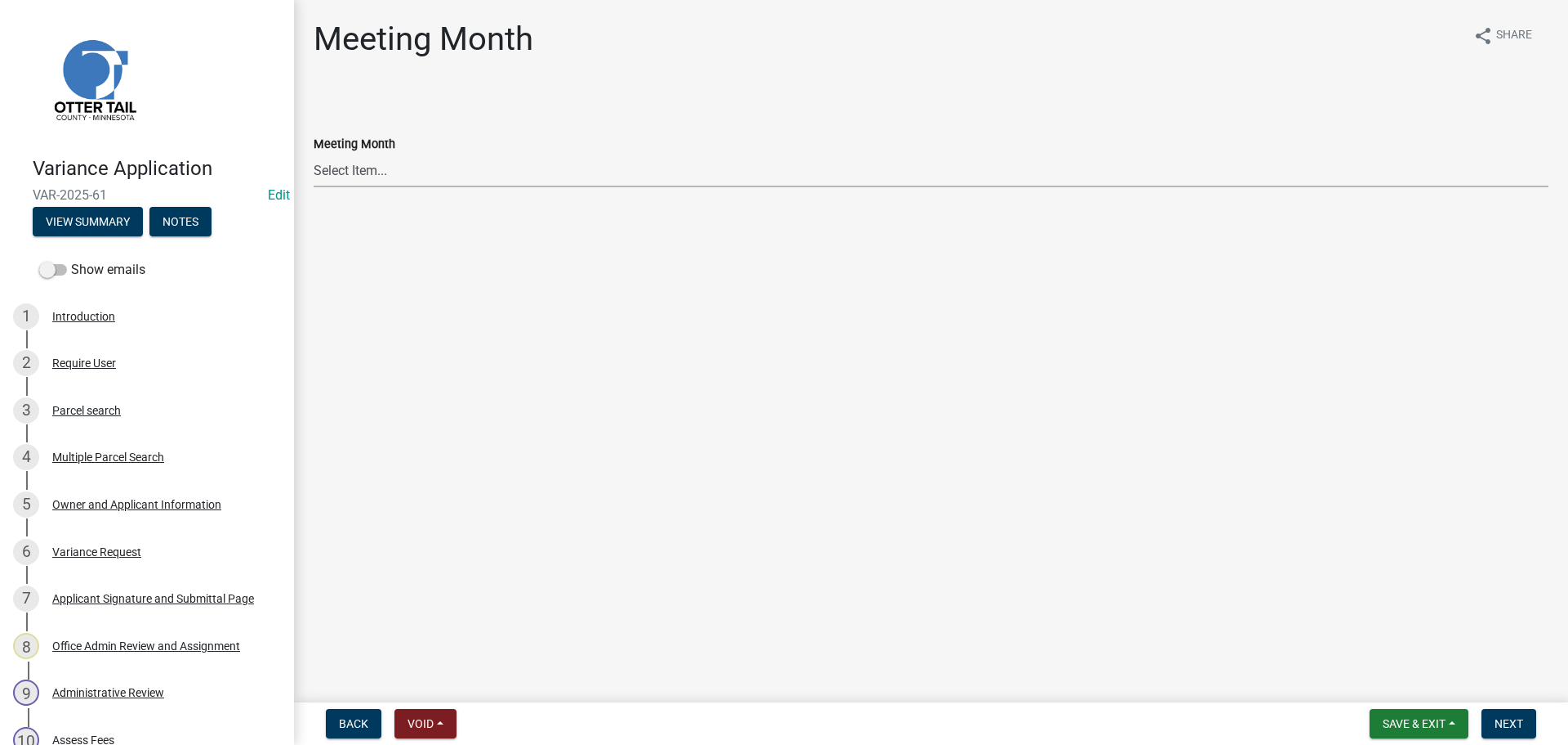
click at [351, 178] on select "Select Item... January Meeting February Meeting March Meeting April Meeting May…" at bounding box center [931, 170] width 1235 height 34
click at [313, 154] on select "Select Item... January Meeting February Meeting March Meeting April Meeting May…" at bounding box center [931, 170] width 1235 height 34
select select "eb9b723f-5575-4385-8d37-9f619e7e8fab"
drag, startPoint x: 1505, startPoint y: 723, endPoint x: 1480, endPoint y: 730, distance: 26.0
click at [1505, 721] on span "Next" at bounding box center [1509, 722] width 29 height 13
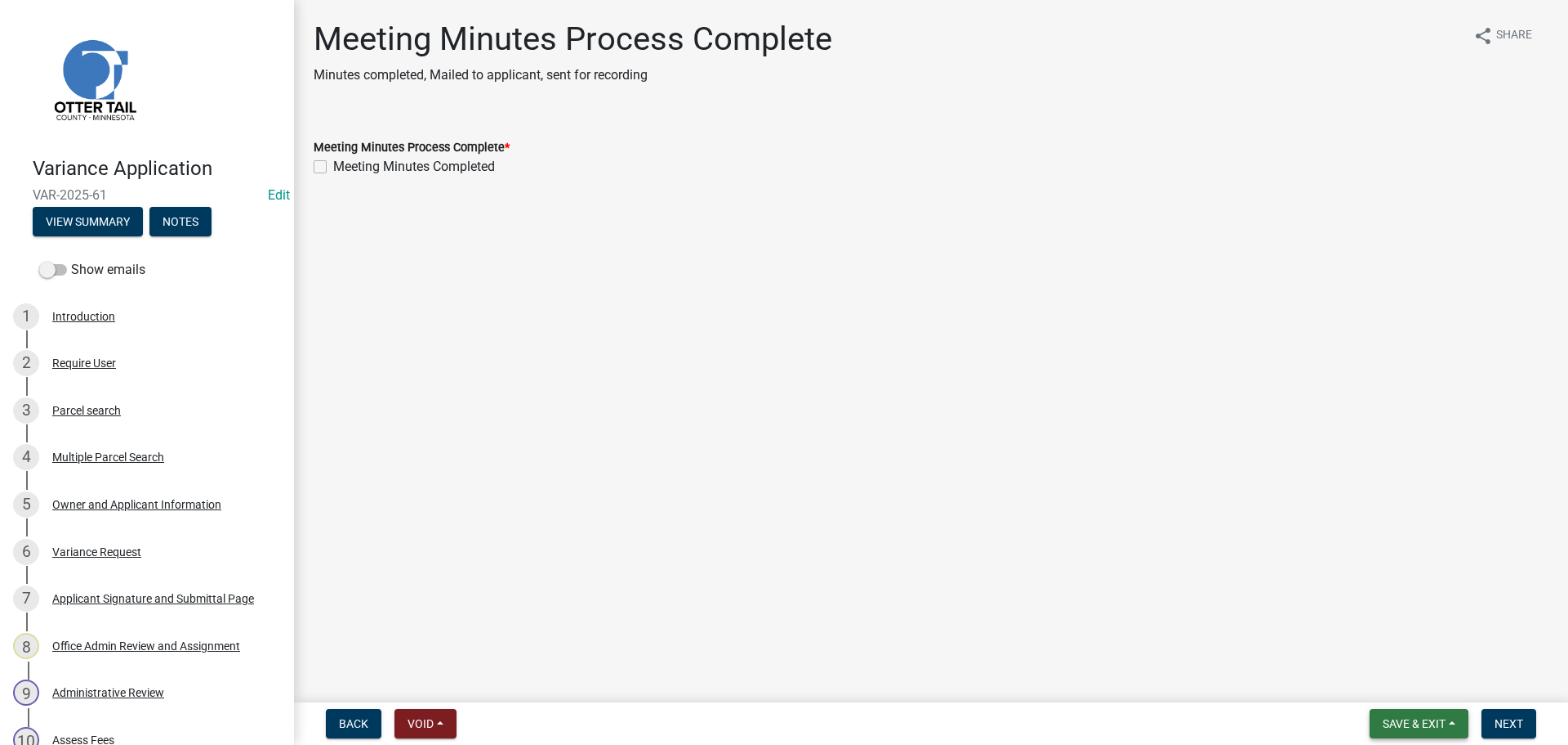
click at [1405, 721] on span "Save & Exit" at bounding box center [1414, 722] width 63 height 13
click at [1392, 690] on button "Save & Exit" at bounding box center [1404, 681] width 131 height 39
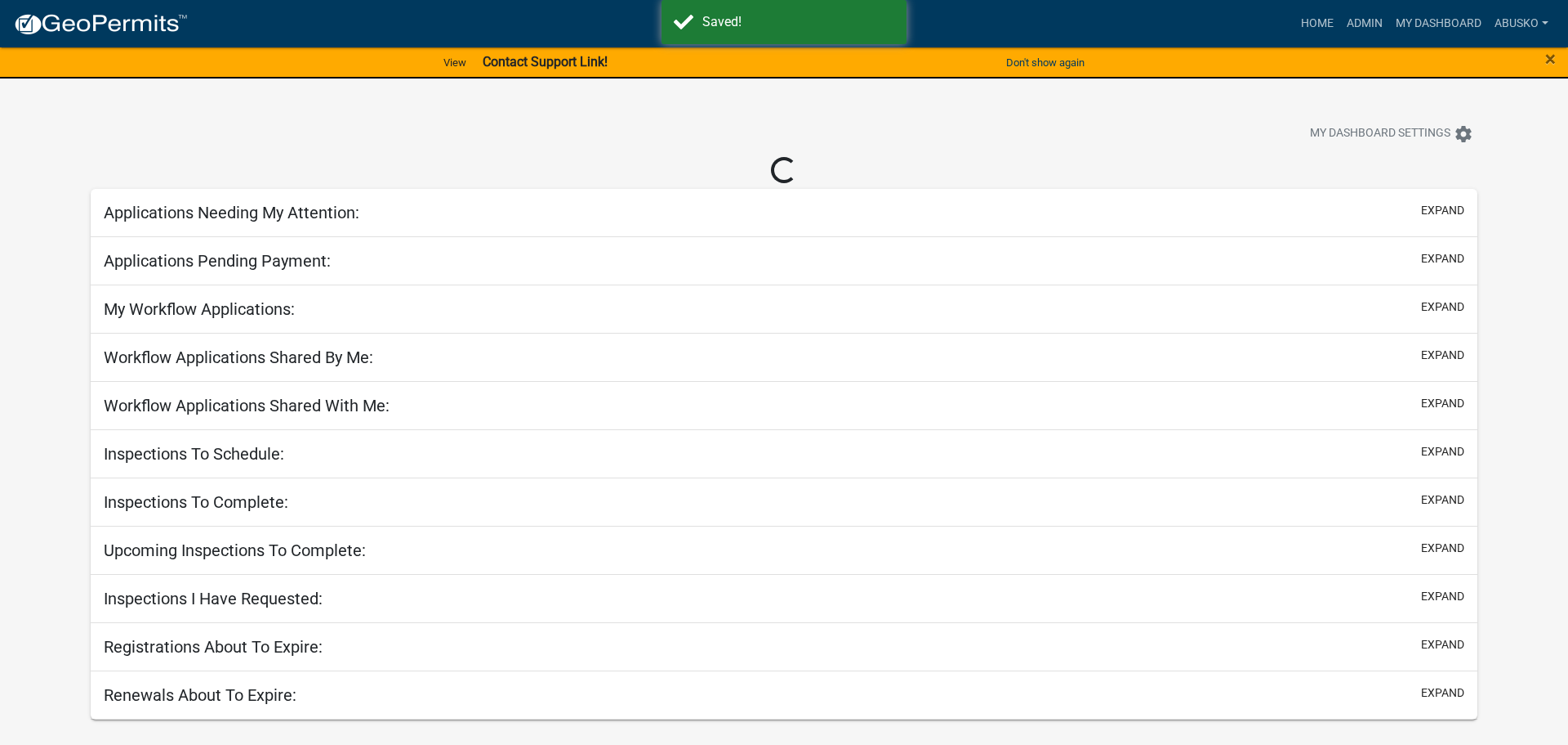
select select "1: 25"
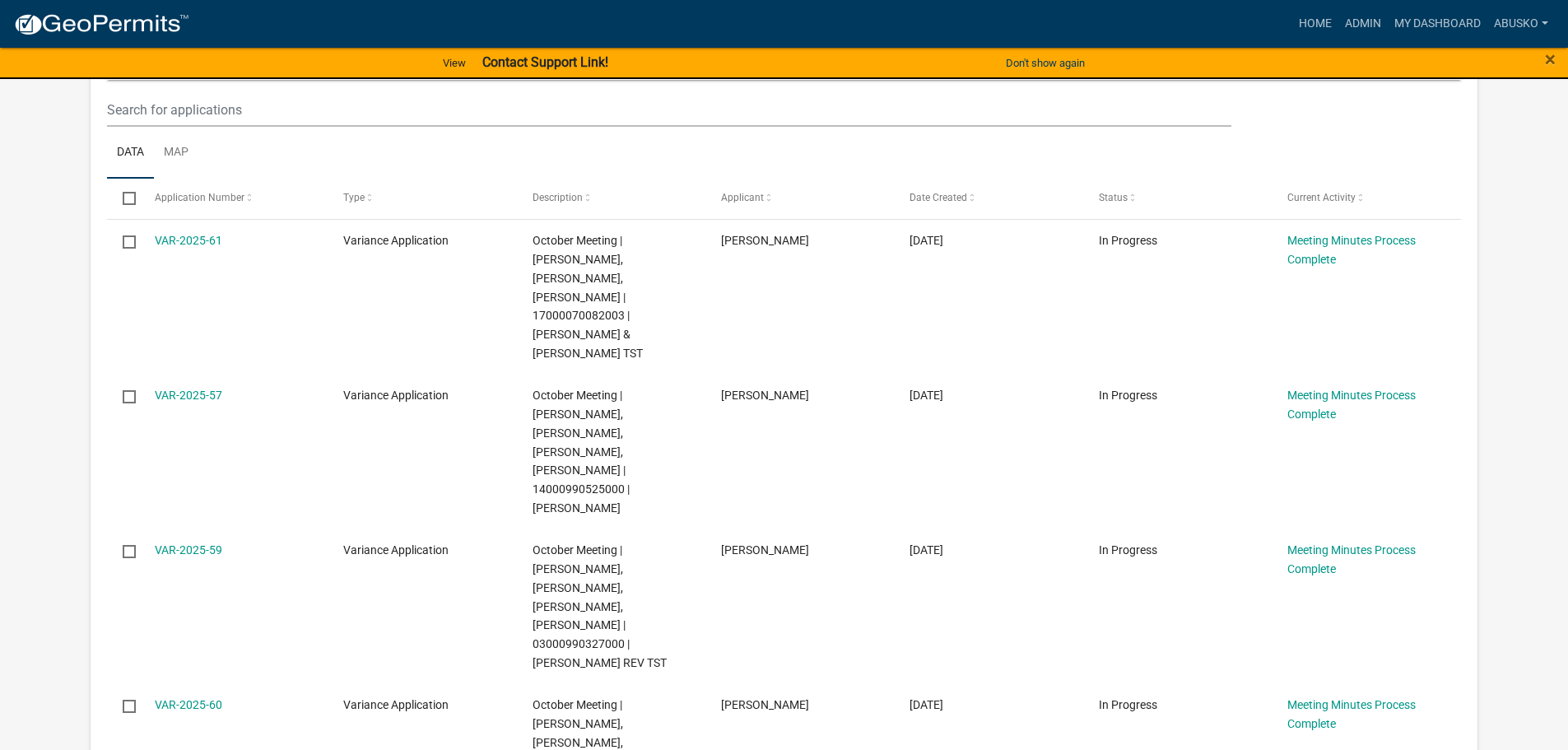
scroll to position [247, 0]
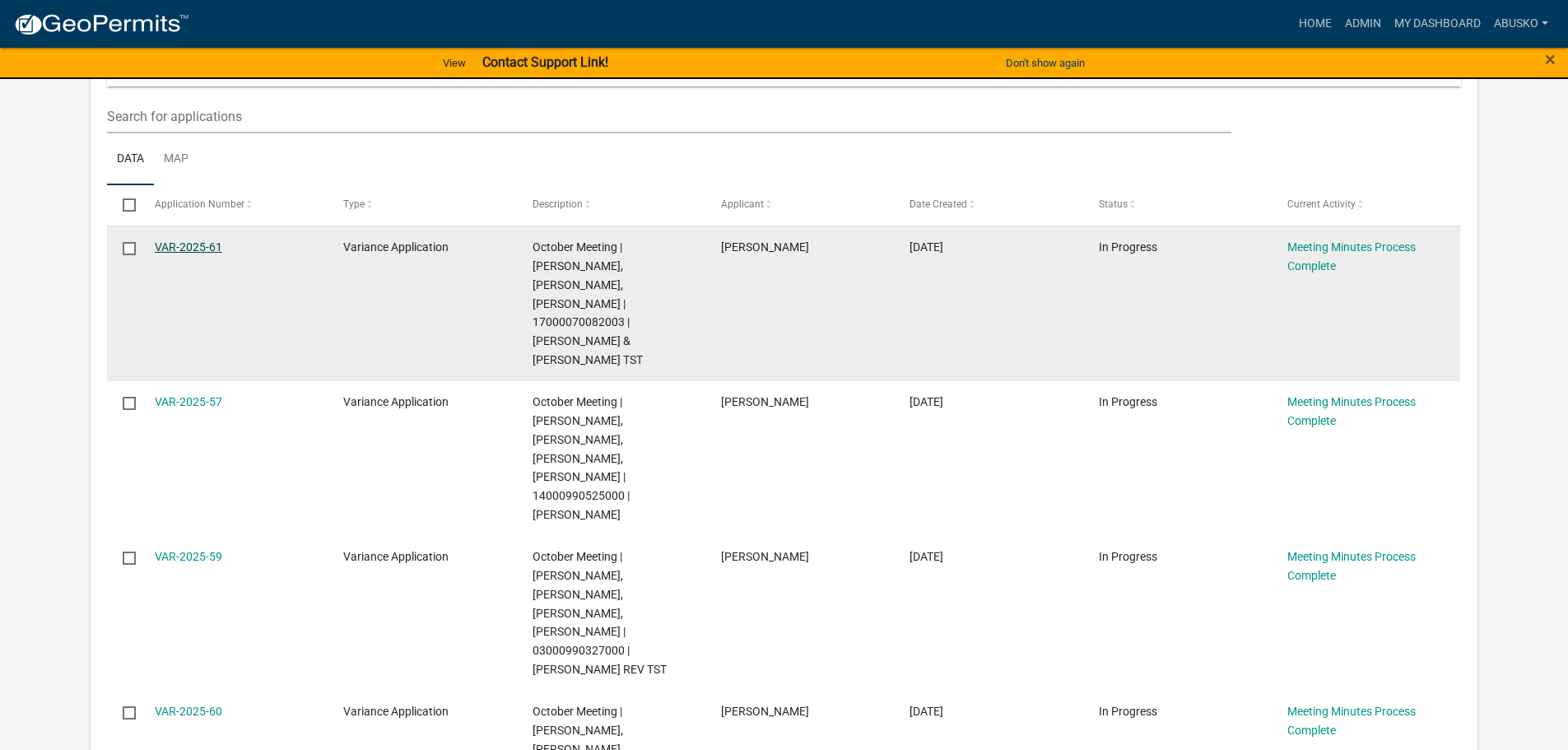
click at [196, 243] on link "VAR-2025-61" at bounding box center [189, 246] width 67 height 13
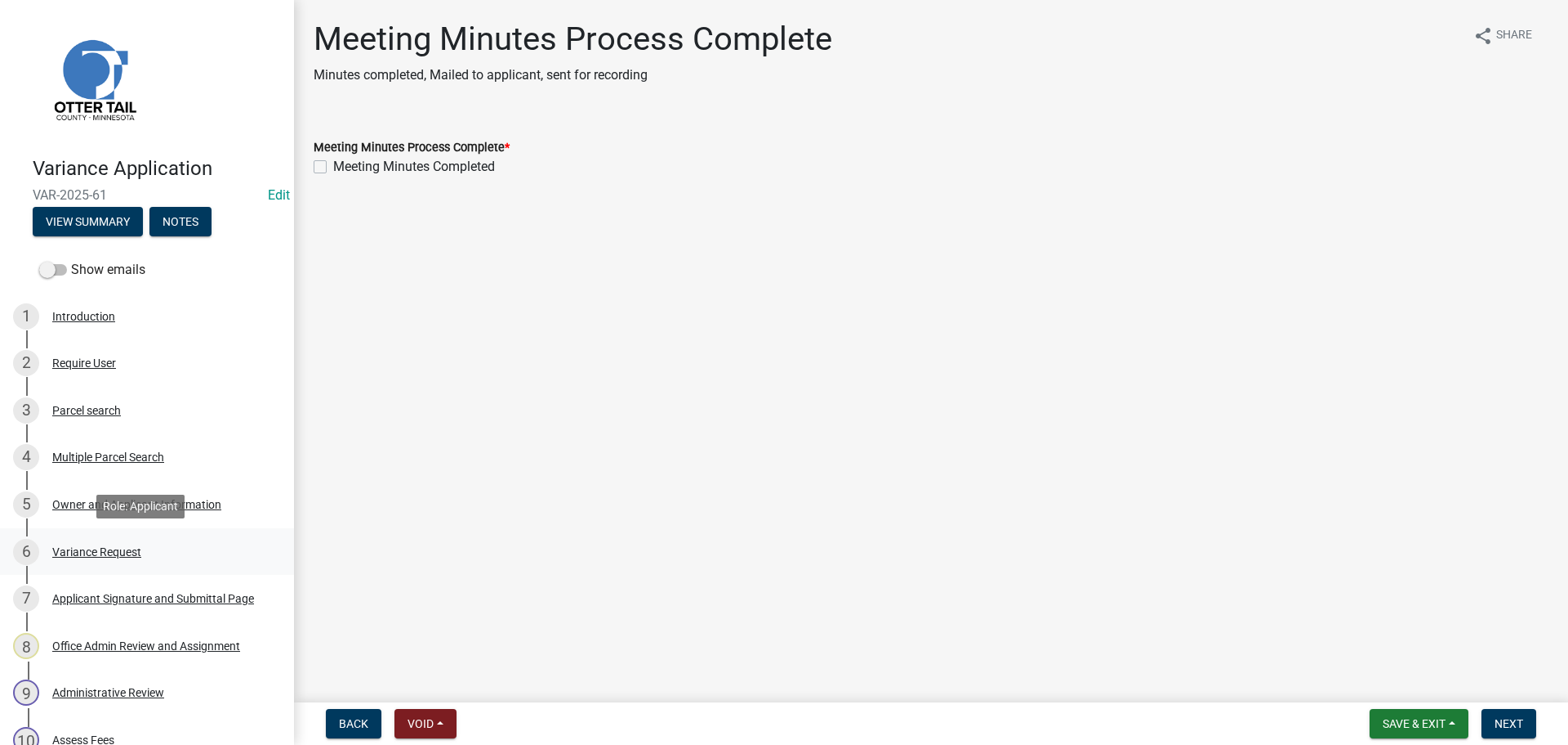
click at [69, 553] on div "Variance Request" at bounding box center [97, 552] width 89 height 12
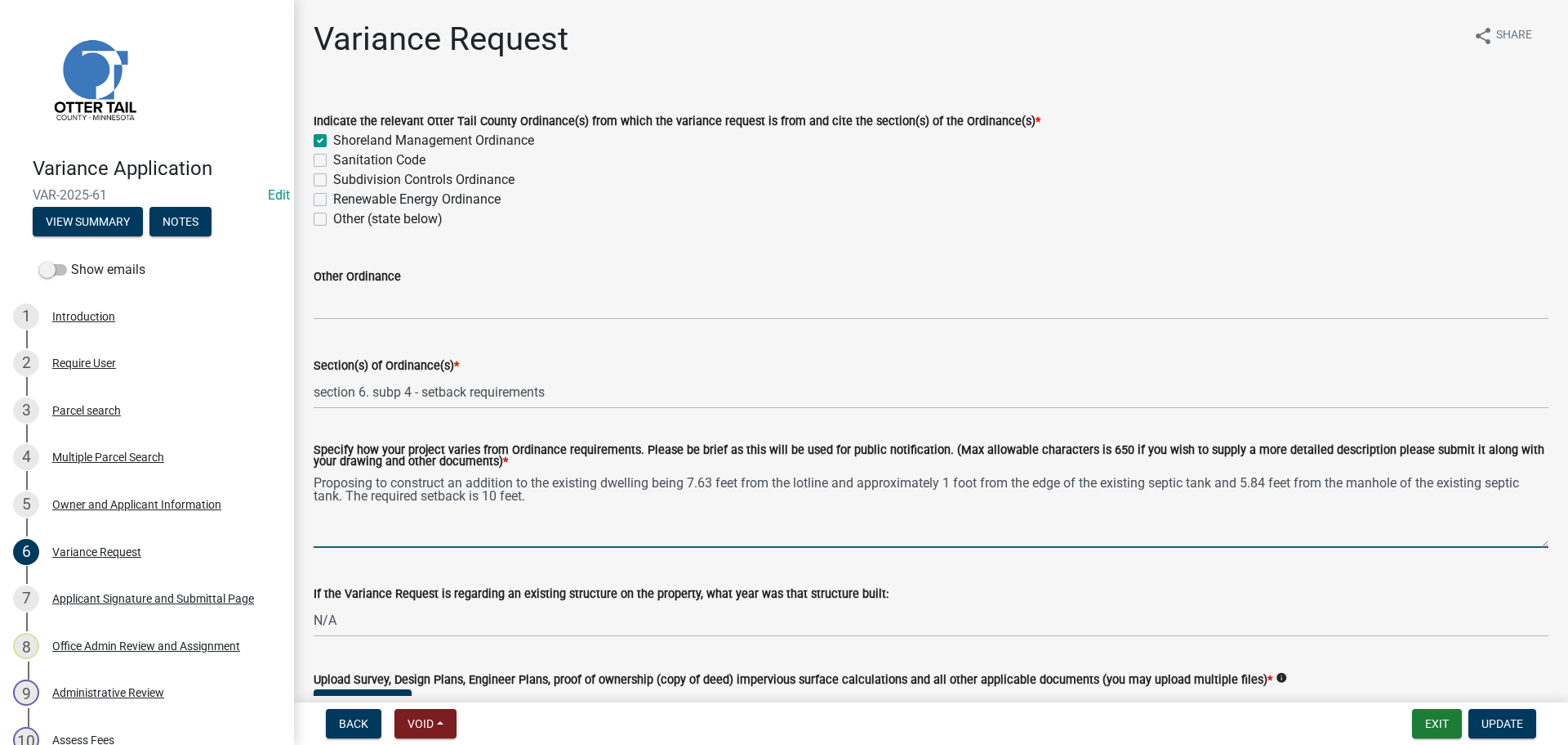
click at [593, 500] on textarea "Proposing to construct an addition to the existing dwelling being 7.63 feet fro…" at bounding box center [931, 509] width 1235 height 77
click at [821, 498] on textarea "Proposing to construct an addition to the existing dwelling being 7.63 feet fro…" at bounding box center [931, 509] width 1235 height 77
click at [1182, 502] on textarea "Proposing to construct an addition to the existing dwelling being 7.63 feet fro…" at bounding box center [931, 509] width 1235 height 77
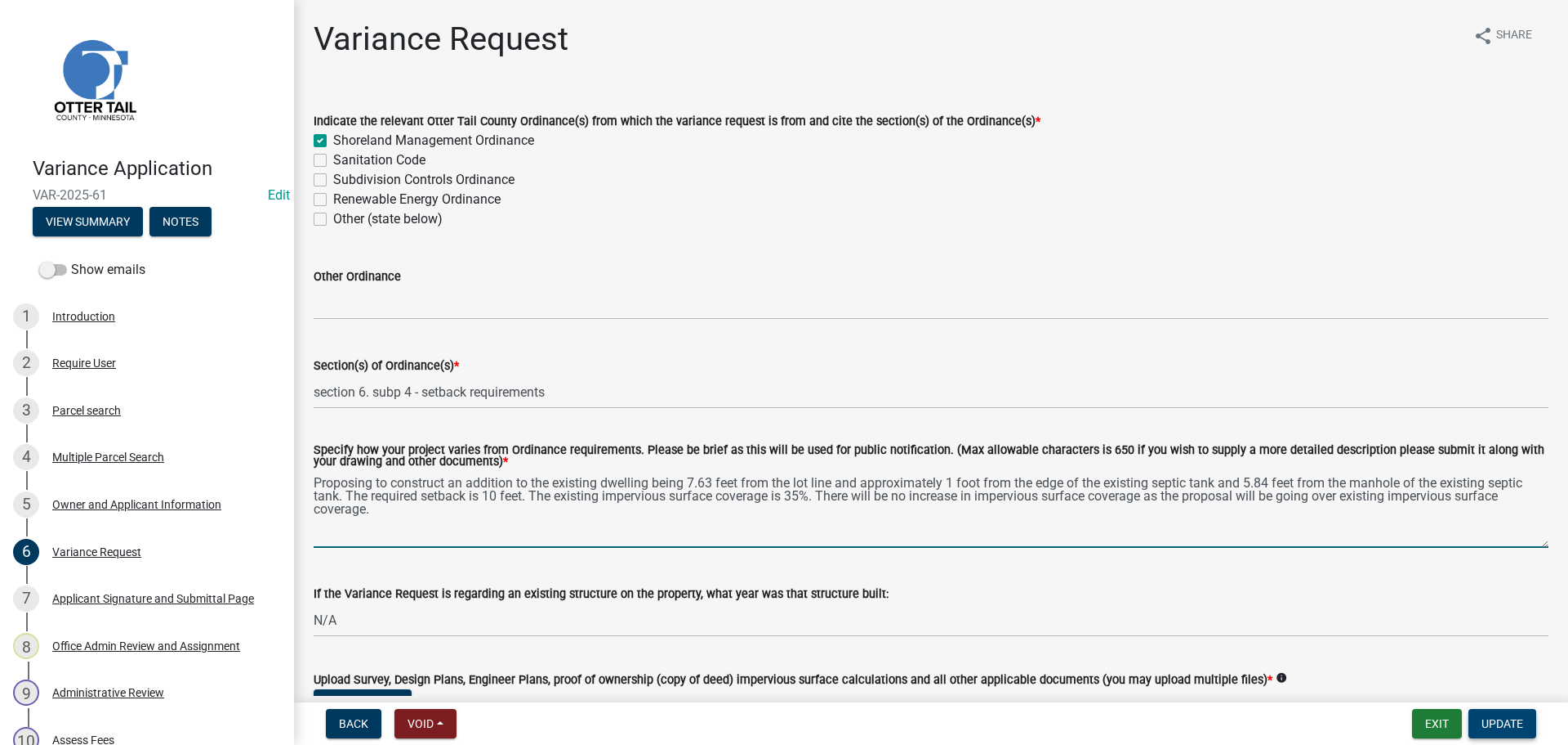
type textarea "Proposing to construct an addition to the existing dwelling being 7.63 feet fro…"
click at [1493, 716] on span "Update" at bounding box center [1503, 722] width 41 height 13
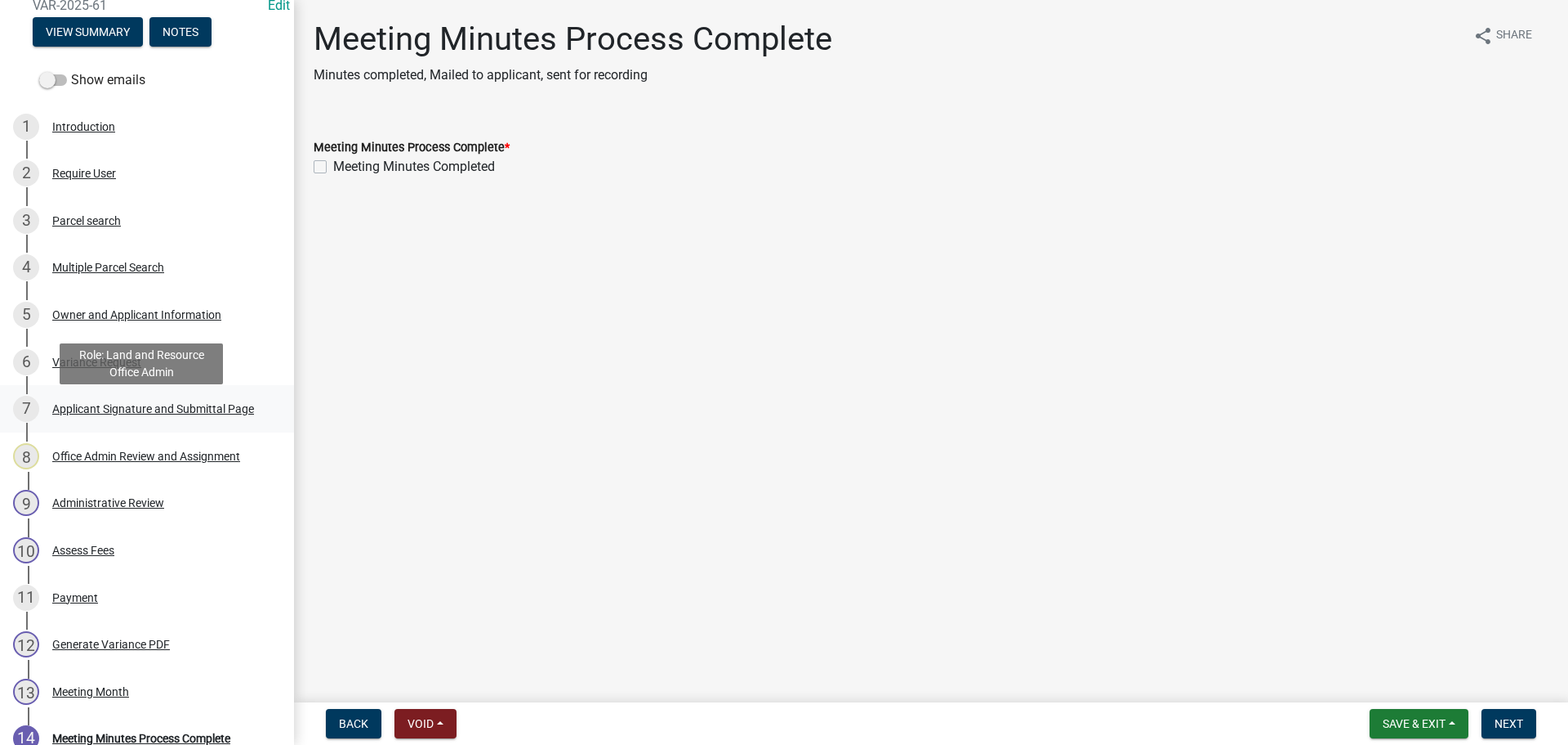
scroll to position [327, 0]
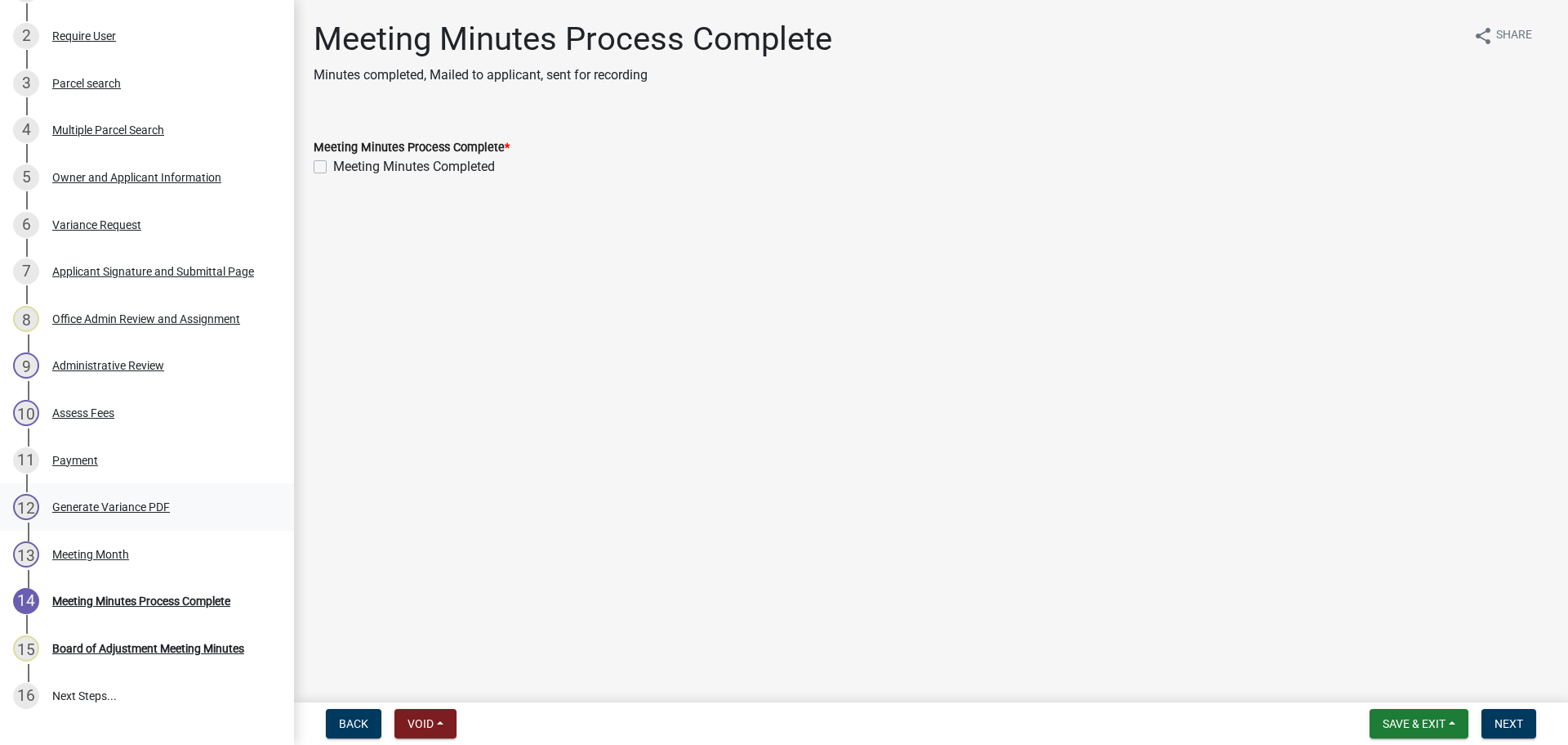
click at [89, 508] on div "Generate Variance PDF" at bounding box center [110, 507] width 117 height 12
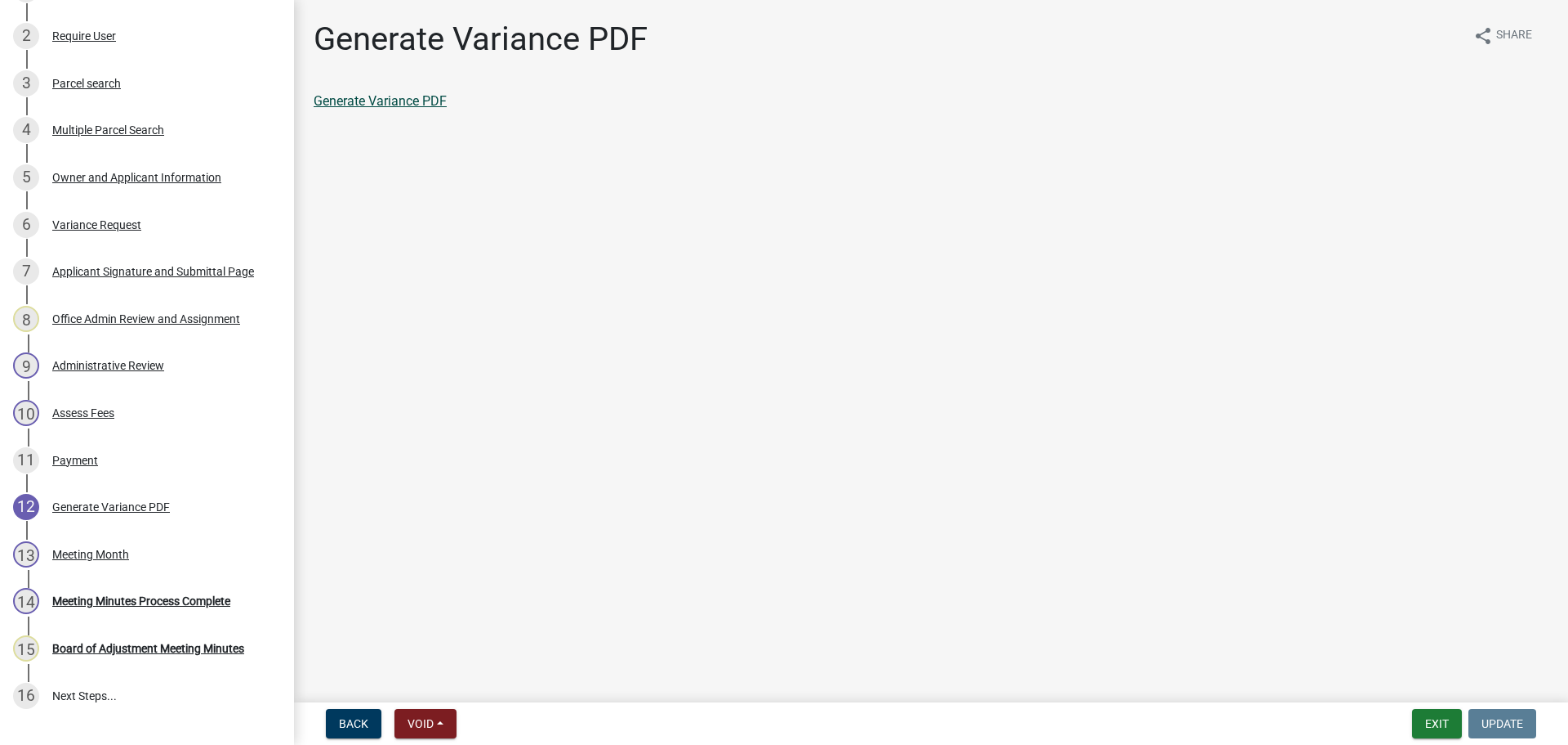
click at [394, 103] on link "Generate Variance PDF" at bounding box center [379, 102] width 133 height 16
click at [104, 167] on div "5 Owner and Applicant Information" at bounding box center [140, 177] width 255 height 27
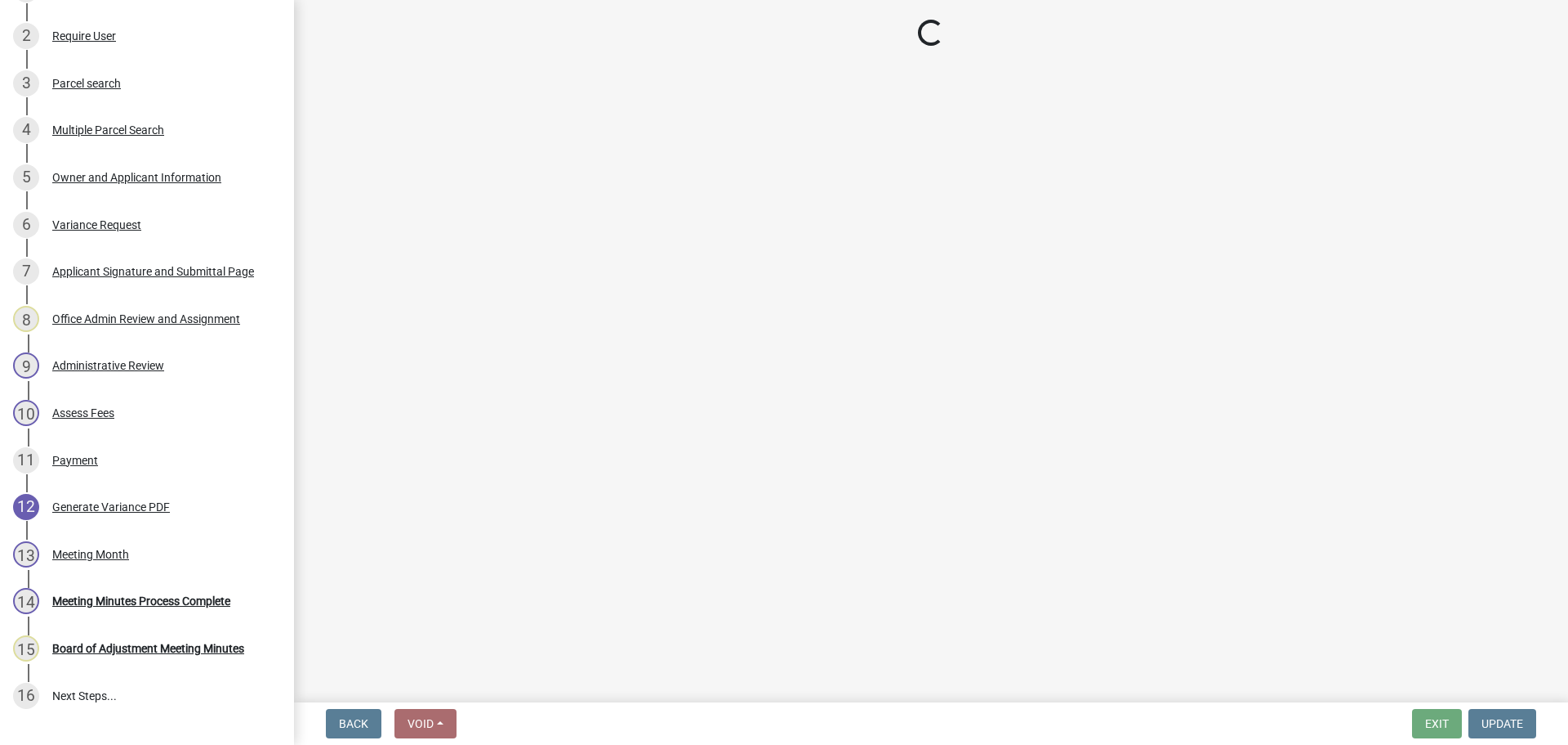
select select "758382b1-a9b7-40fb-b133-d60fa51a6422"
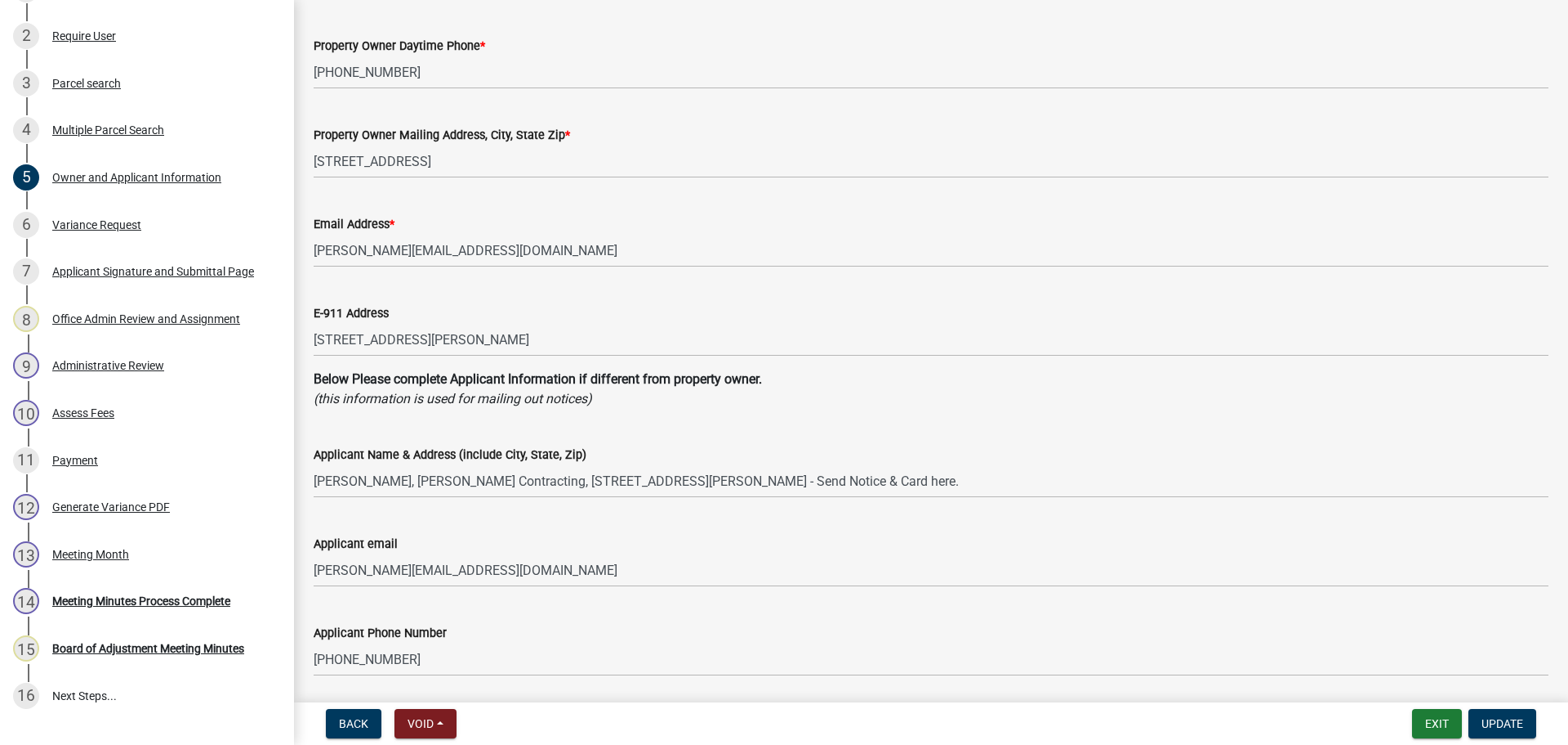
scroll to position [245, 0]
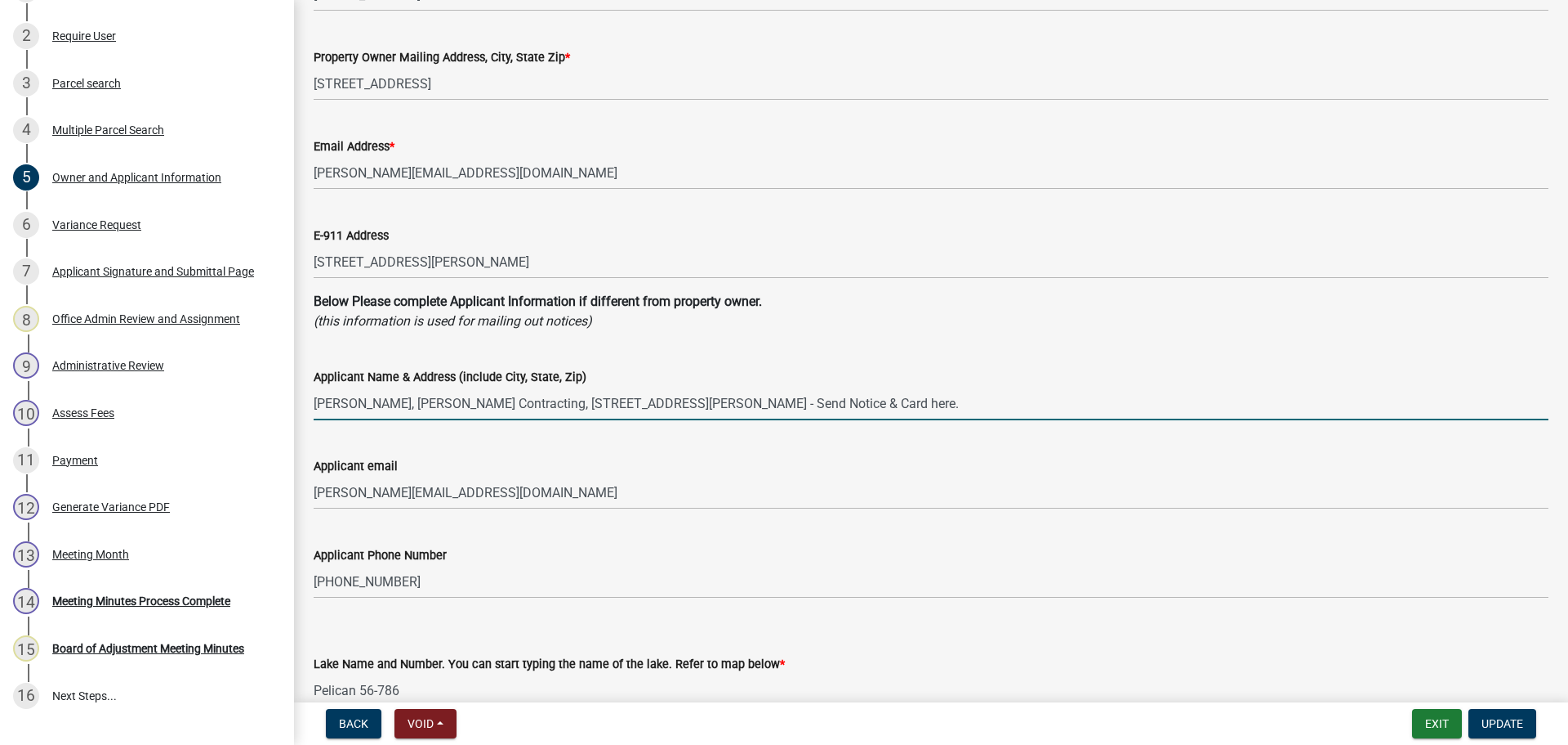
drag, startPoint x: 315, startPoint y: 399, endPoint x: 888, endPoint y: 401, distance: 573.0
click at [888, 401] on input "Matt Dawson, Dawson Contracting, 108 3rd Street, Hickson, ND 58047 - Send Notic…" at bounding box center [931, 403] width 1235 height 34
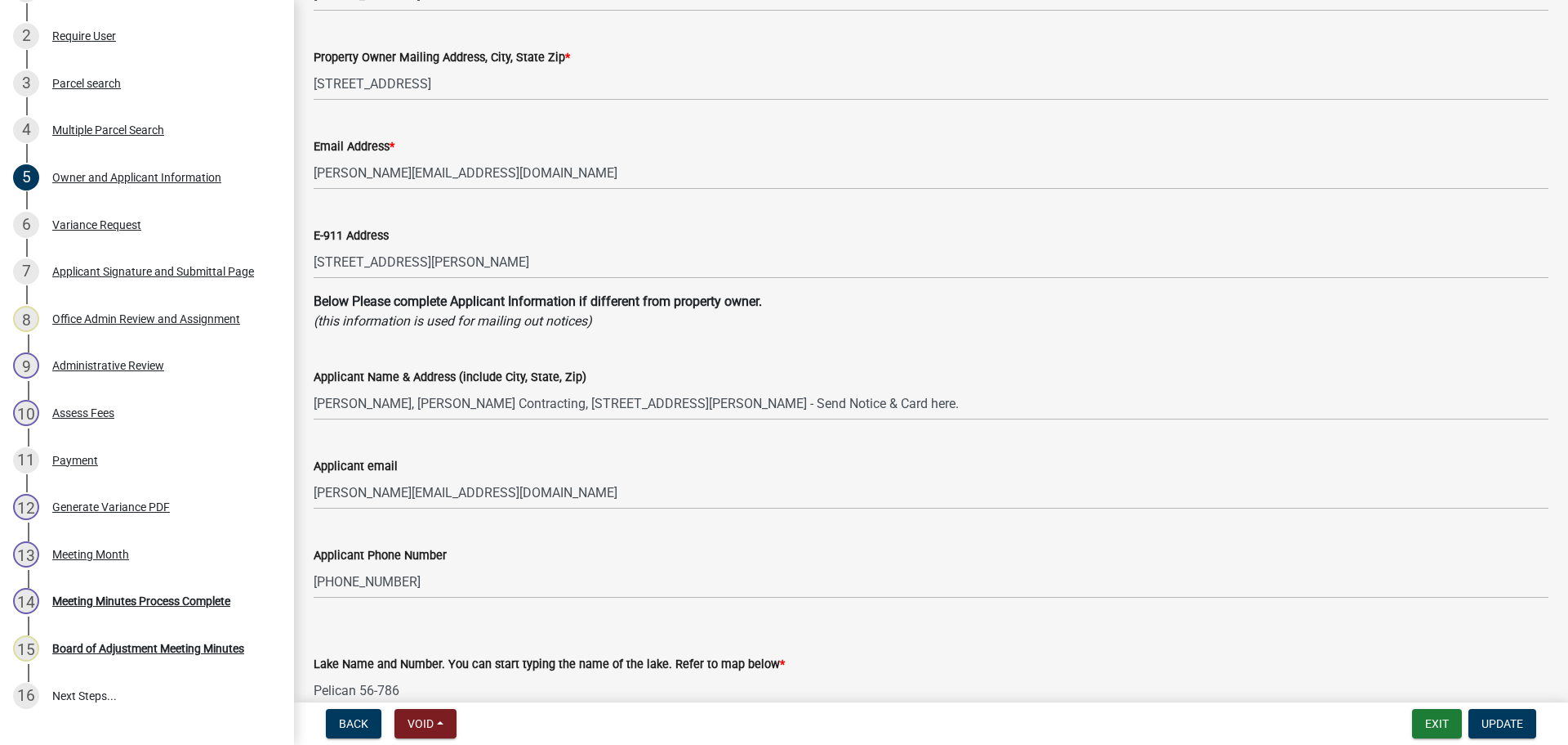
click at [973, 373] on div "Applicant Name & Address (include City, State, Zip)" at bounding box center [931, 376] width 1235 height 20
click at [1509, 728] on span "Update" at bounding box center [1503, 722] width 41 height 13
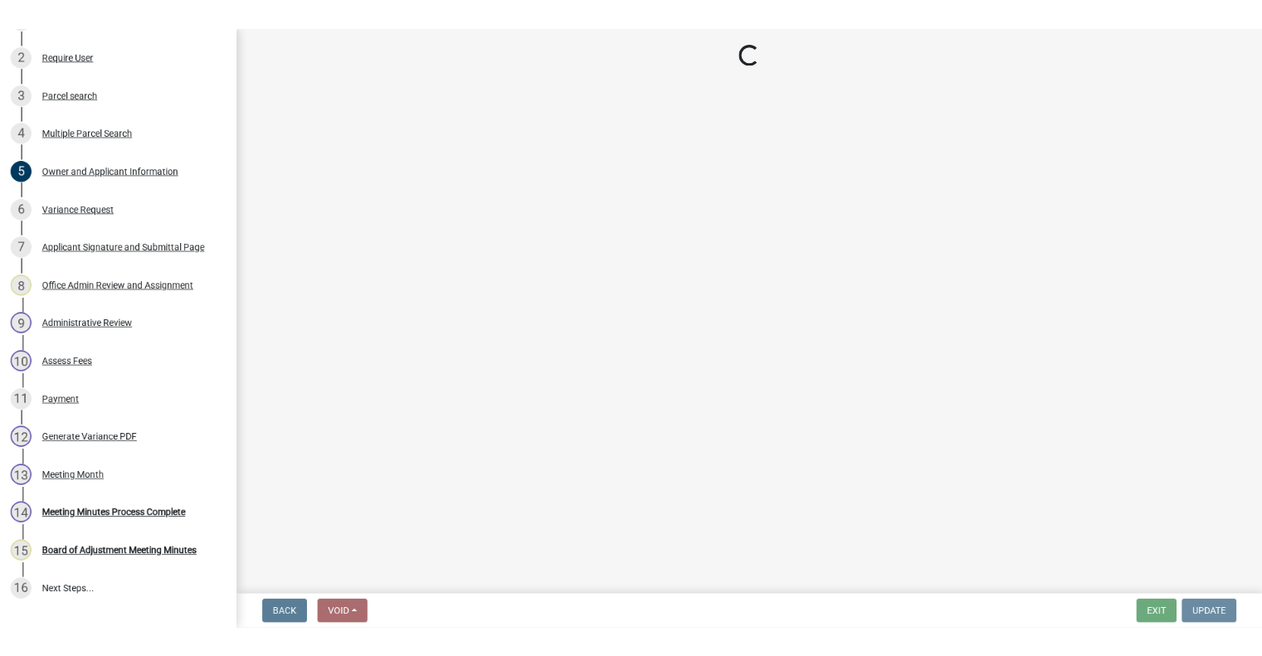
scroll to position [0, 0]
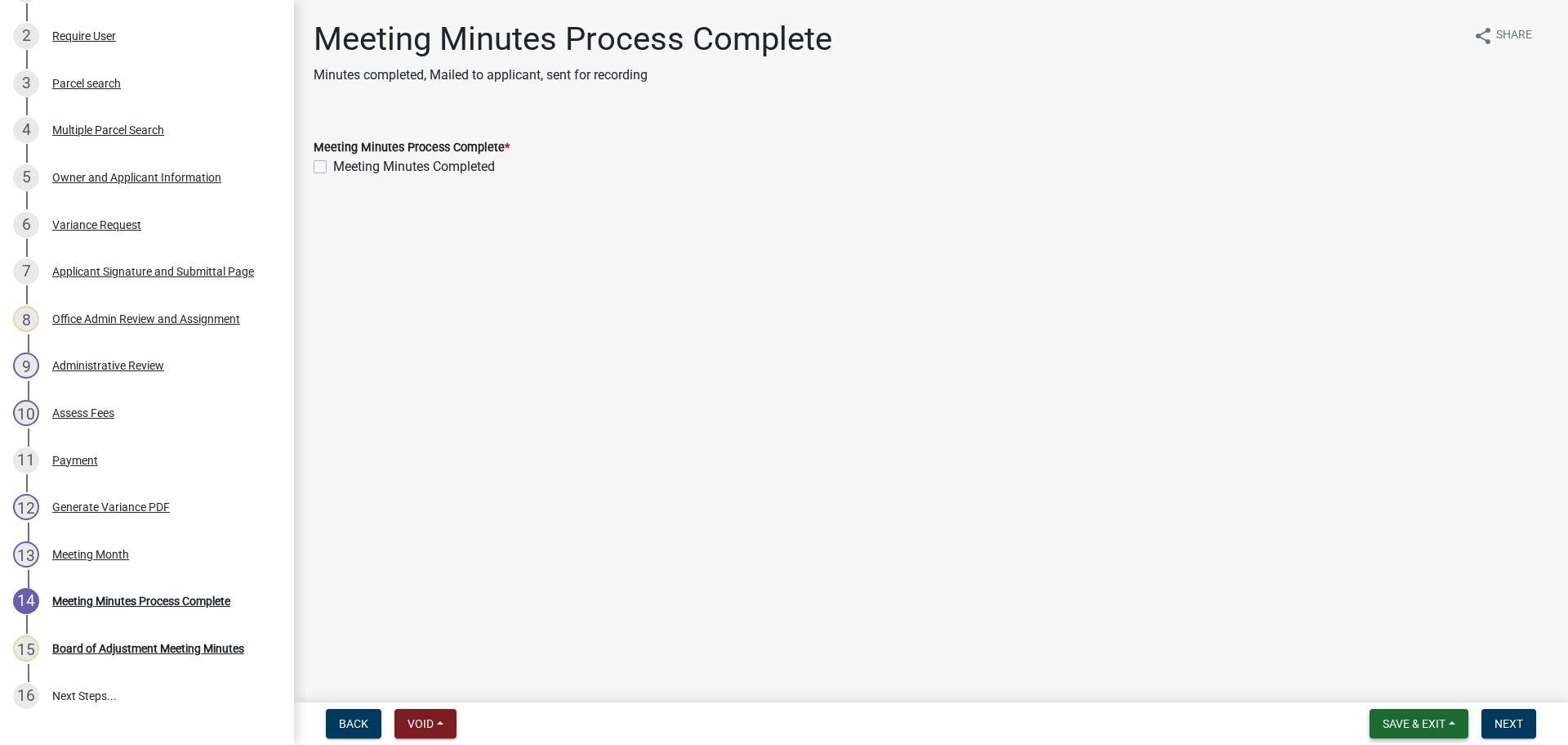
click at [1435, 732] on button "Save & Exit" at bounding box center [1419, 723] width 98 height 30
click at [1392, 683] on button "Save & Exit" at bounding box center [1404, 681] width 131 height 39
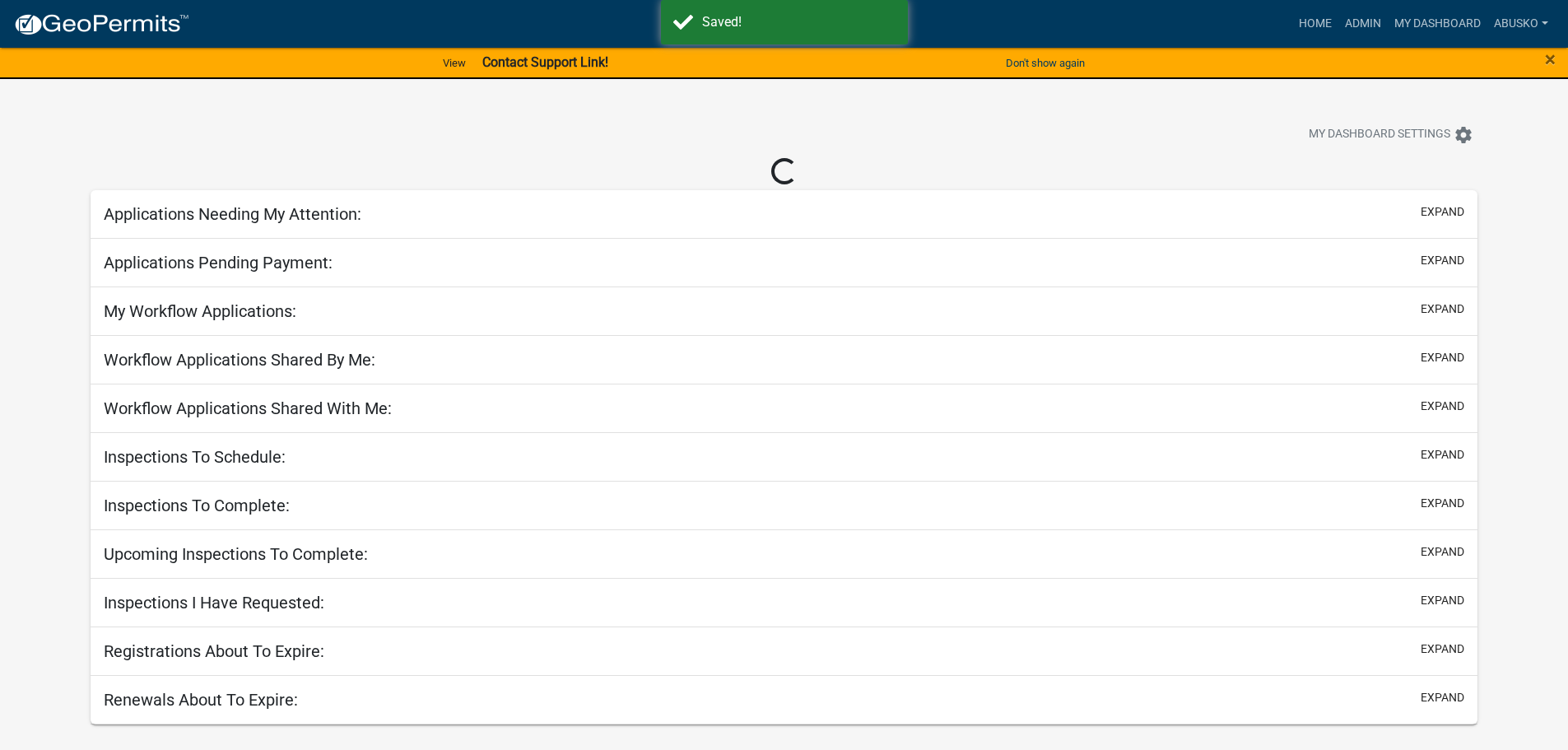
select select "1: 25"
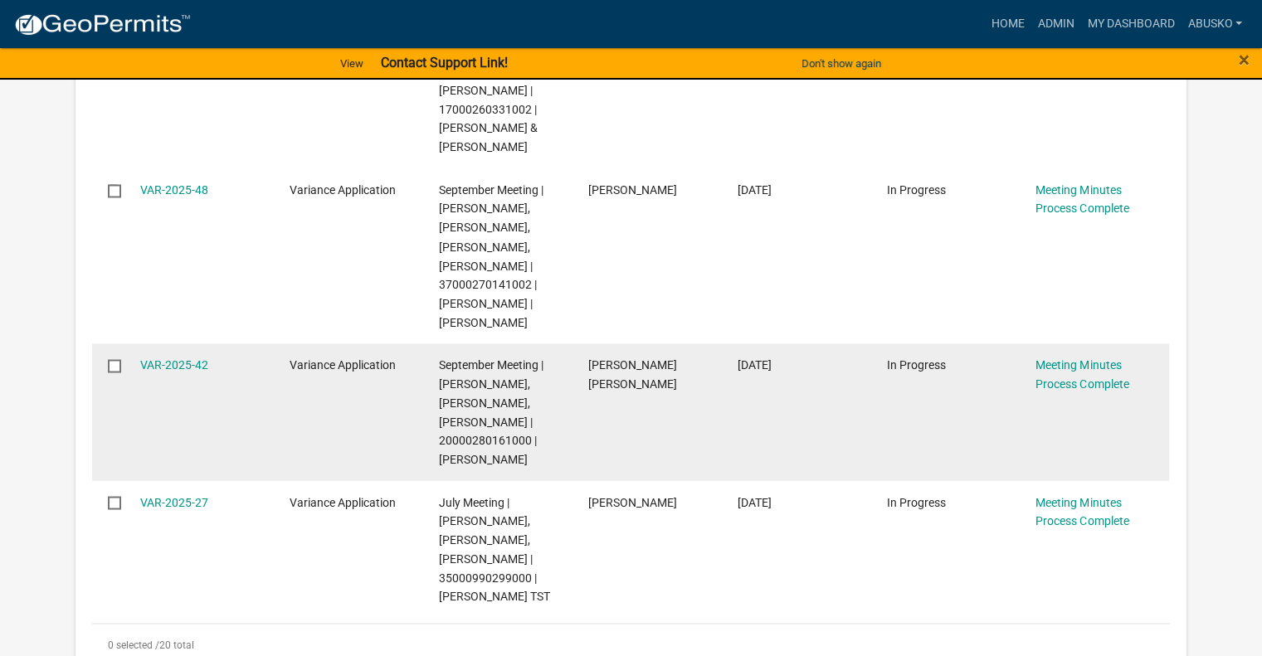
scroll to position [2986, 0]
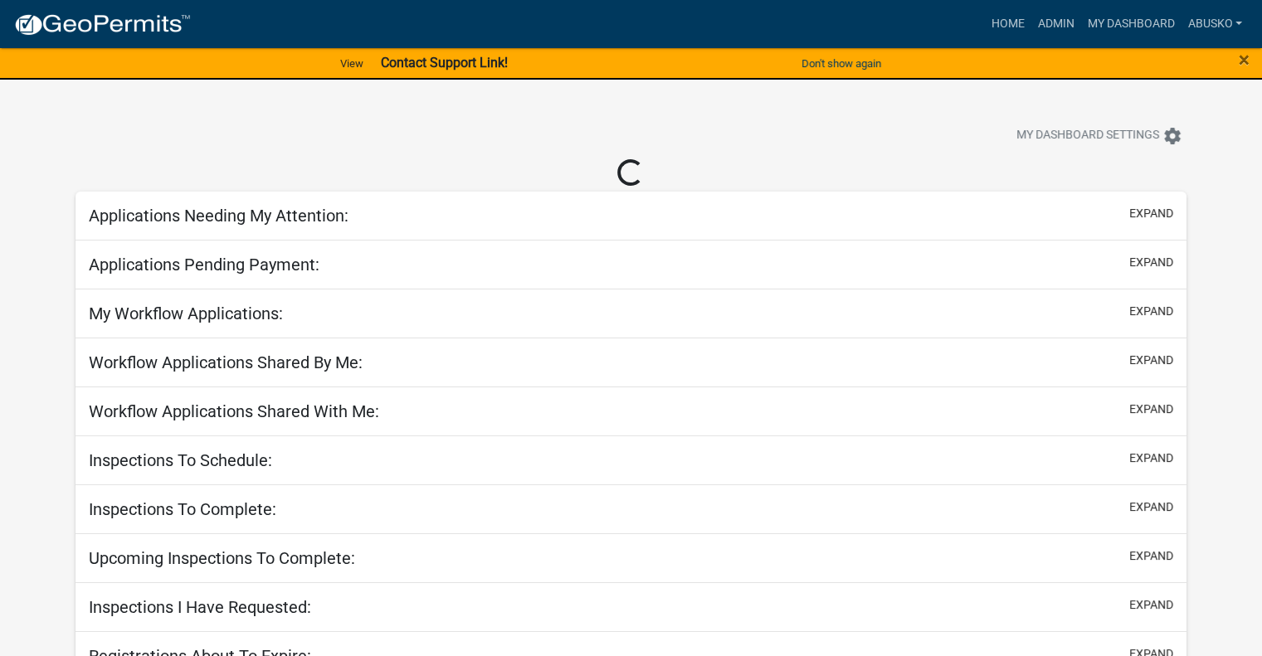
select select "1: 25"
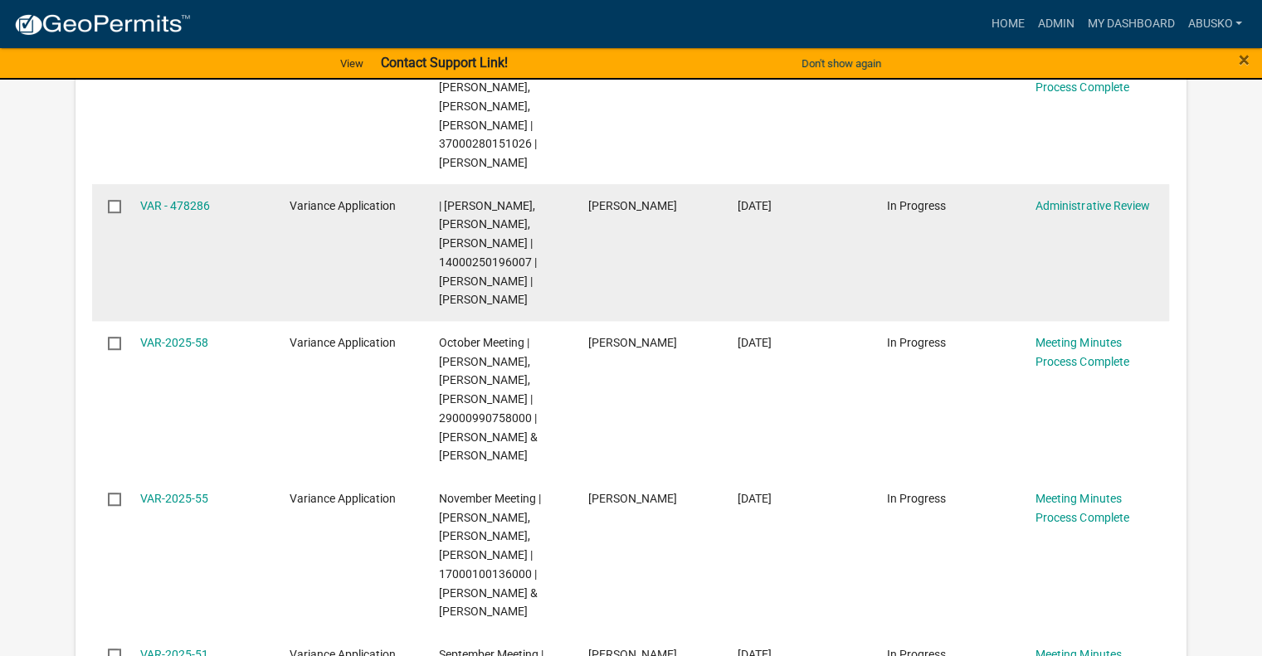
scroll to position [1078, 0]
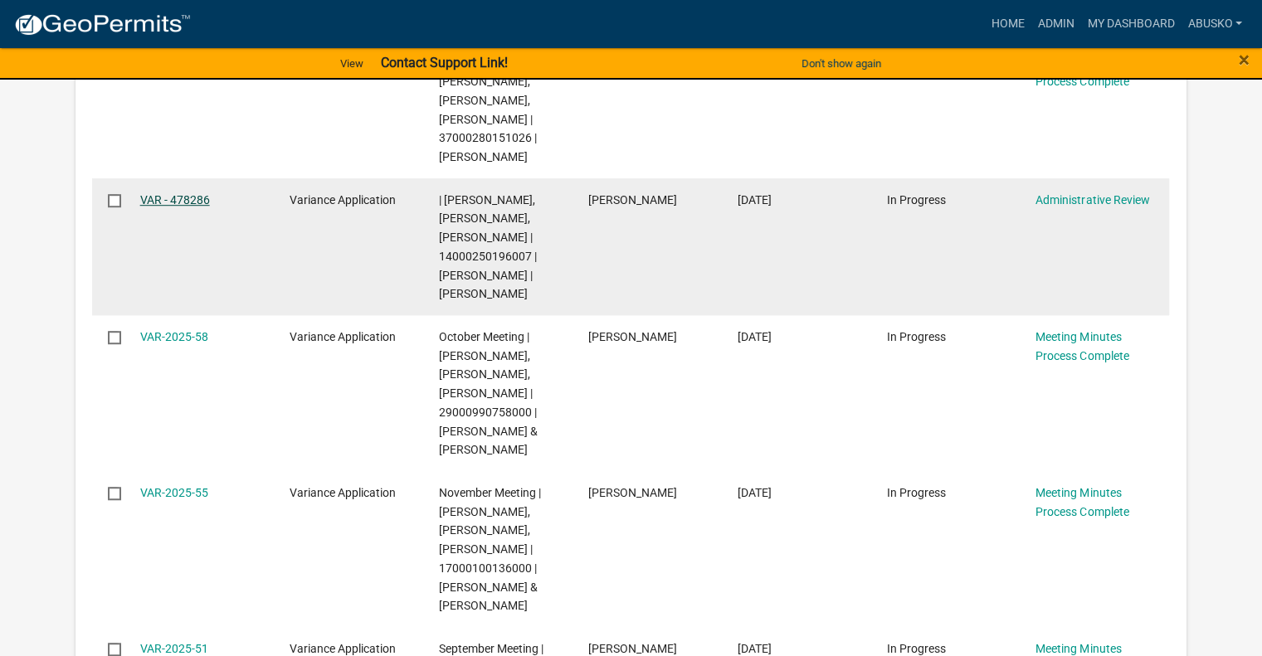
click at [149, 195] on link "VAR - 478286" at bounding box center [175, 199] width 70 height 13
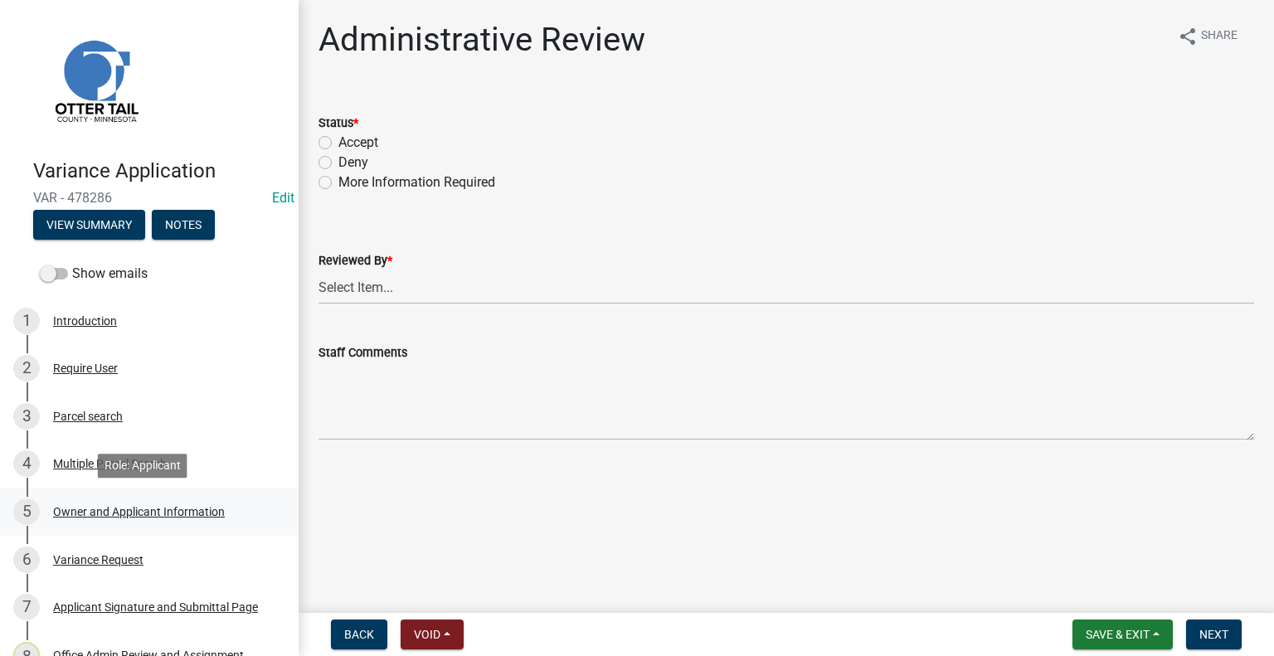
click at [97, 510] on div "Owner and Applicant Information" at bounding box center [139, 512] width 172 height 12
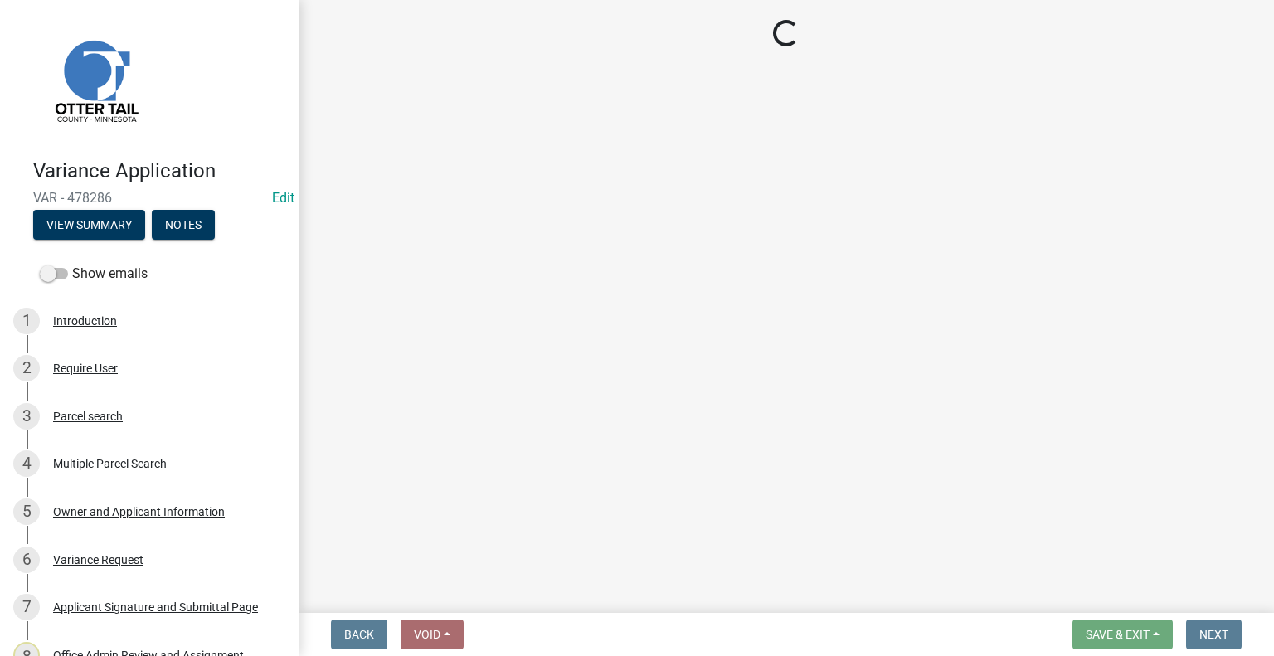
select select "da3f784e-0010-43cd-bd09-4cbc046e05e4"
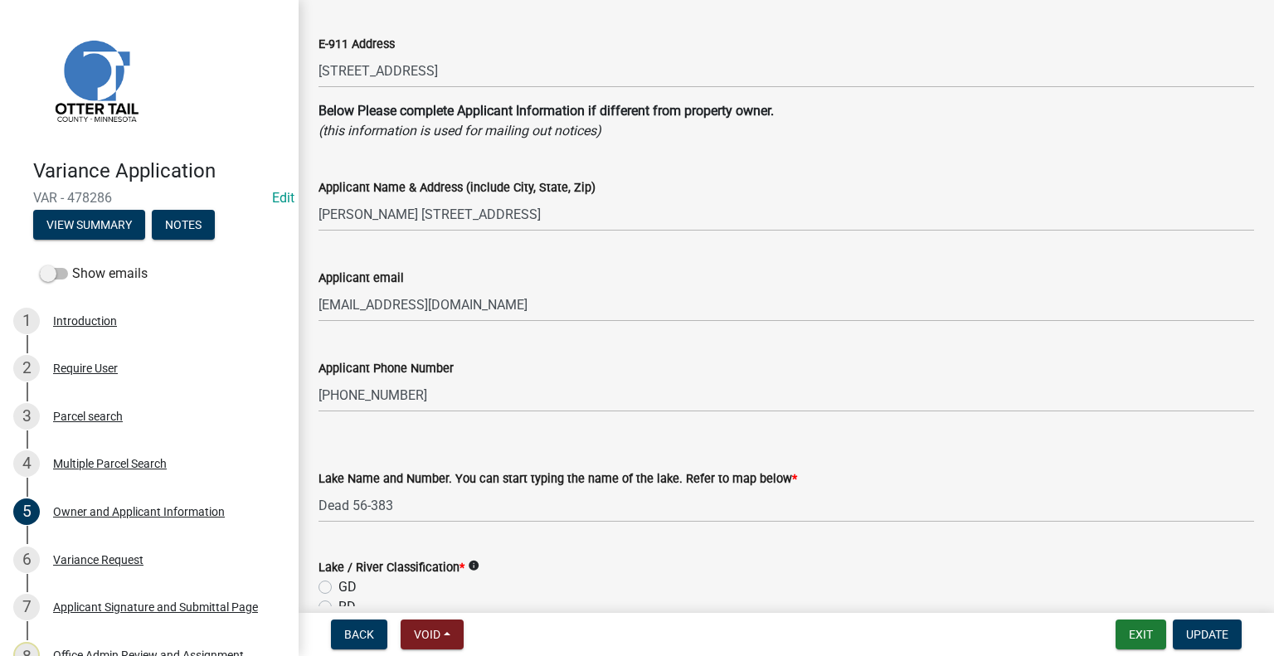
scroll to position [415, 0]
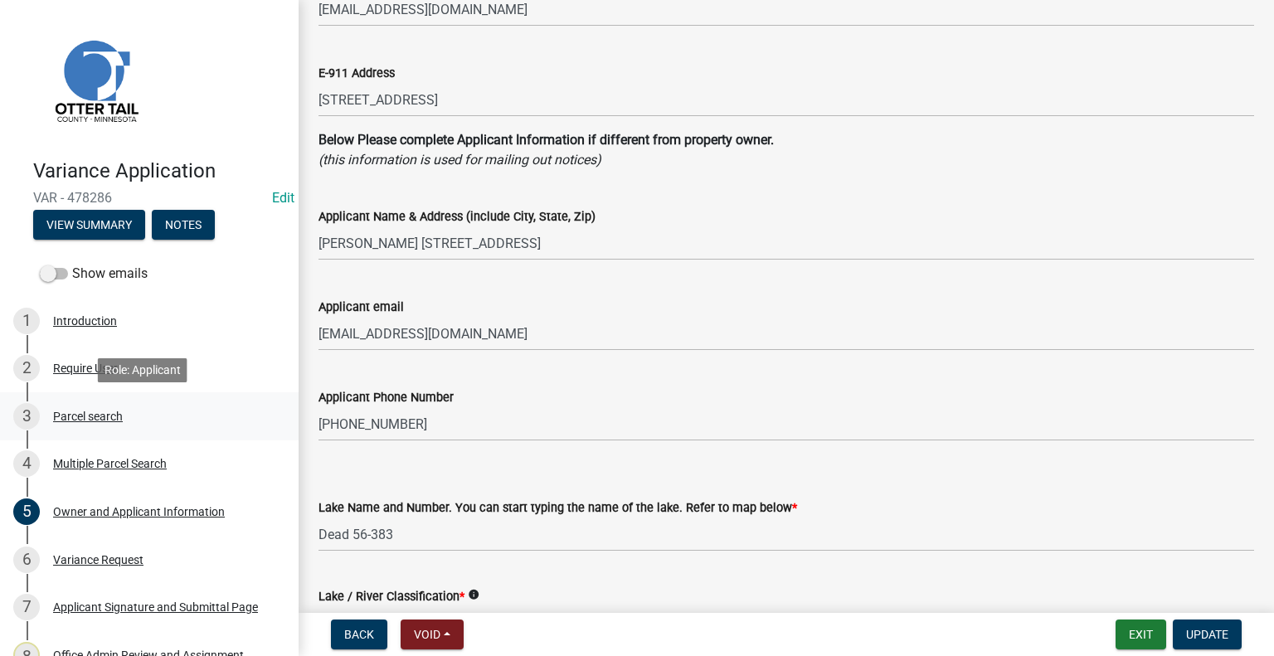
drag, startPoint x: 86, startPoint y: 418, endPoint x: 96, endPoint y: 413, distance: 11.1
click at [86, 419] on div "Parcel search" at bounding box center [88, 417] width 70 height 12
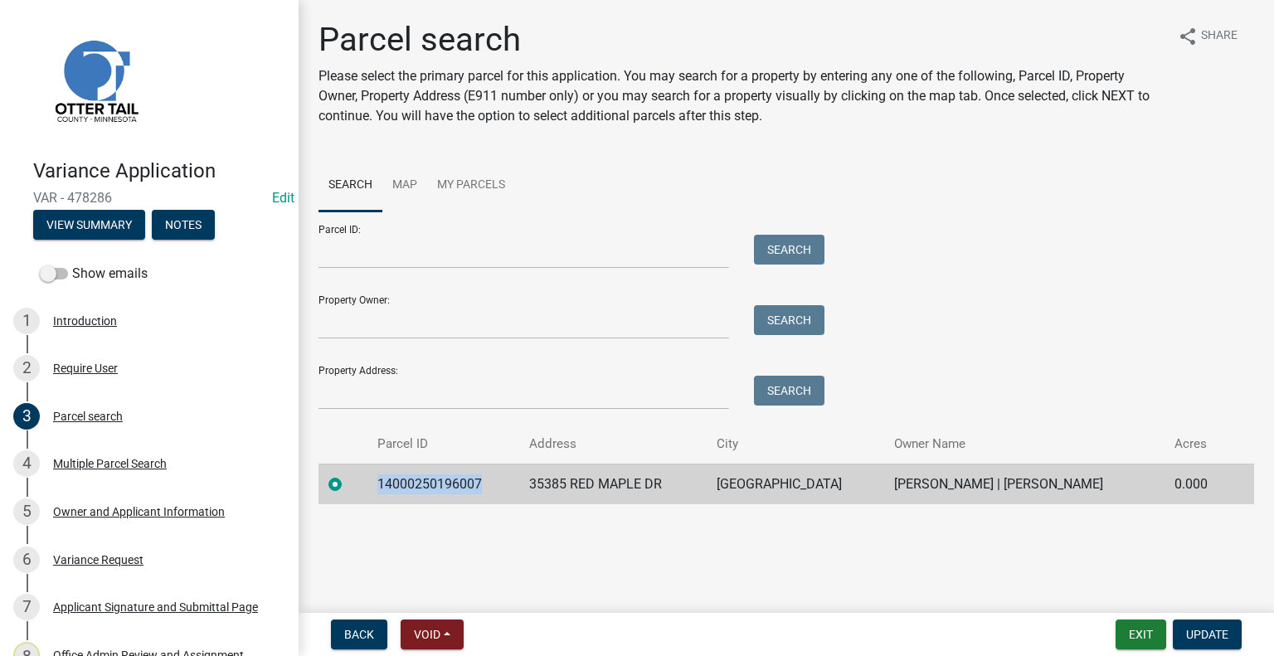
drag, startPoint x: 488, startPoint y: 480, endPoint x: 379, endPoint y: 484, distance: 108.7
click at [379, 484] on td "14000250196007" at bounding box center [443, 484] width 153 height 41
copy td "14000250196007"
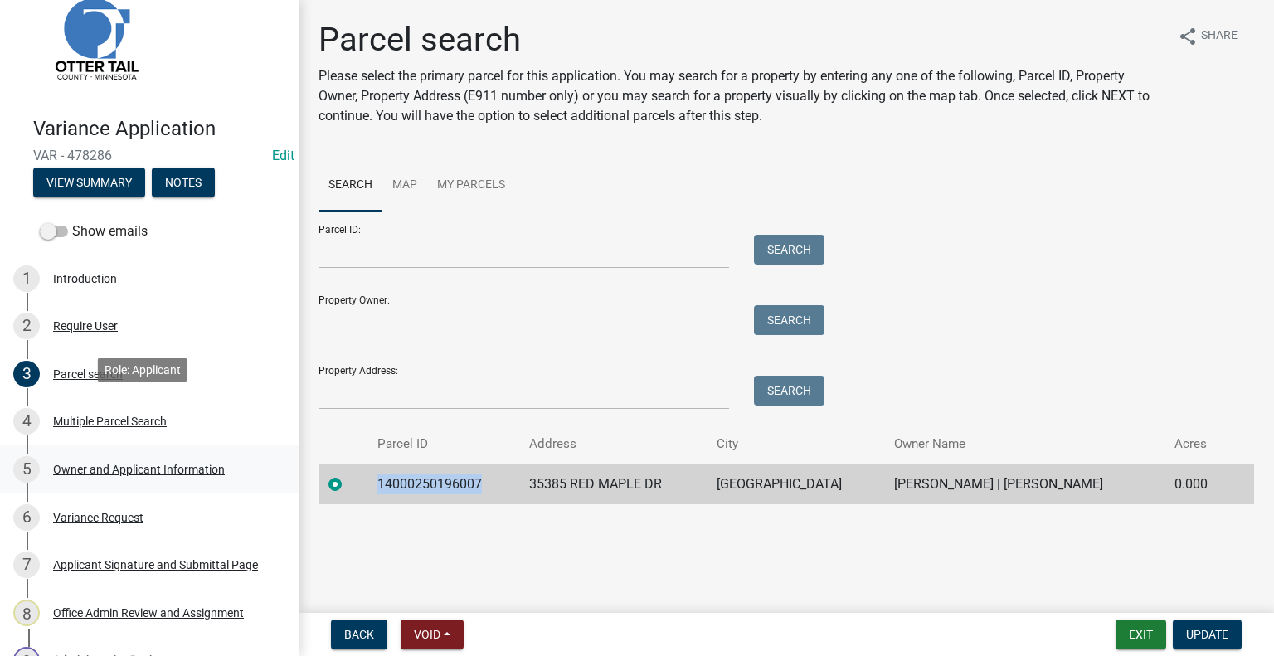
scroll to position [83, 0]
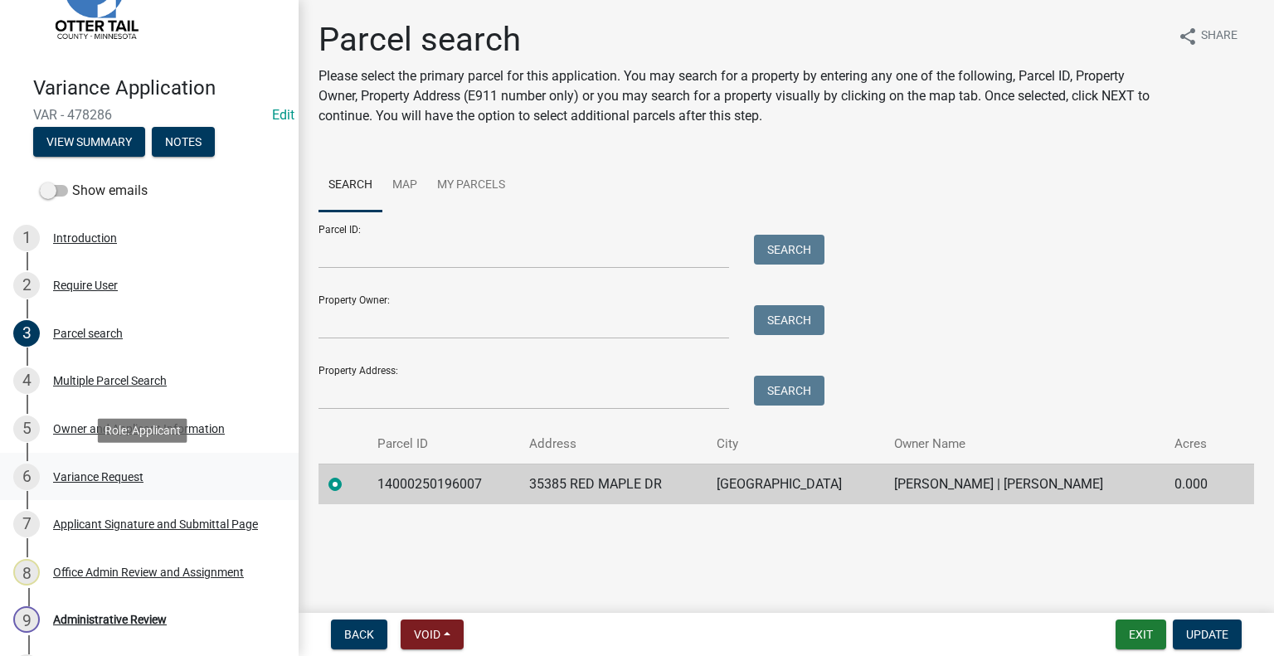
click at [97, 480] on div "Variance Request" at bounding box center [98, 477] width 90 height 12
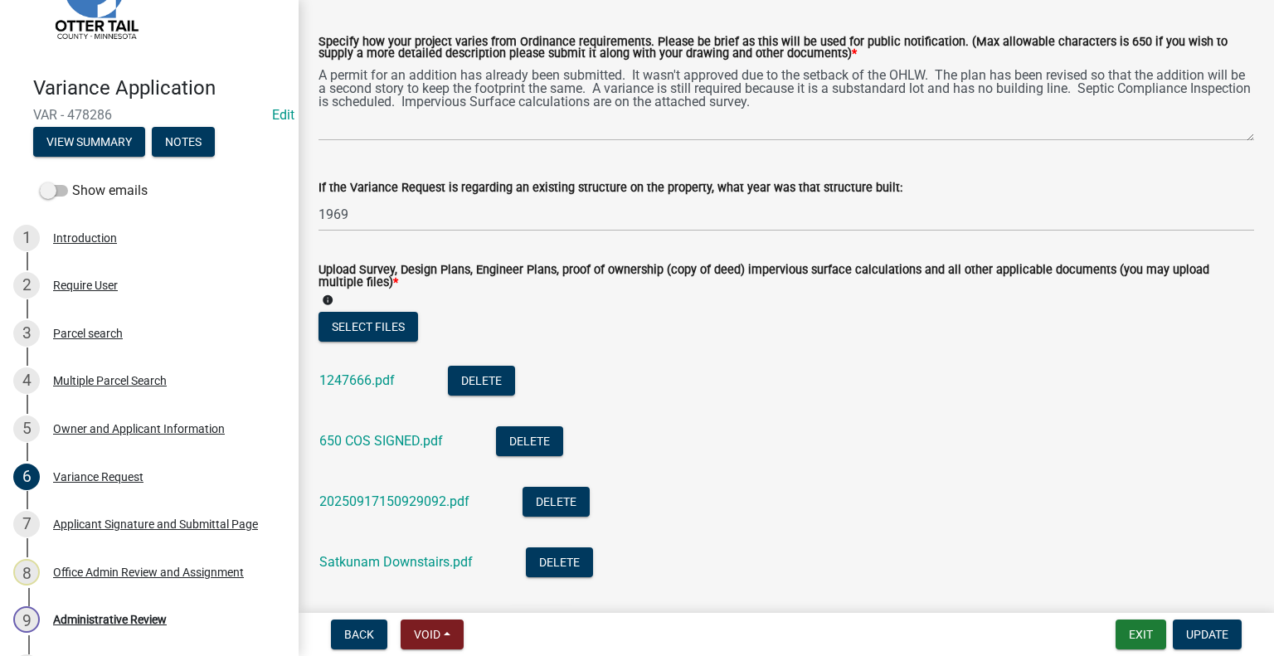
scroll to position [498, 0]
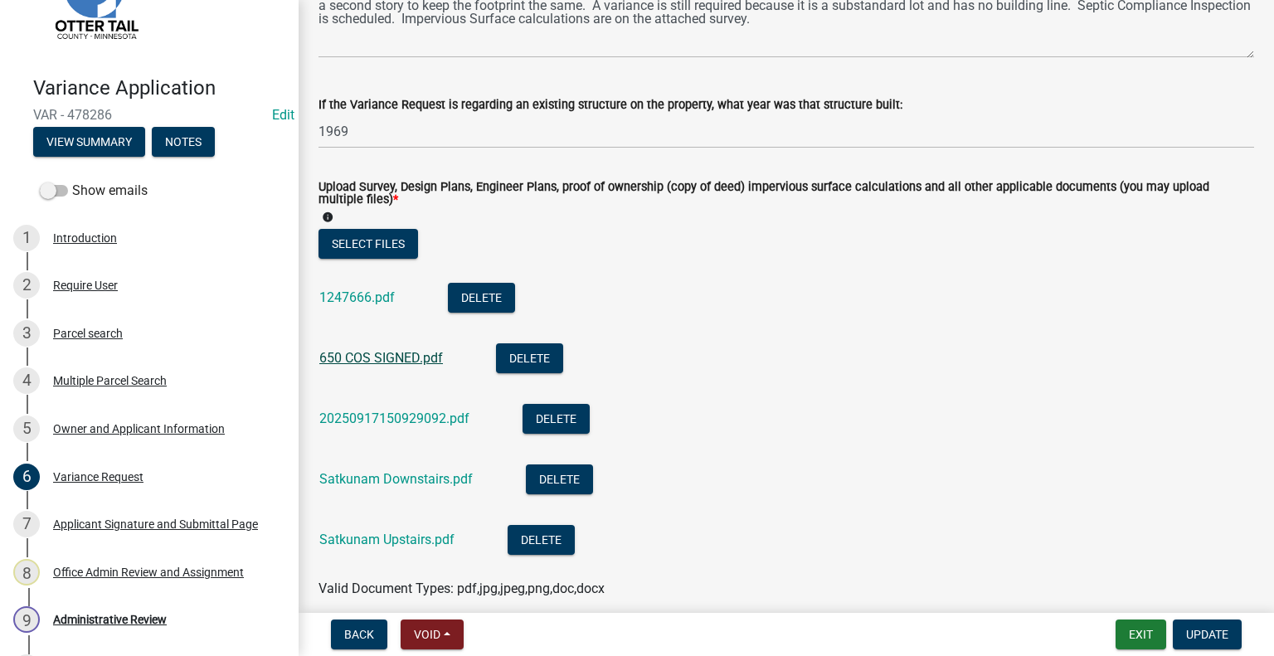
click at [391, 357] on link "650 COS SIGNED.pdf" at bounding box center [381, 358] width 124 height 16
click at [116, 427] on div "Owner and Applicant Information" at bounding box center [139, 429] width 172 height 12
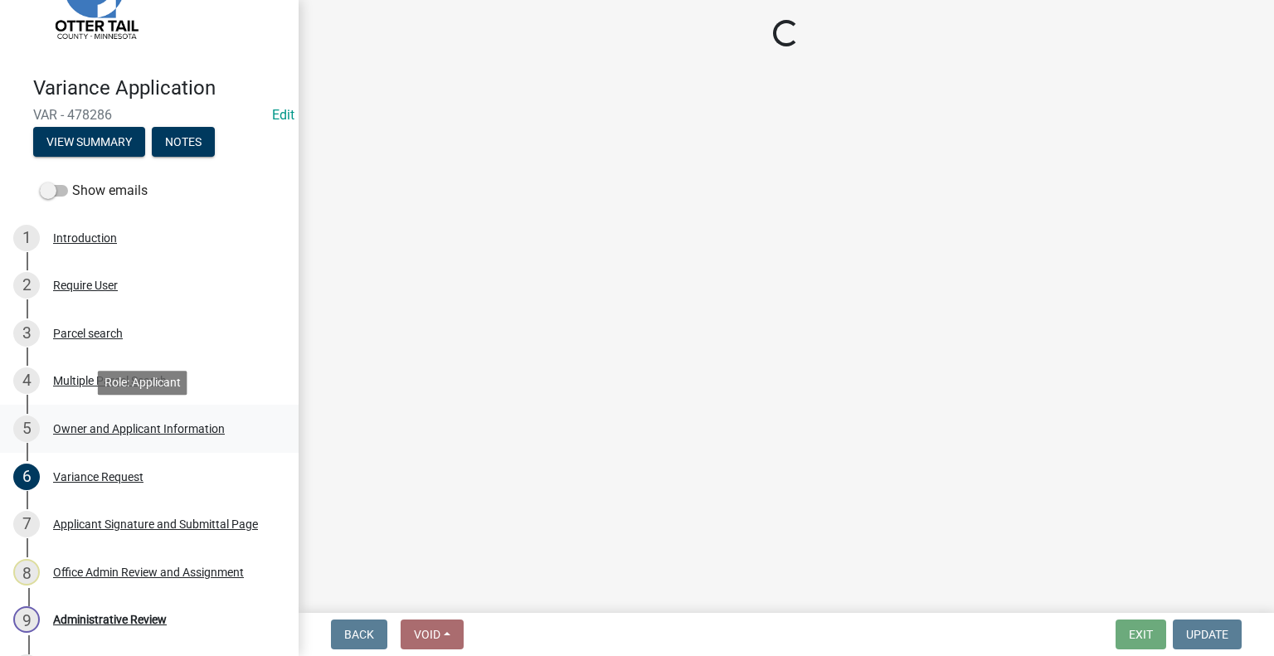
scroll to position [0, 0]
select select "da3f784e-0010-43cd-bd09-4cbc046e05e4"
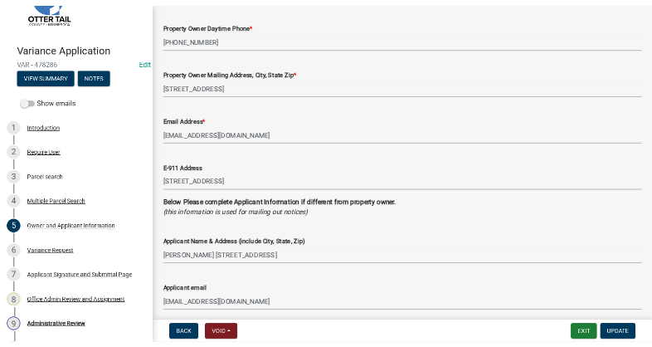
scroll to position [249, 0]
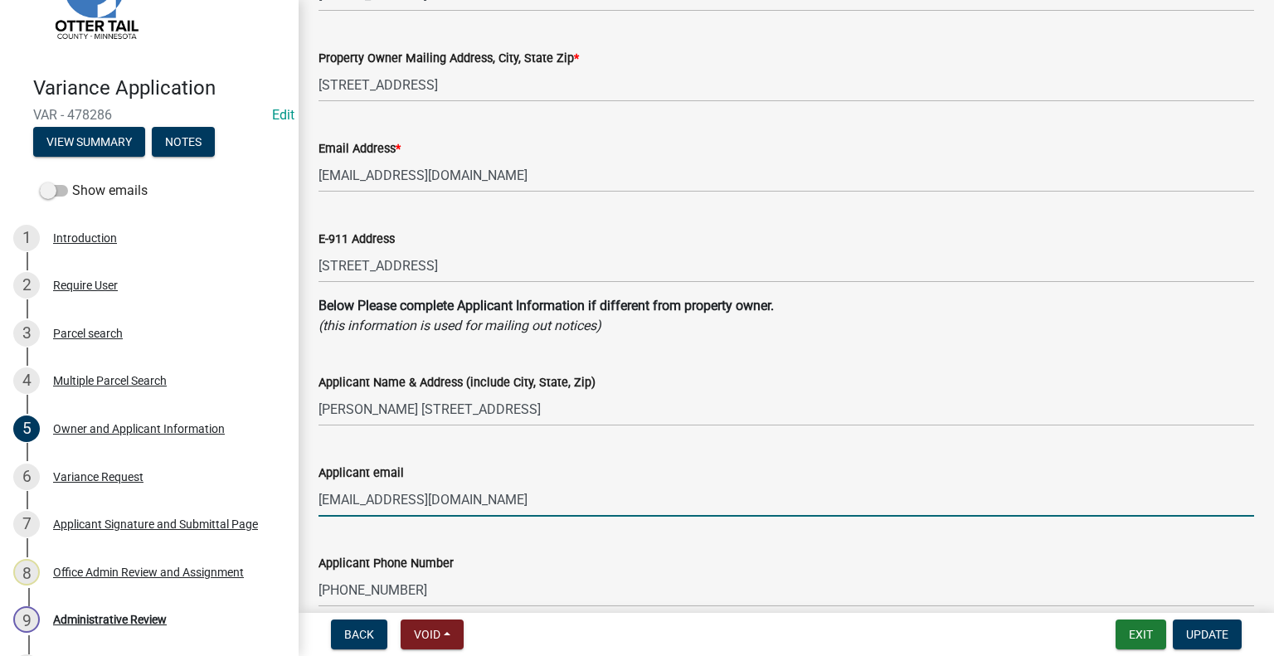
drag, startPoint x: 489, startPoint y: 504, endPoint x: 309, endPoint y: 503, distance: 179.2
click at [309, 503] on div "Applicant email joy@refinehomesmn.com" at bounding box center [786, 478] width 960 height 77
click at [712, 428] on wm-data-entity-input "Applicant Name & Address (include City, State, Zip) Joy Deilke 100 S Railway Av…" at bounding box center [786, 394] width 936 height 90
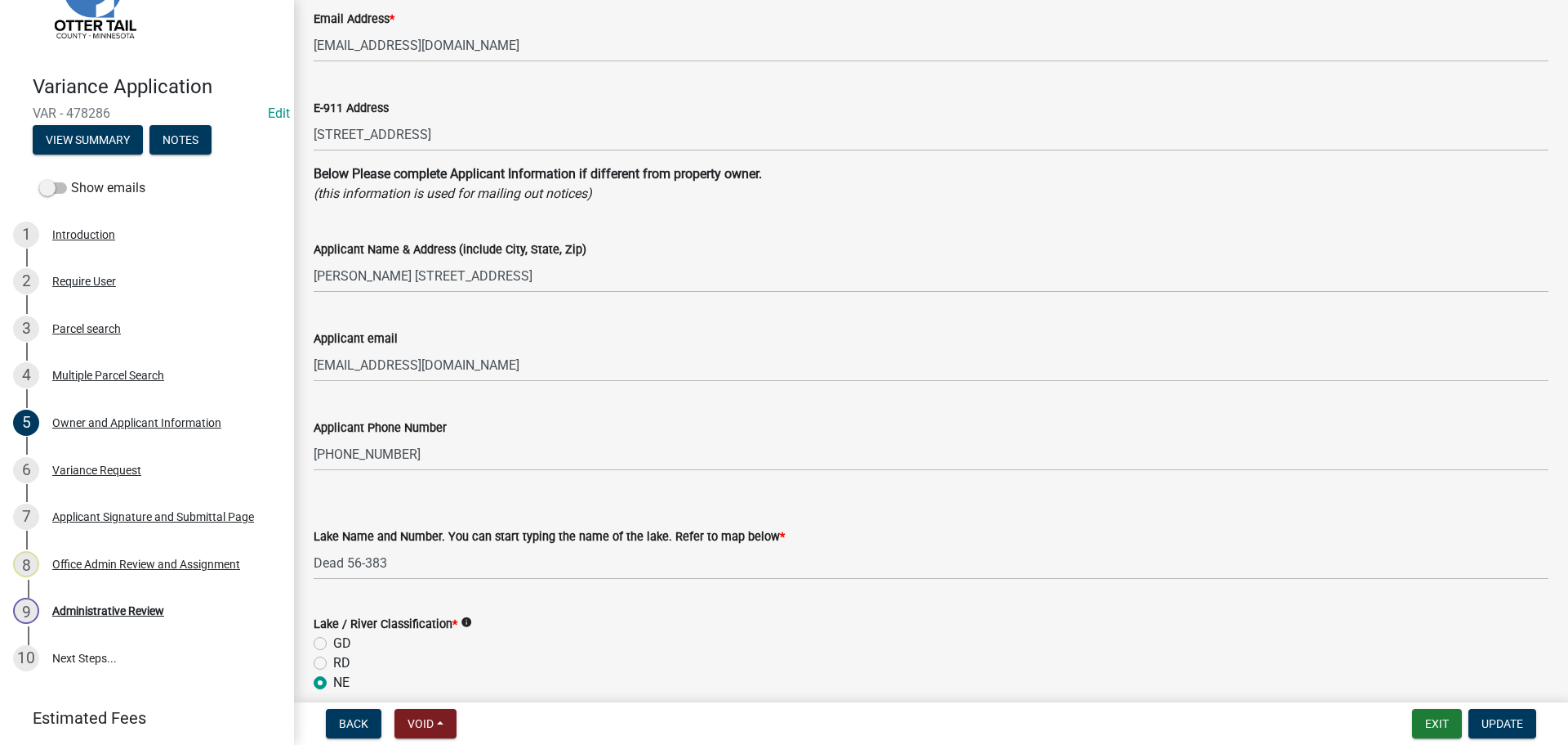
scroll to position [409, 0]
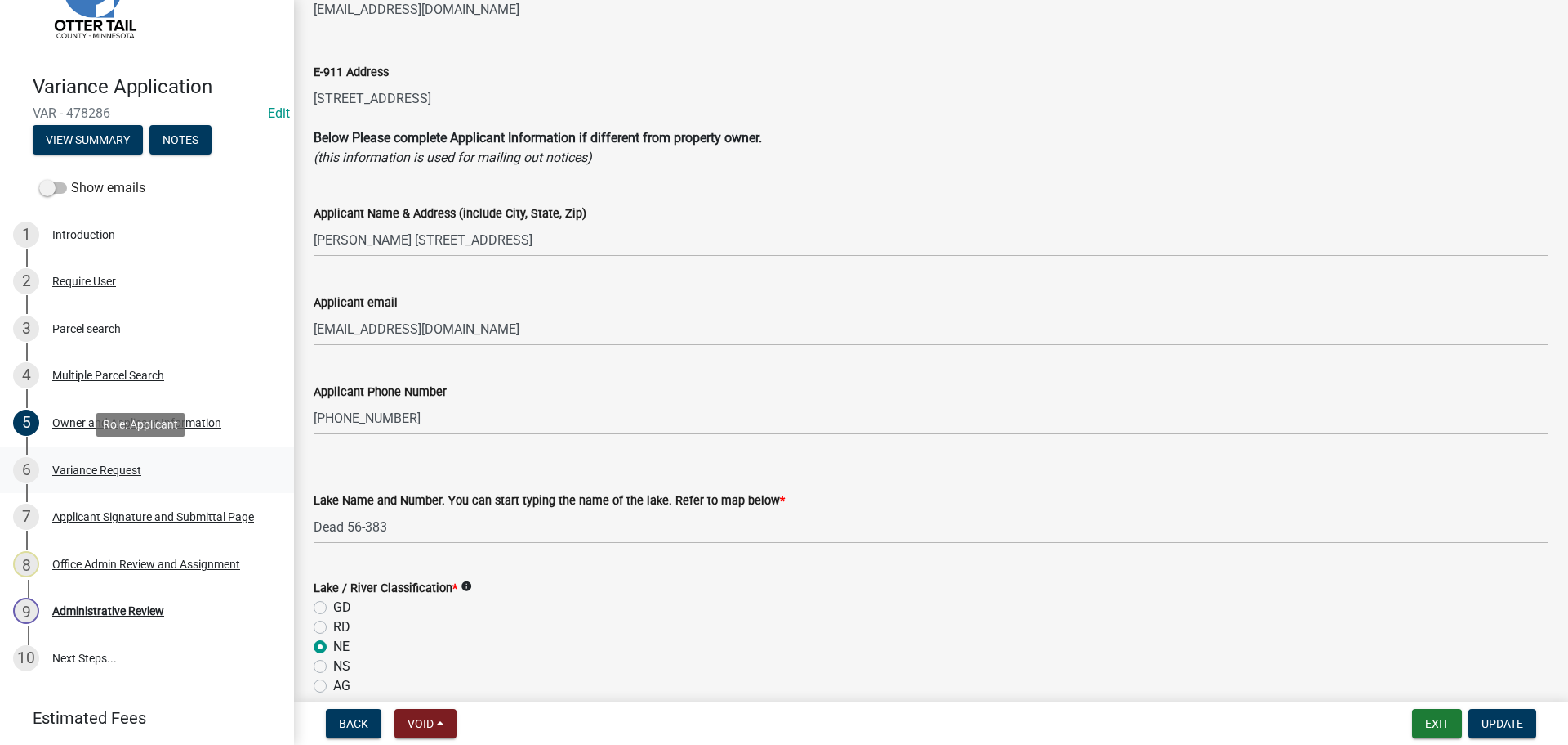
click at [130, 471] on div "Variance Request" at bounding box center [97, 470] width 89 height 12
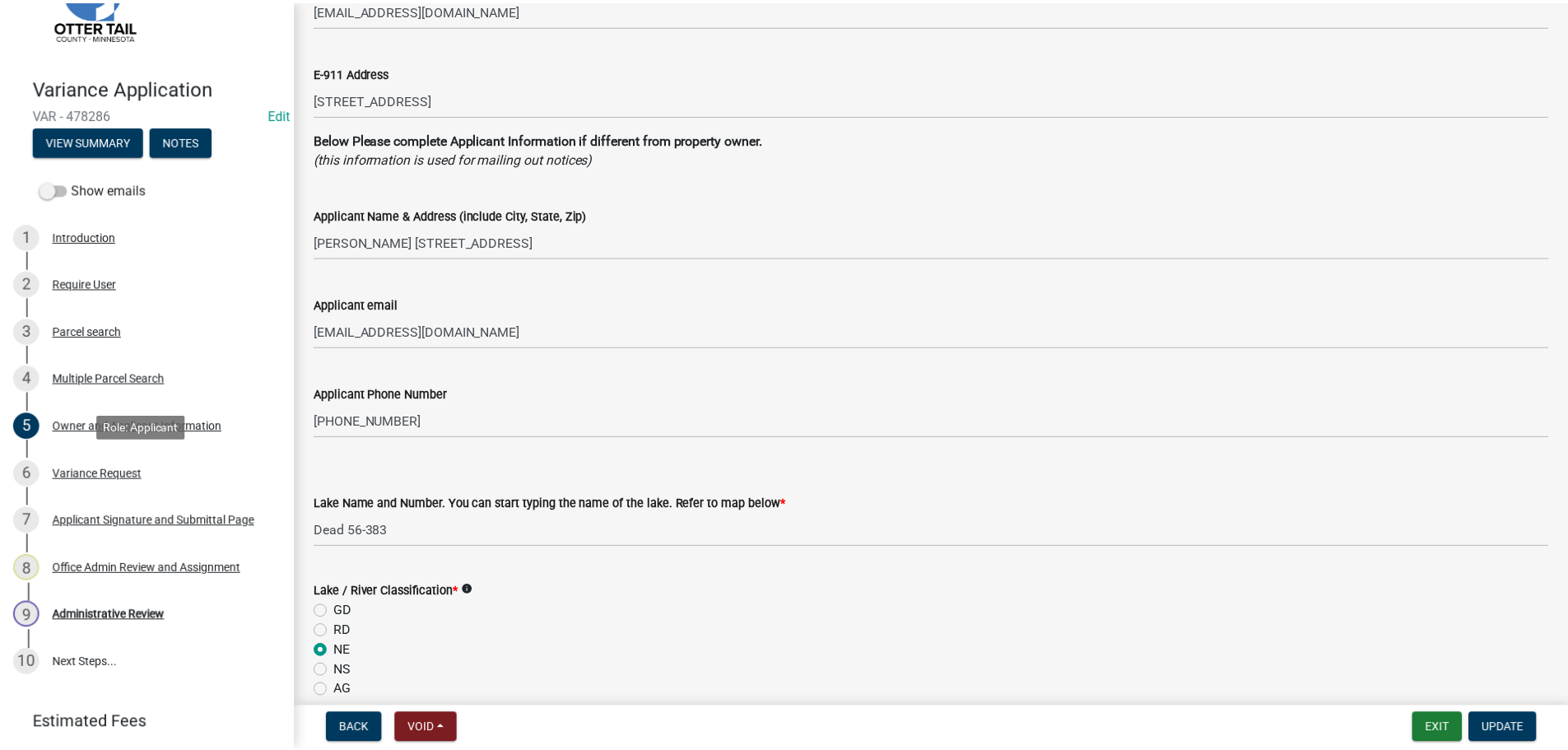
scroll to position [0, 0]
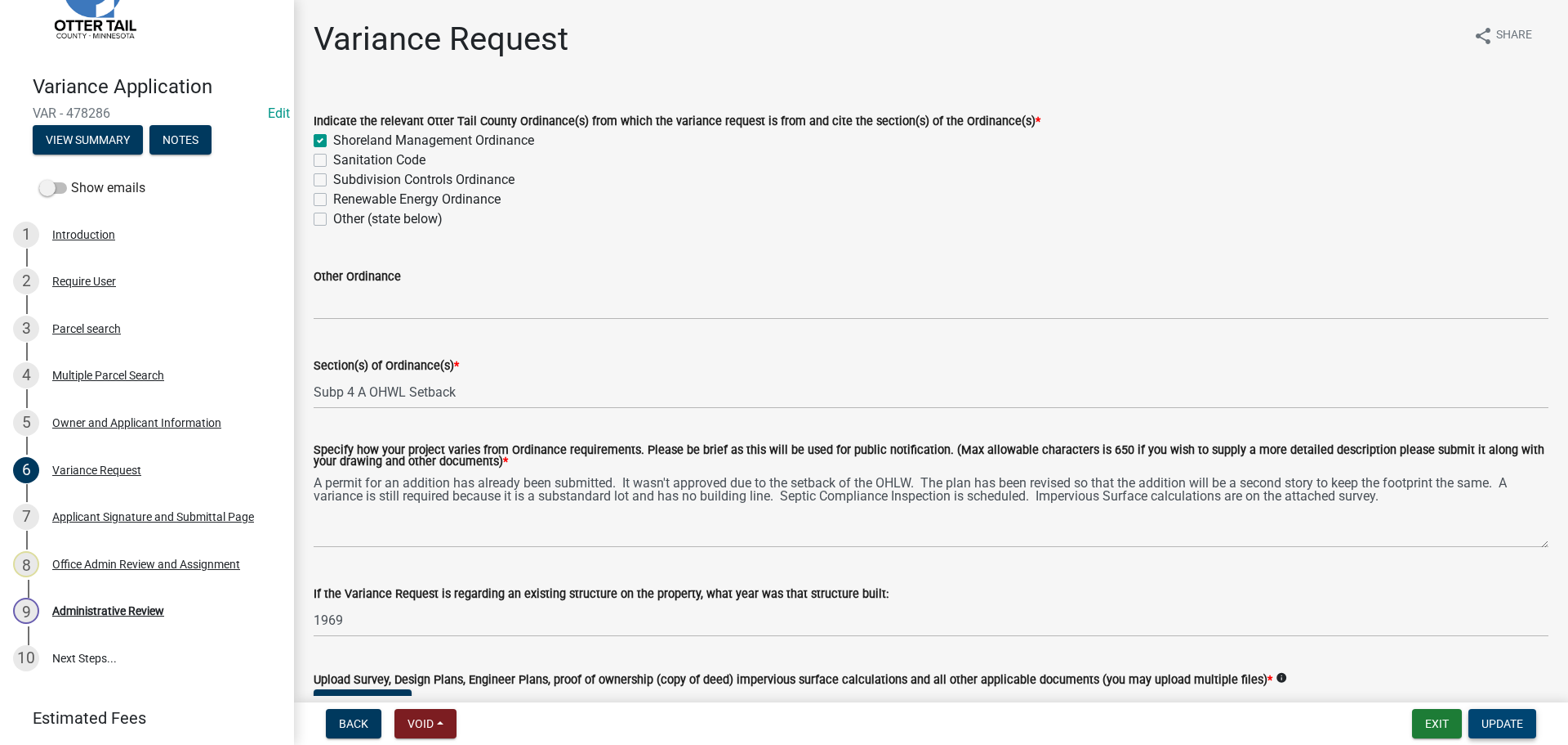
drag, startPoint x: 1502, startPoint y: 721, endPoint x: 1478, endPoint y: 727, distance: 24.7
click at [1254, 645] on span "Update" at bounding box center [1503, 722] width 41 height 13
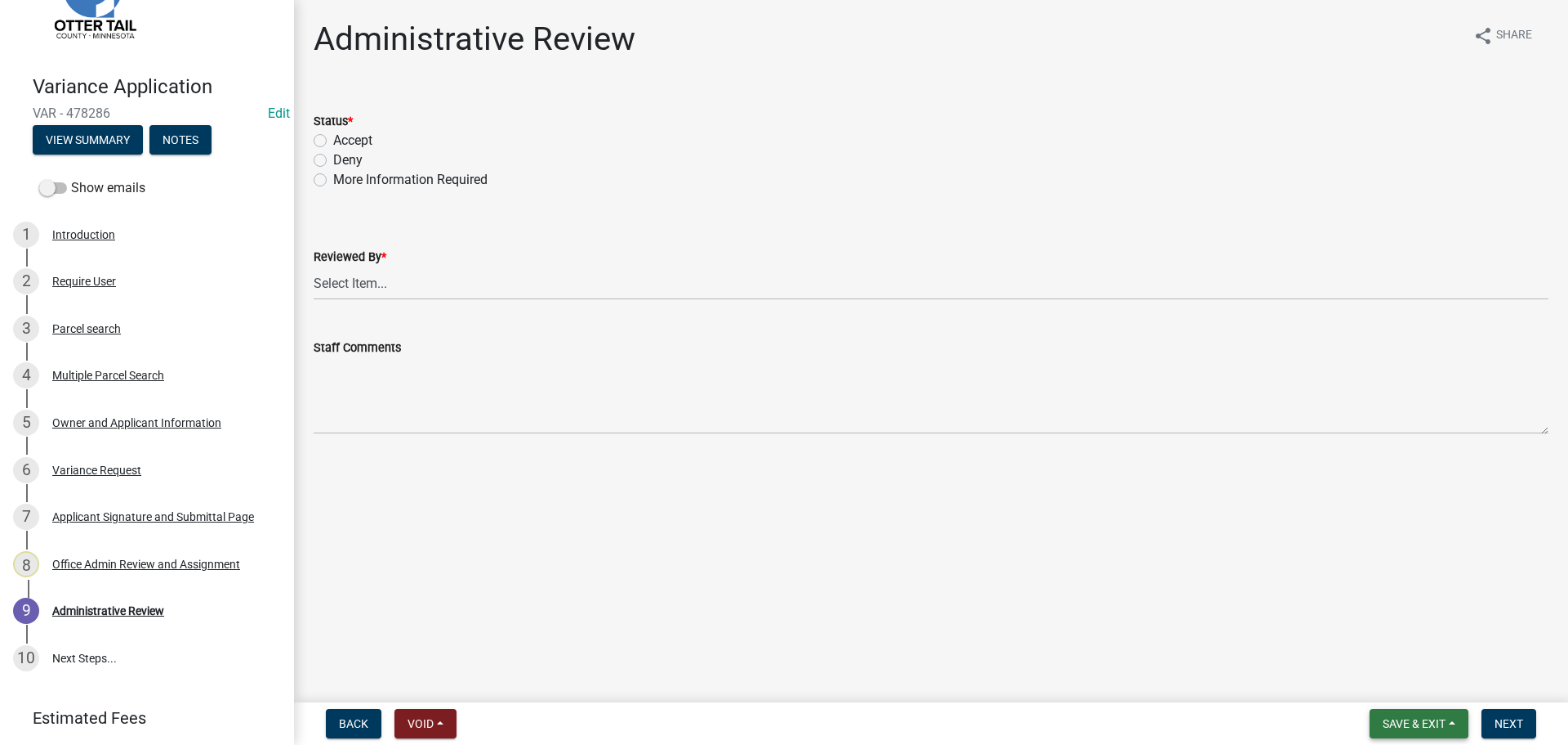
click at [1254, 645] on span "Save & Exit" at bounding box center [1414, 722] width 63 height 13
click at [1254, 645] on button "Save & Exit" at bounding box center [1404, 681] width 131 height 39
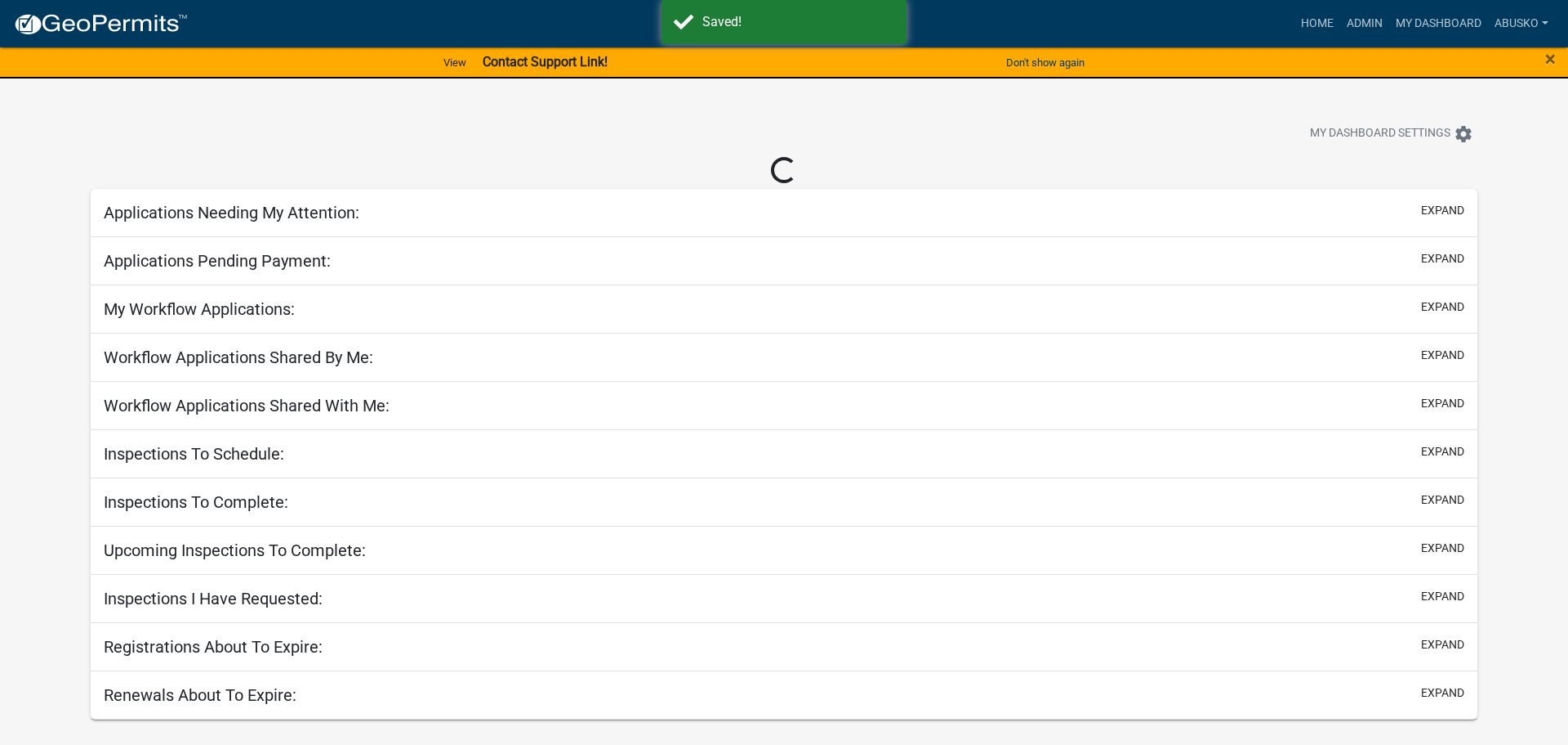
select select "1: 25"
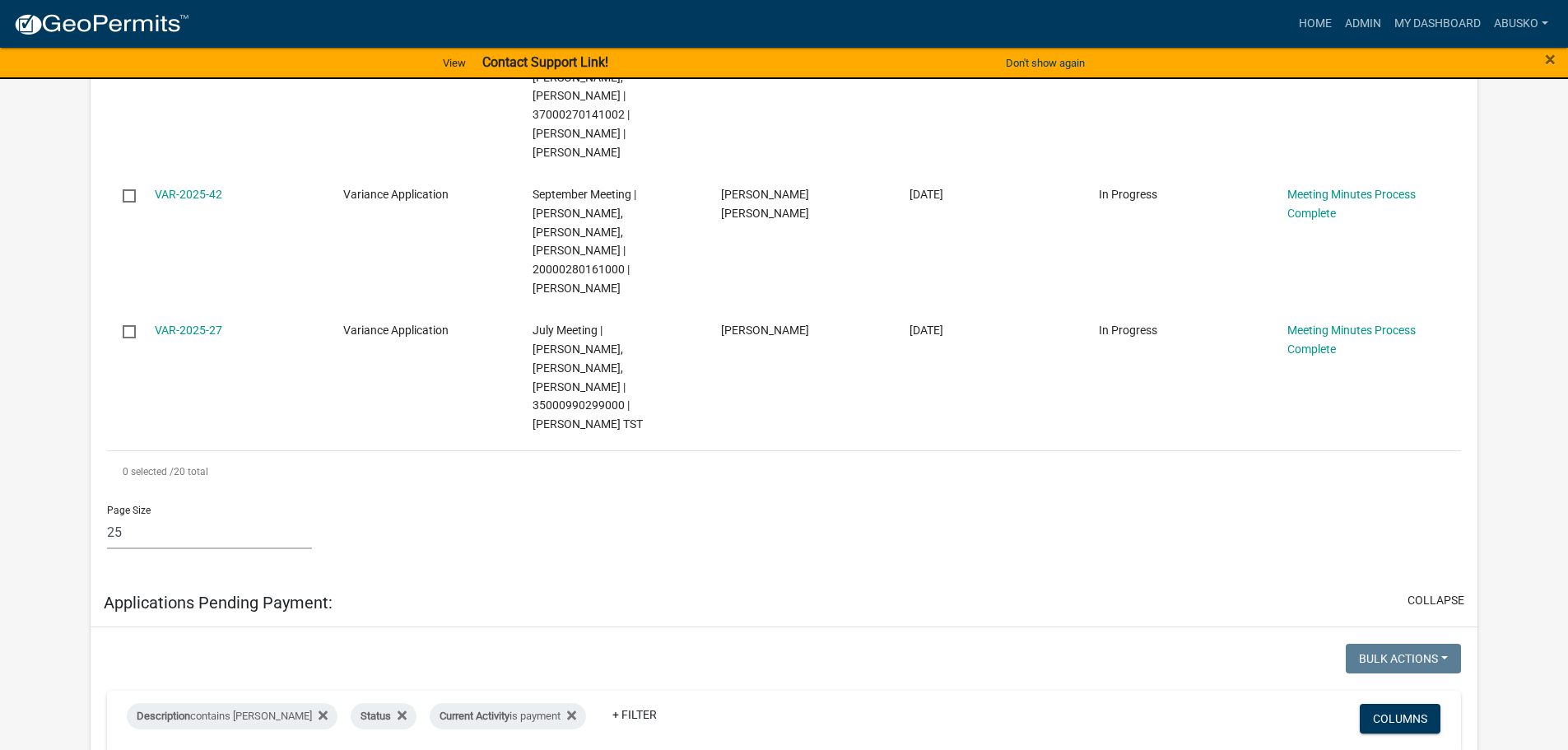
scroll to position [2962, 0]
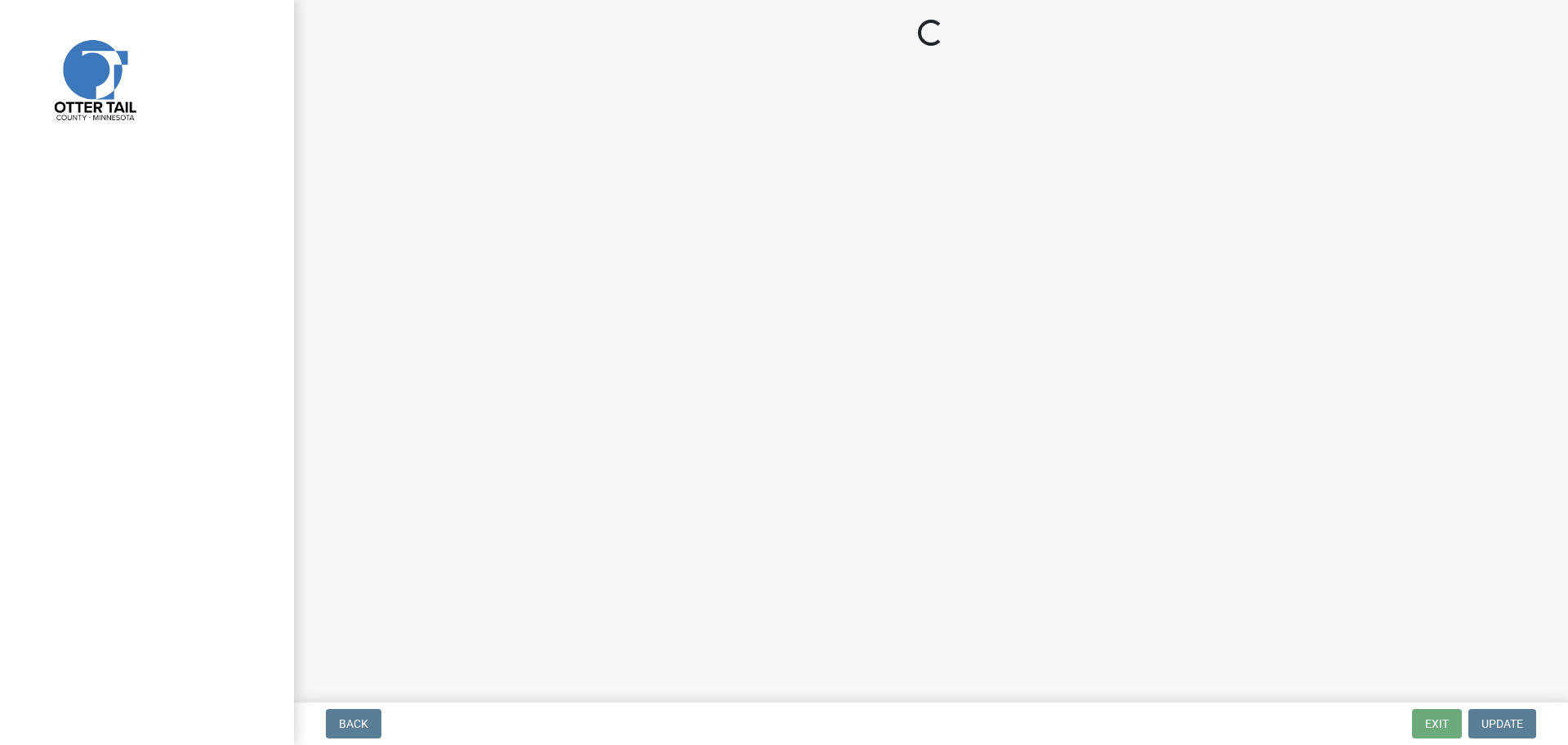
select select "3: 3"
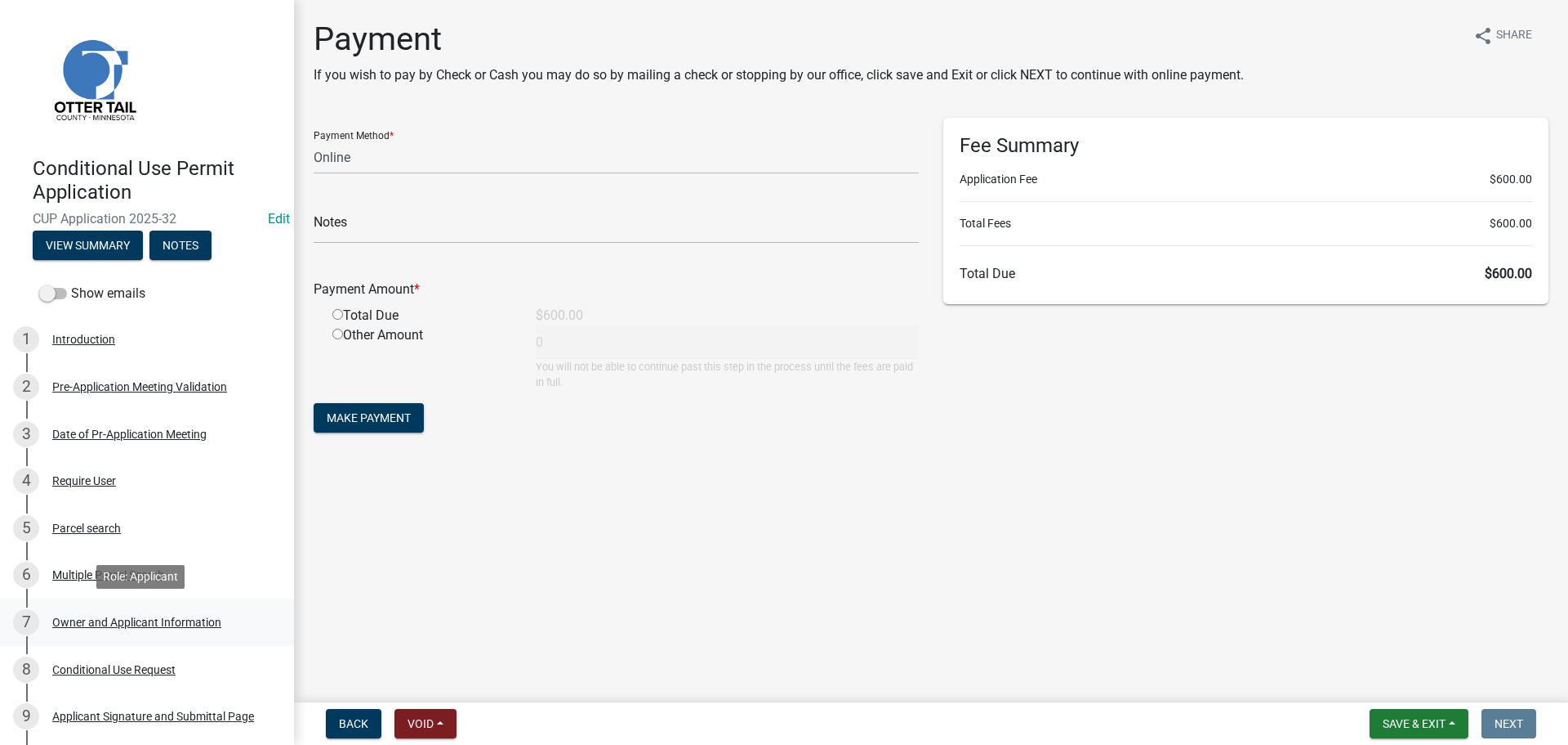
click at [153, 621] on div "Owner and Applicant Information" at bounding box center [137, 622] width 169 height 12
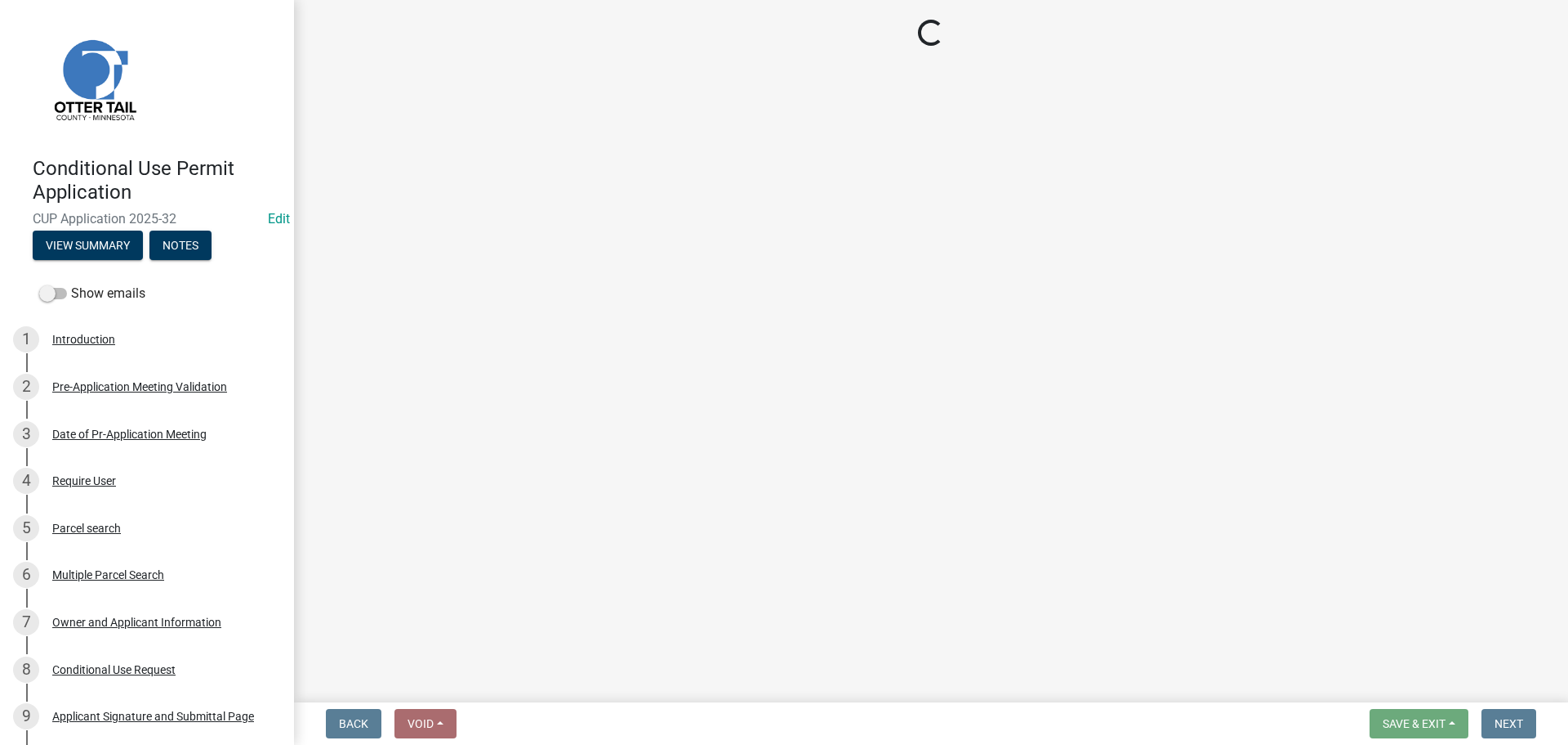
select select "758382b1-a9b7-40fb-b133-d60fa51a6422"
select select "679accf3-3c3f-4c17-89be-d7005bde4cfb"
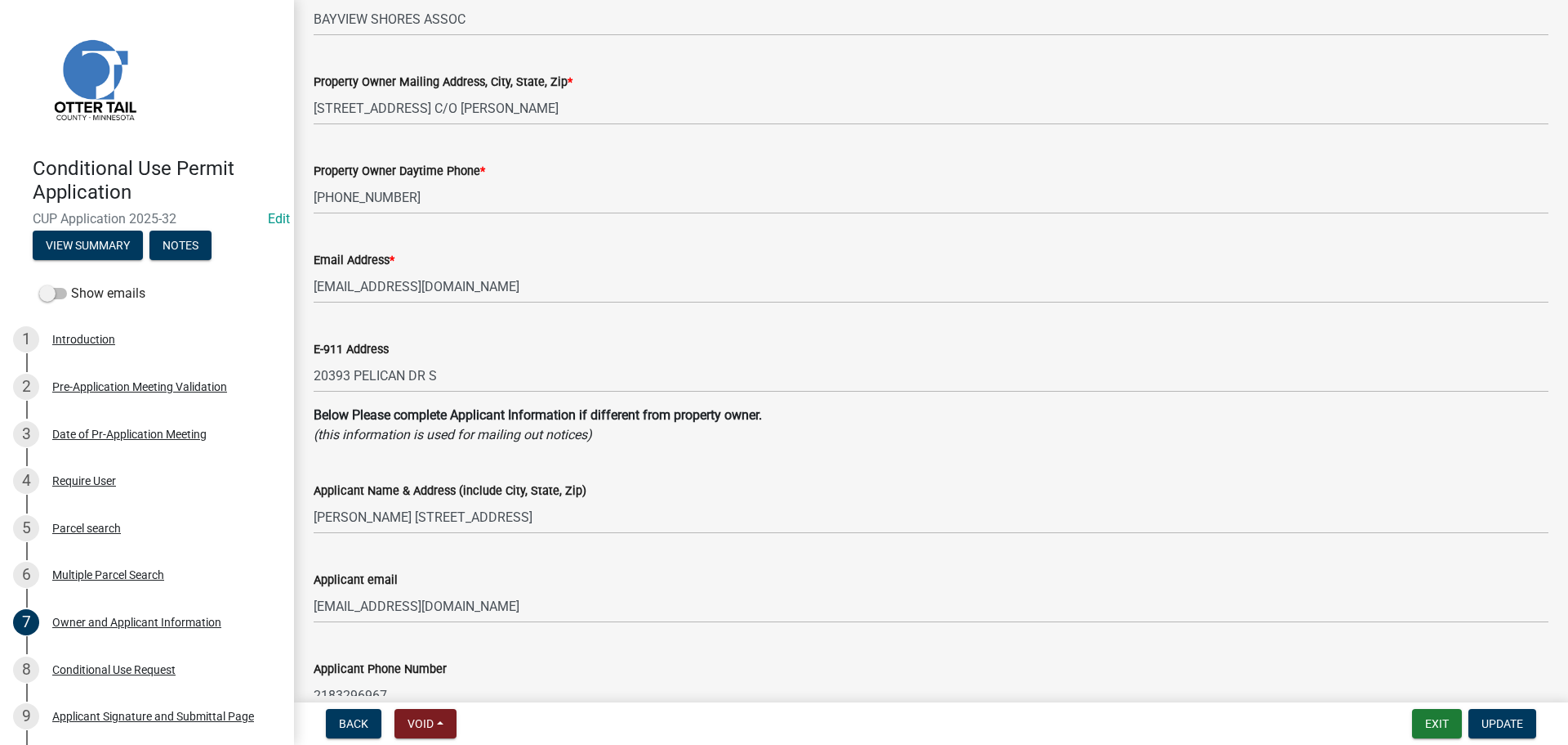
scroll to position [164, 0]
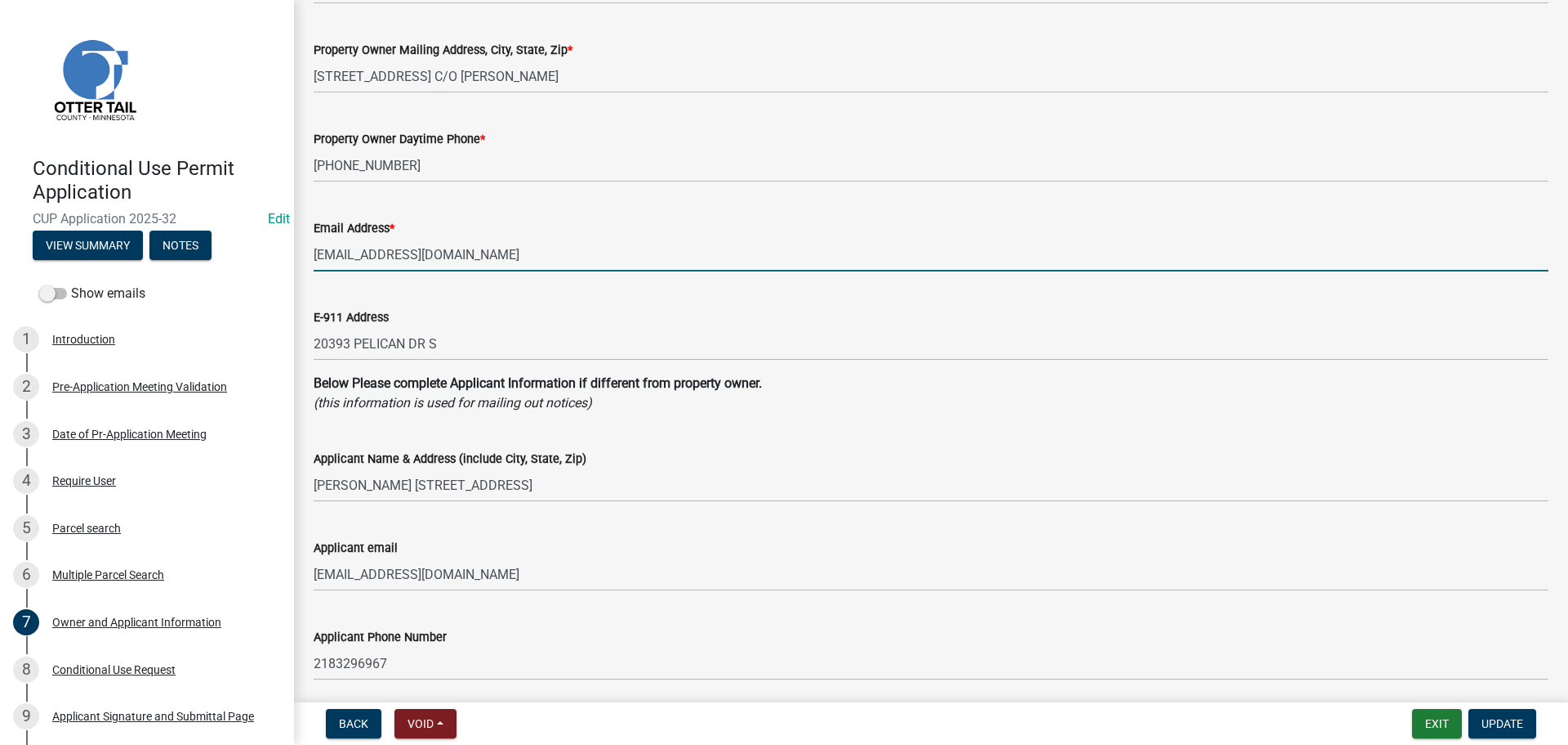
drag, startPoint x: 492, startPoint y: 258, endPoint x: 312, endPoint y: 258, distance: 180.0
click at [312, 258] on div "Email Address * luke_brakke@hotmail.com" at bounding box center [931, 233] width 1260 height 76
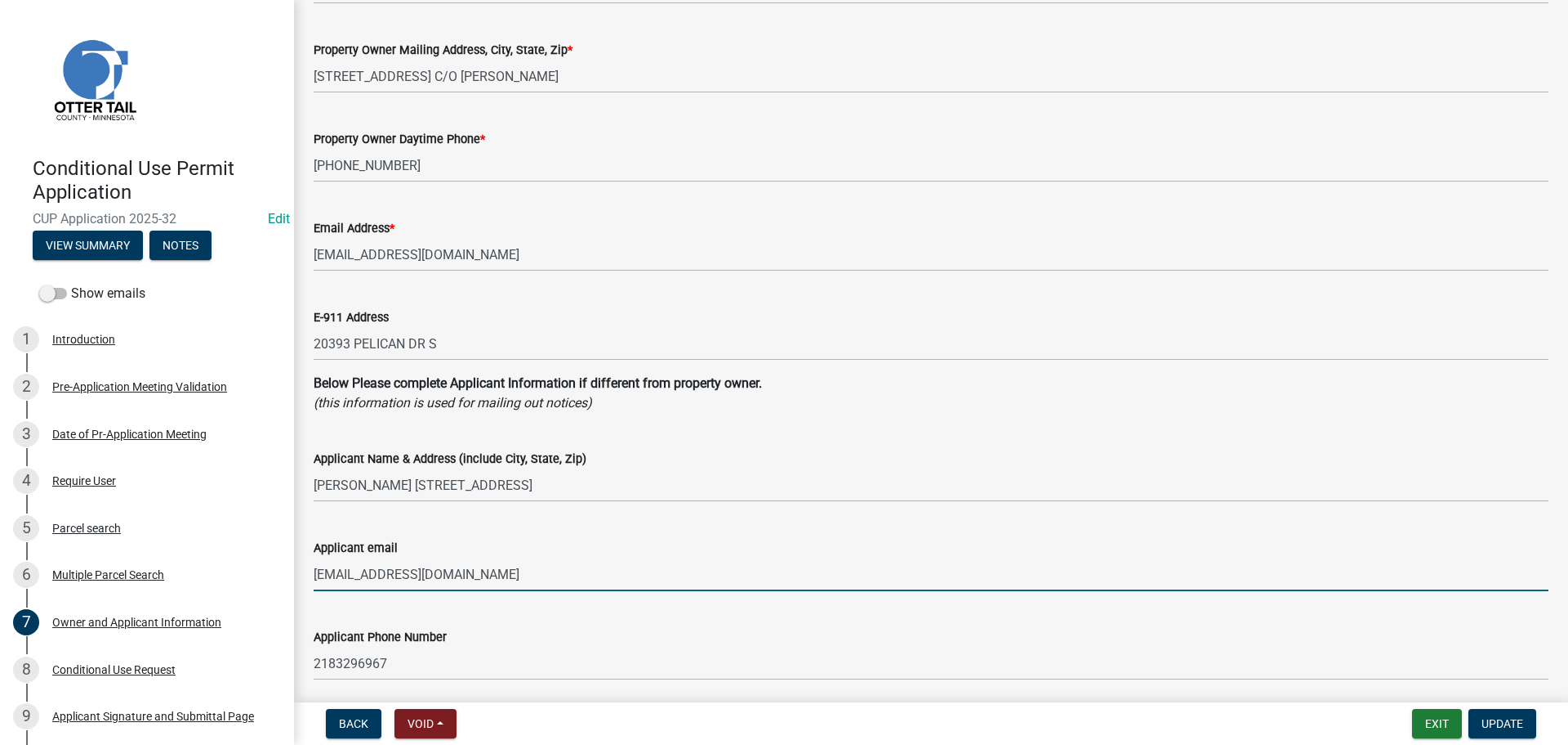
drag, startPoint x: 470, startPoint y: 574, endPoint x: 311, endPoint y: 569, distance: 159.1
click at [311, 569] on div "Applicant email janetmcevers@gmail.com" at bounding box center [931, 553] width 1260 height 76
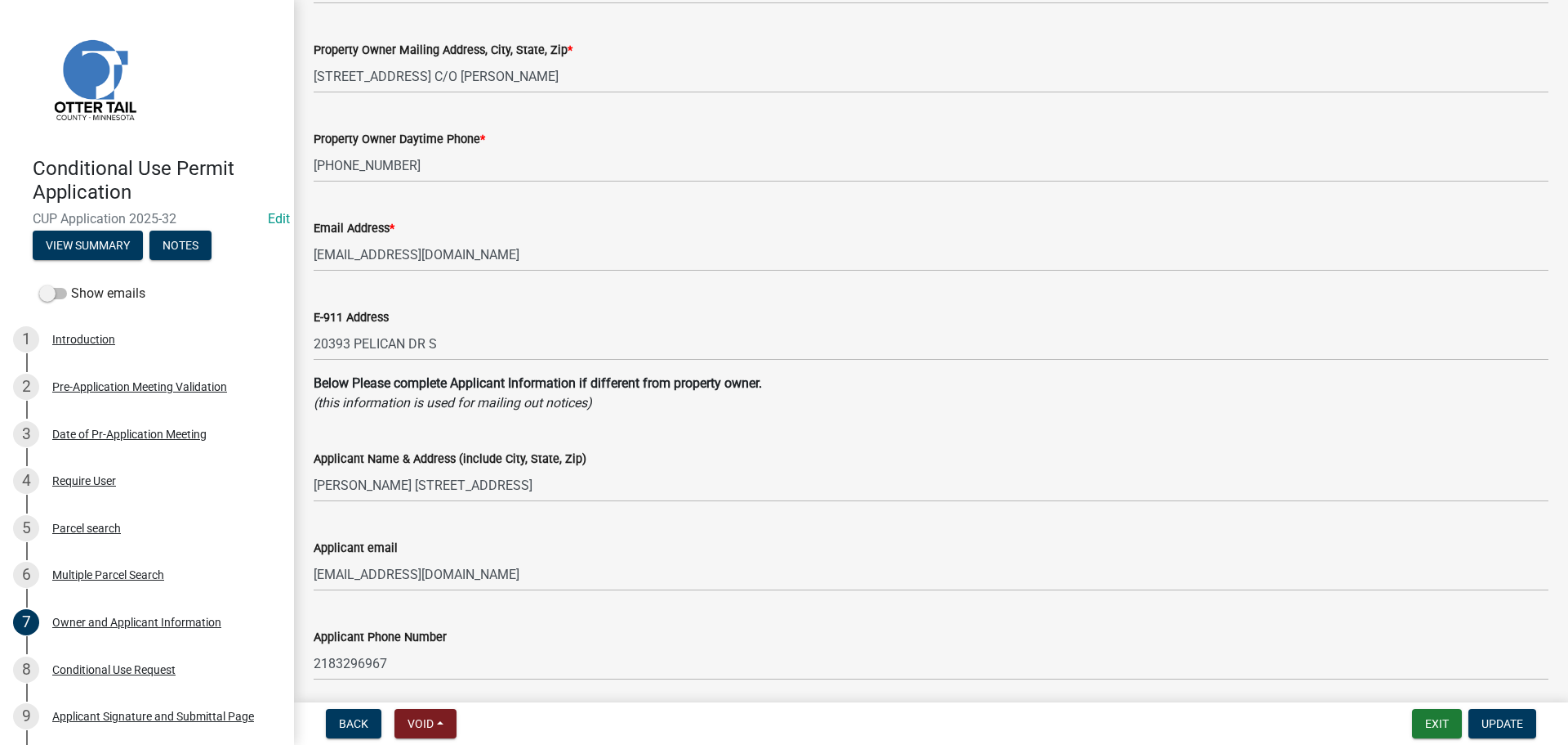
scroll to position [0, 0]
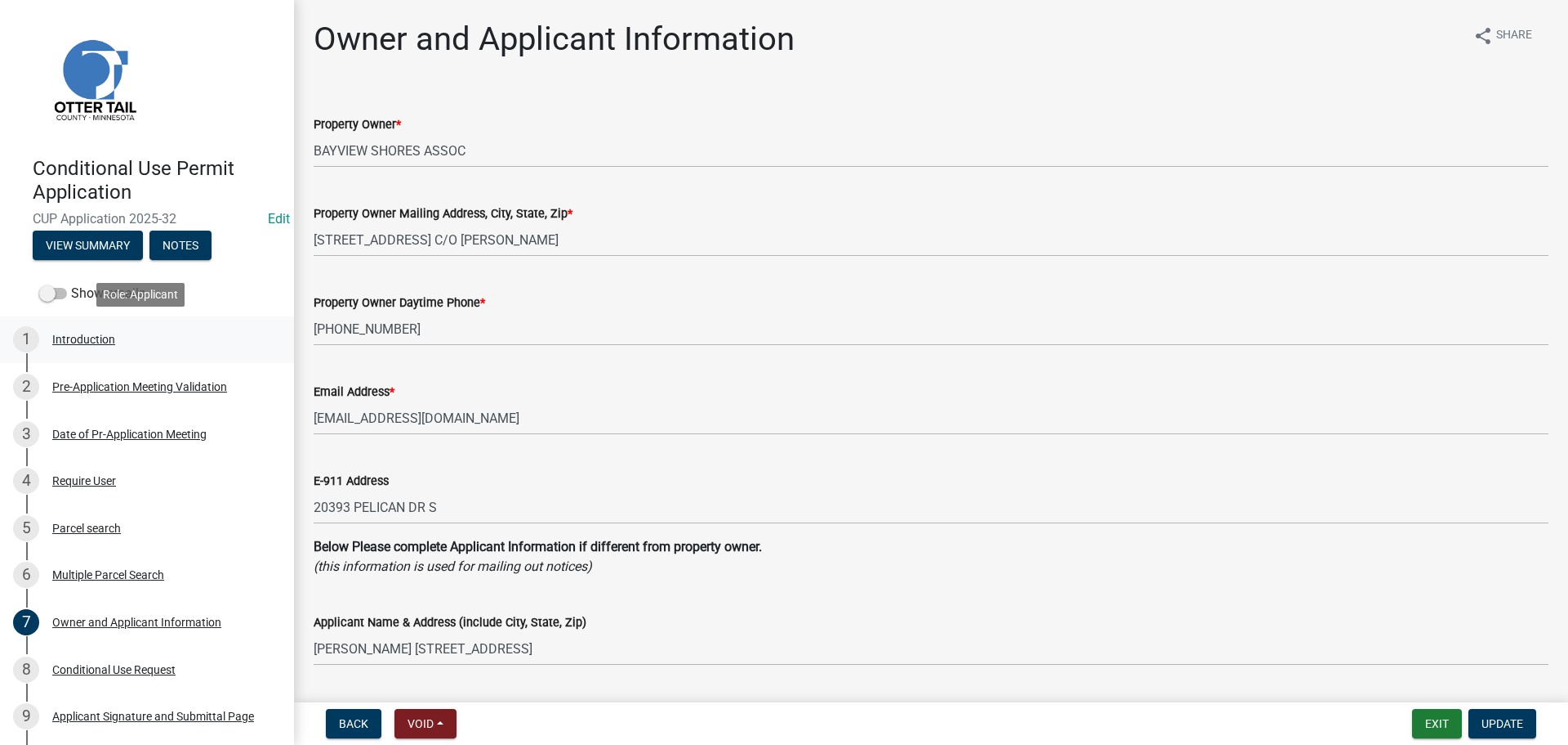
click at [70, 341] on div "Introduction" at bounding box center [84, 339] width 63 height 12
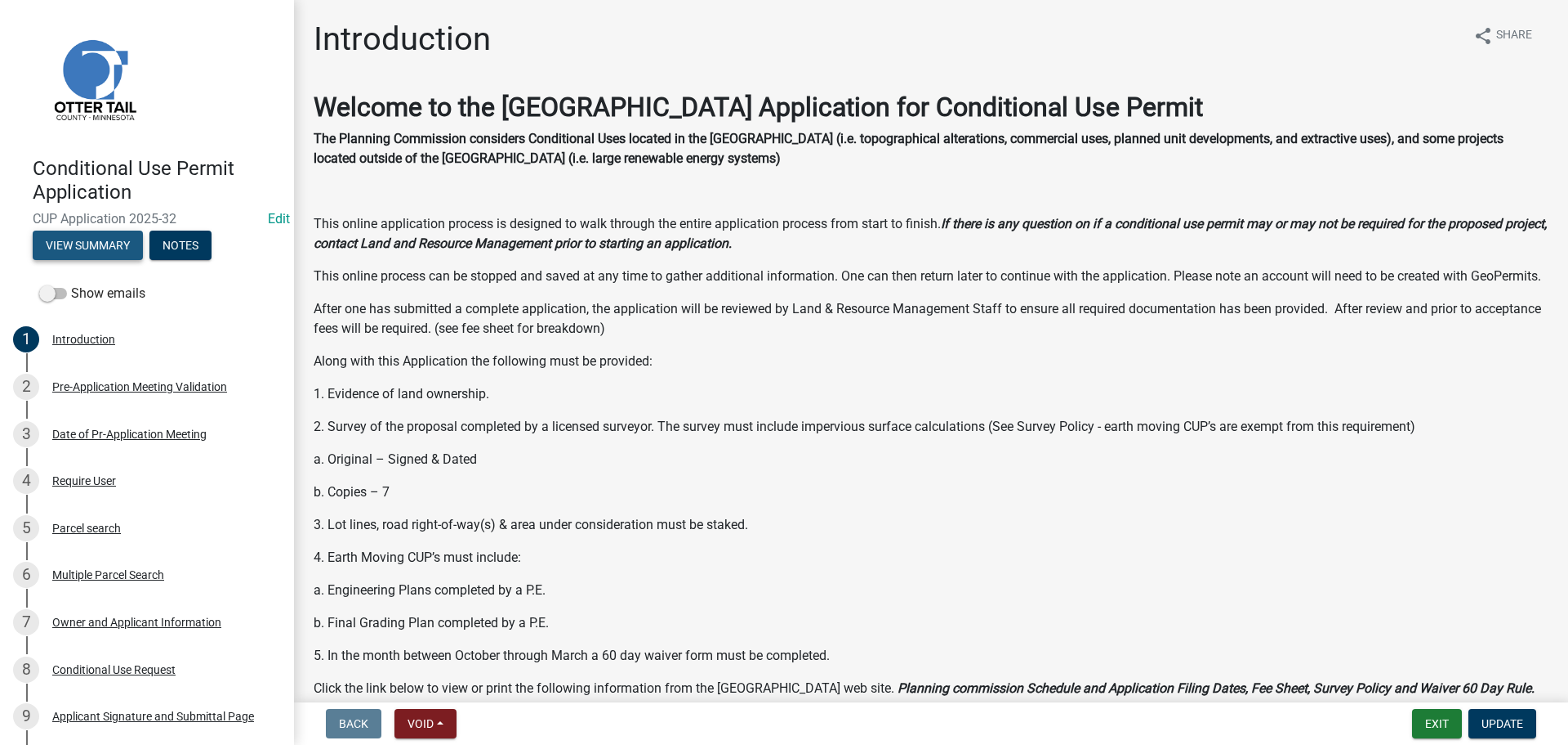
click at [105, 243] on button "View Summary" at bounding box center [88, 245] width 110 height 30
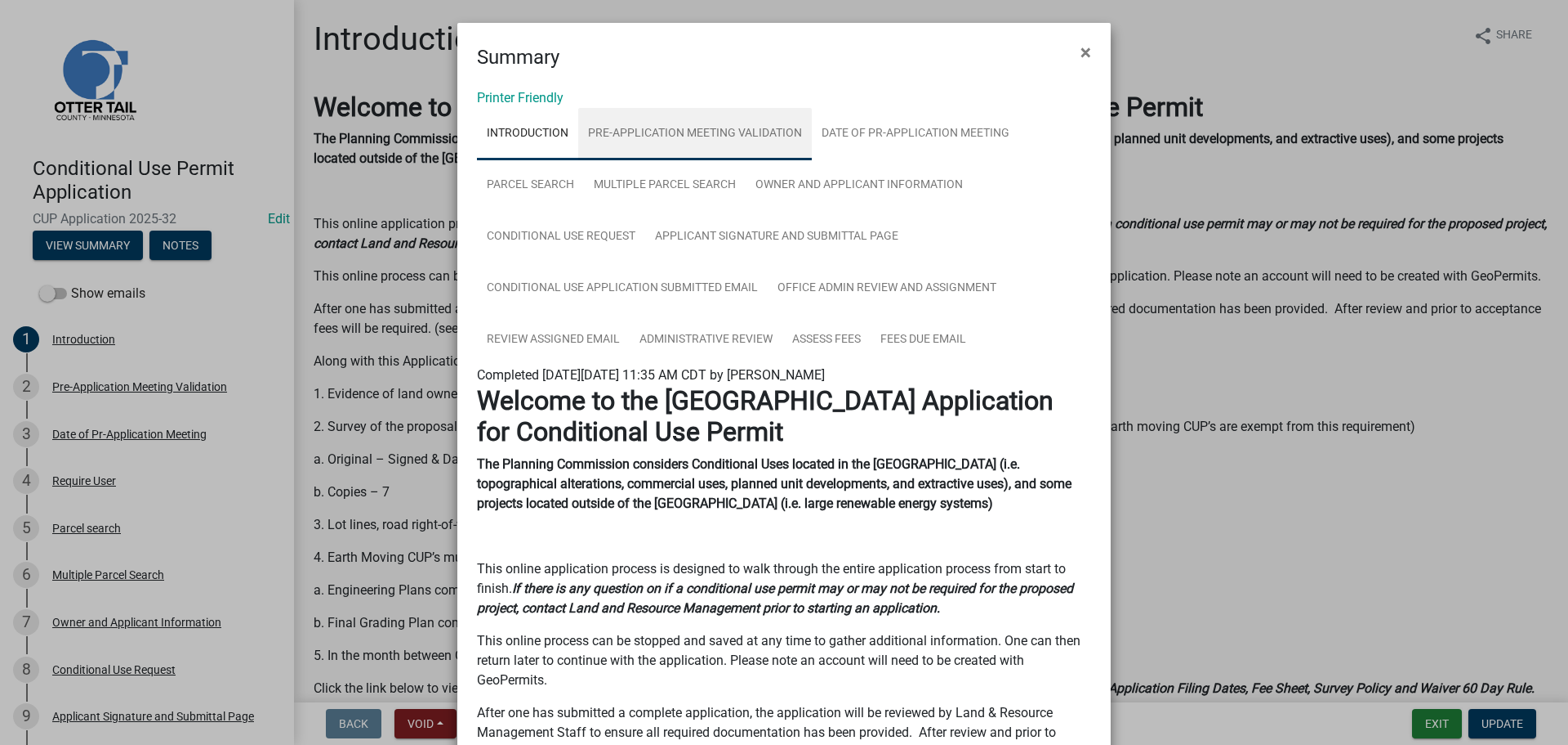
click at [686, 133] on link "Pre-Application Meeting Validation" at bounding box center [694, 133] width 233 height 52
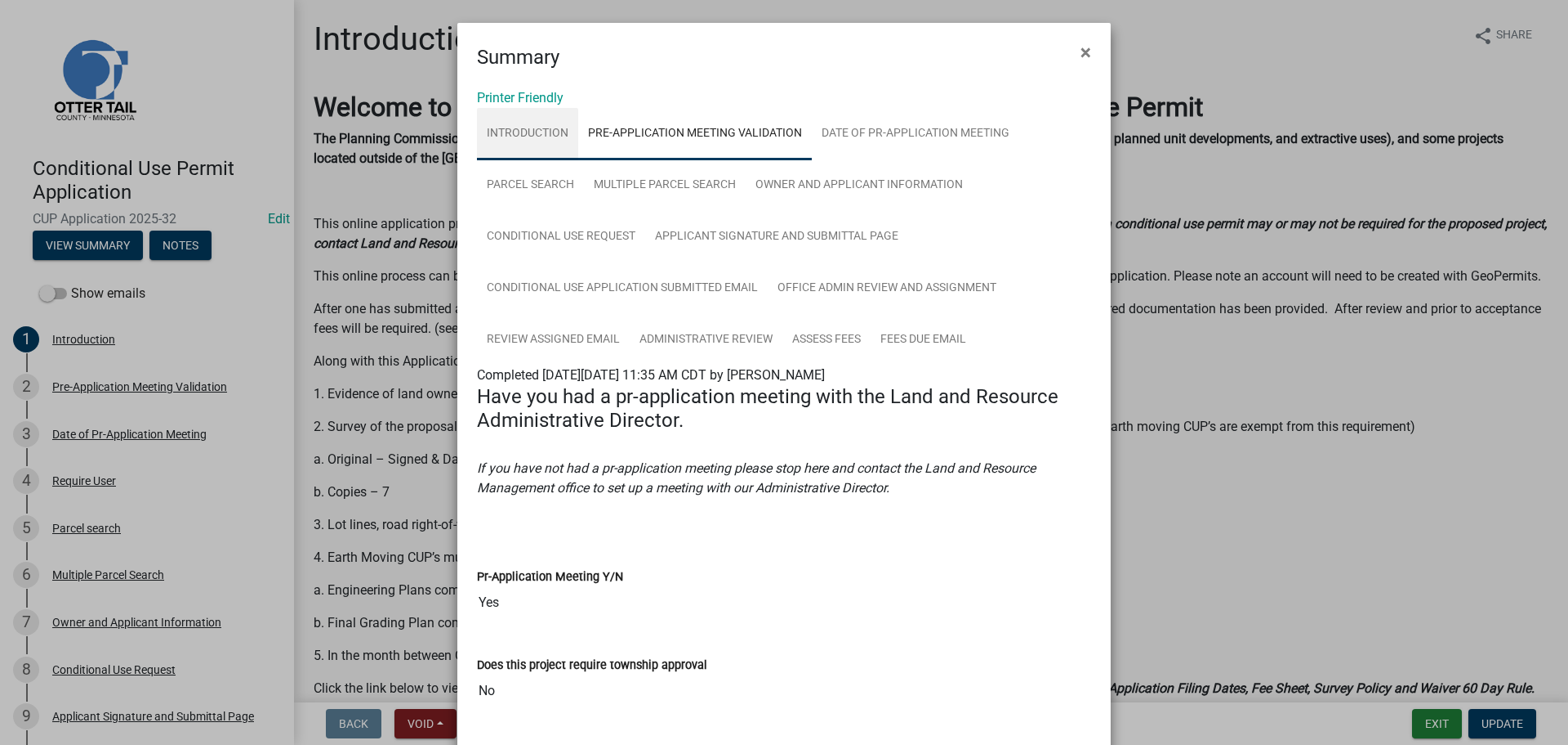
click at [550, 130] on link "Introduction" at bounding box center [527, 133] width 101 height 52
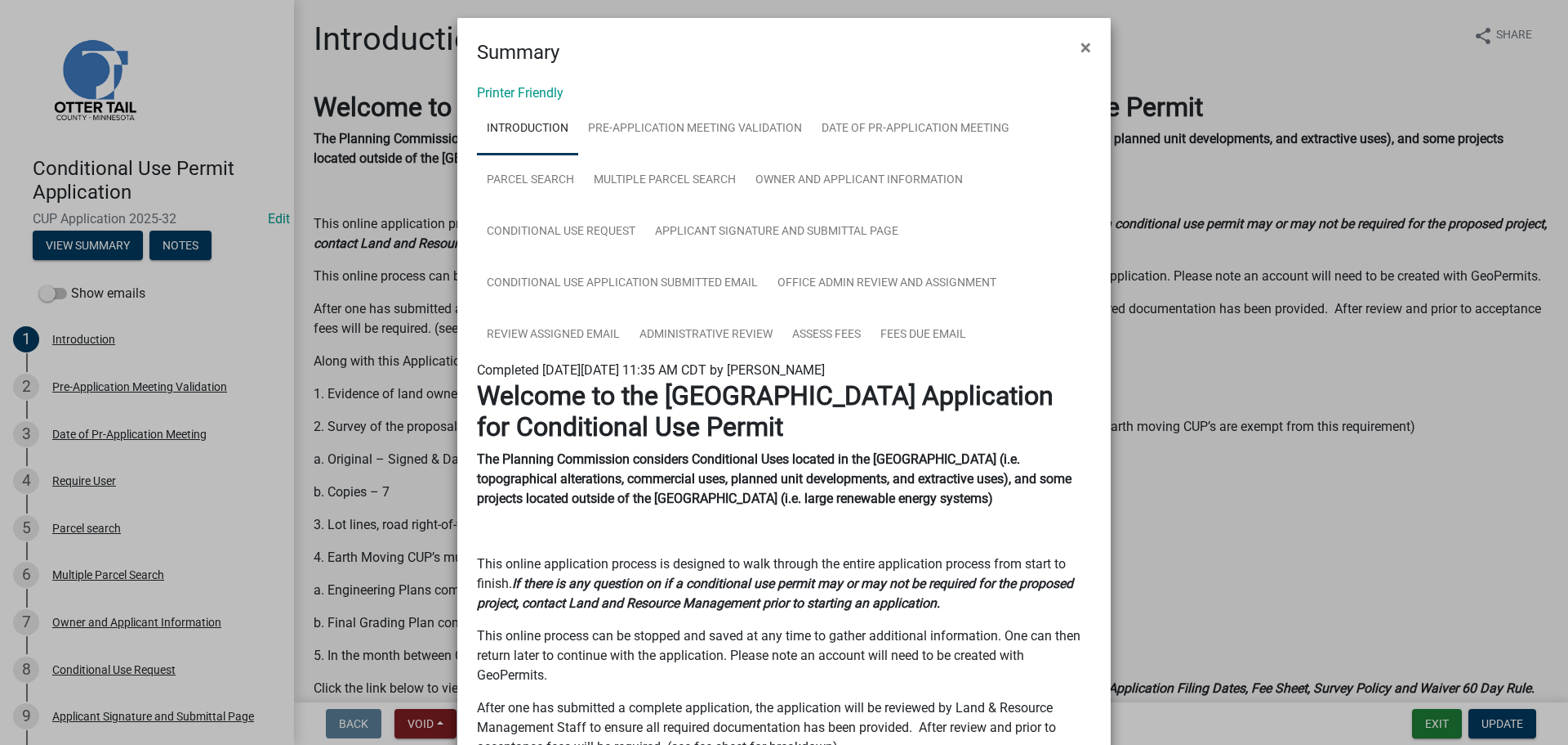
scroll to position [2, 0]
click at [516, 99] on link "Printer Friendly" at bounding box center [520, 96] width 87 height 16
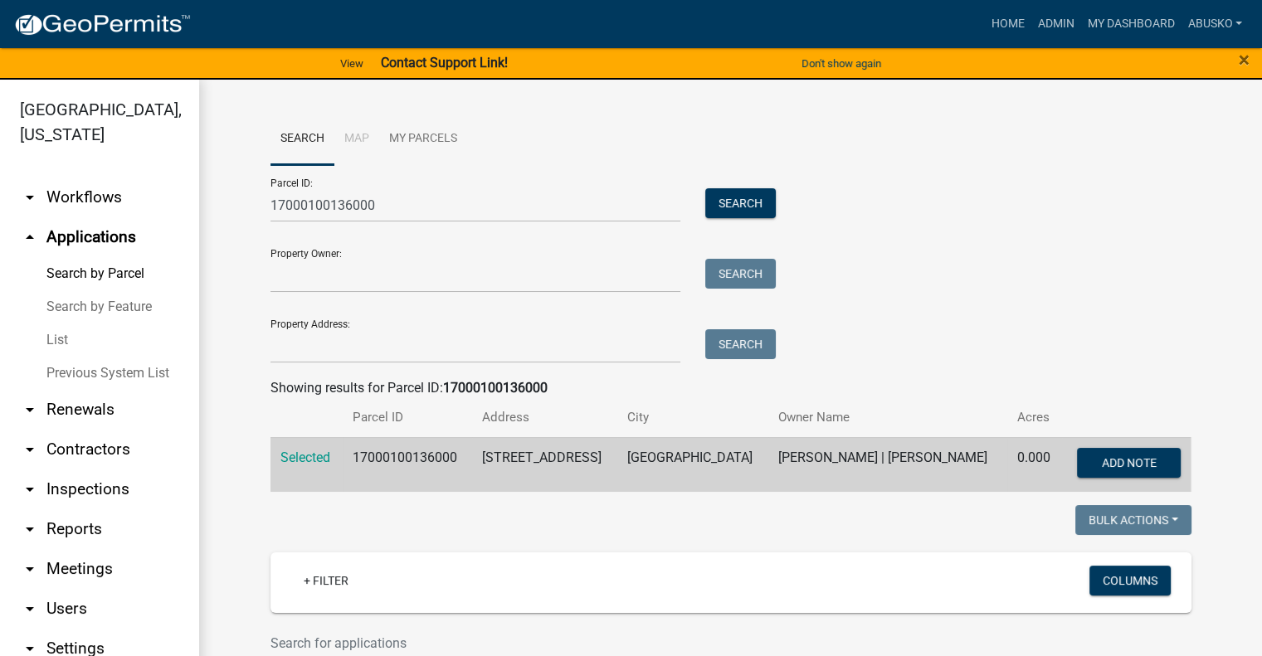
scroll to position [204, 0]
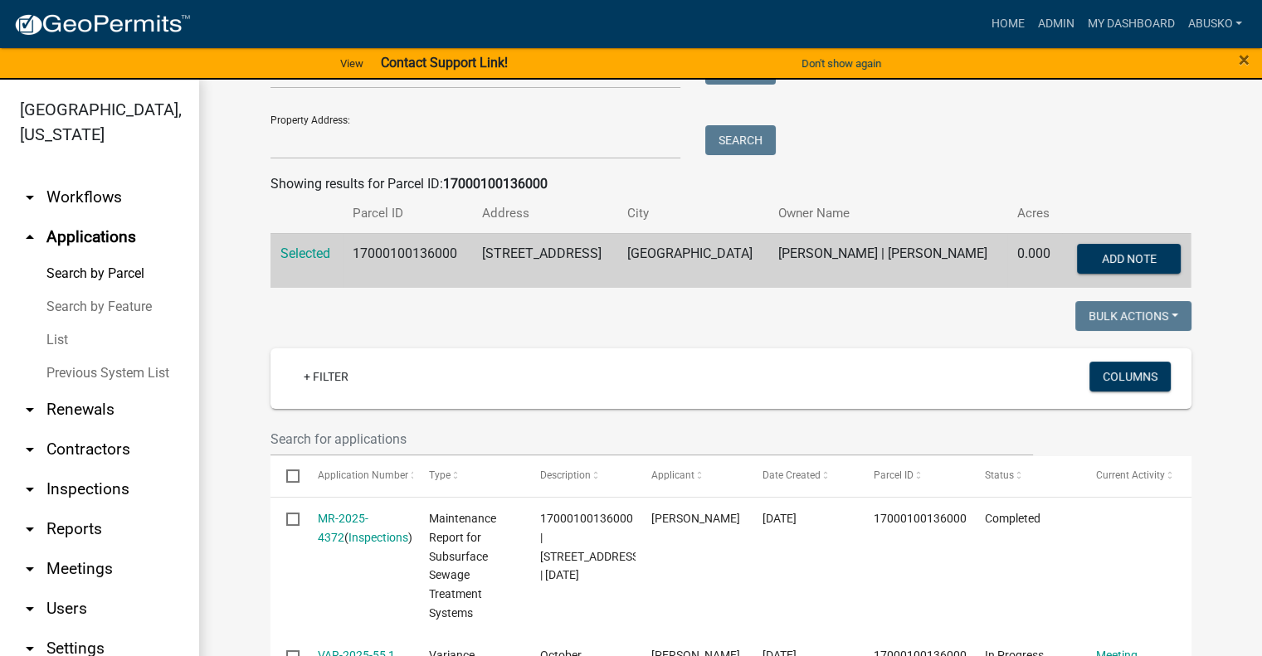
click at [83, 235] on link "arrow_drop_up Applications" at bounding box center [99, 237] width 199 height 40
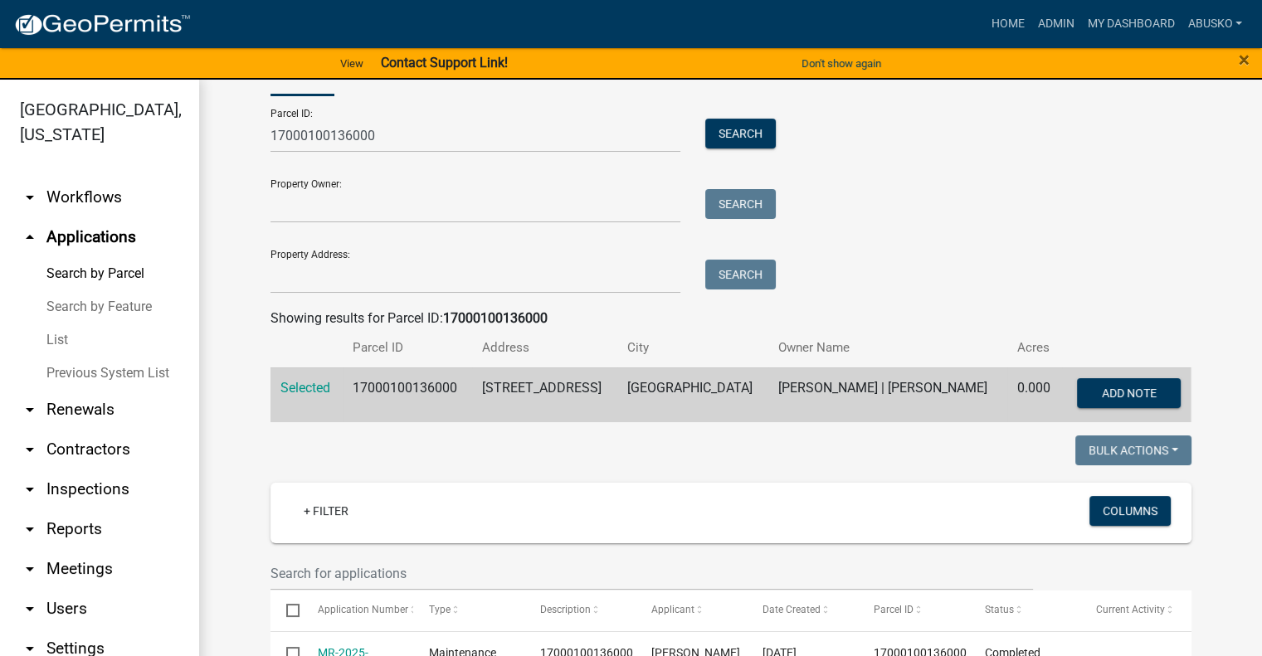
scroll to position [0, 0]
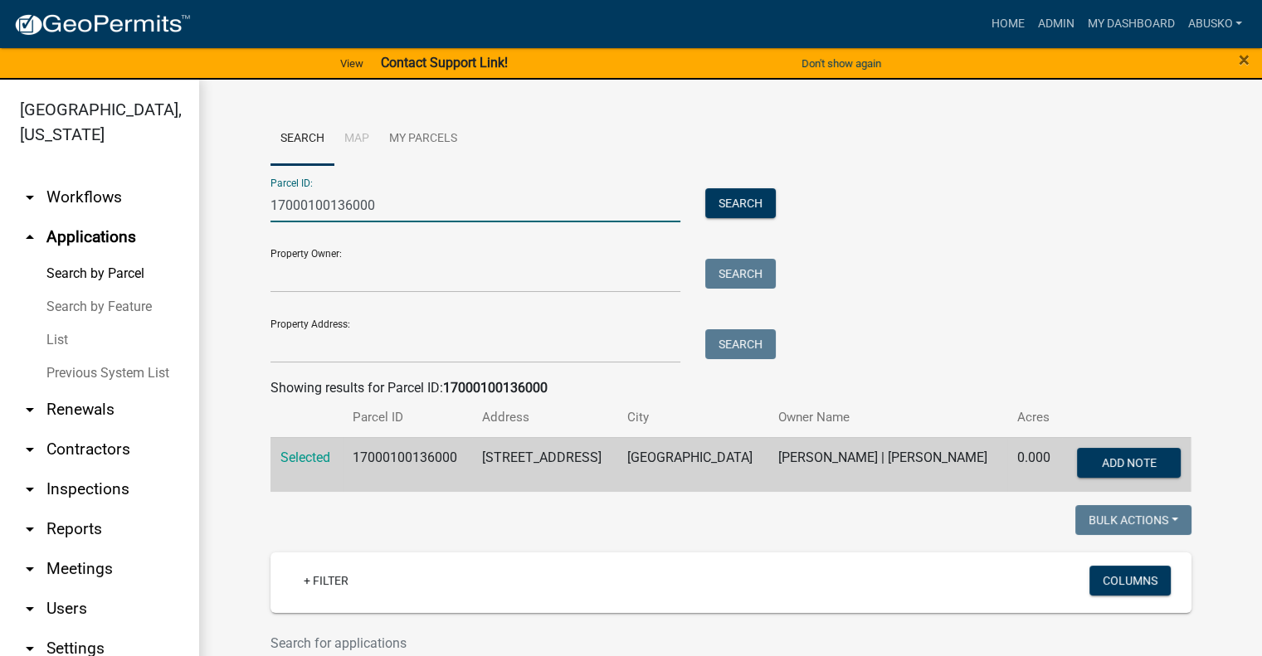
drag, startPoint x: 354, startPoint y: 201, endPoint x: 151, endPoint y: 208, distance: 203.3
click at [158, 215] on div "Otter Tail County, Minnesota arrow_drop_down Workflows List arrow_drop_up Appli…" at bounding box center [631, 378] width 1262 height 596
paste input "4000250196007"
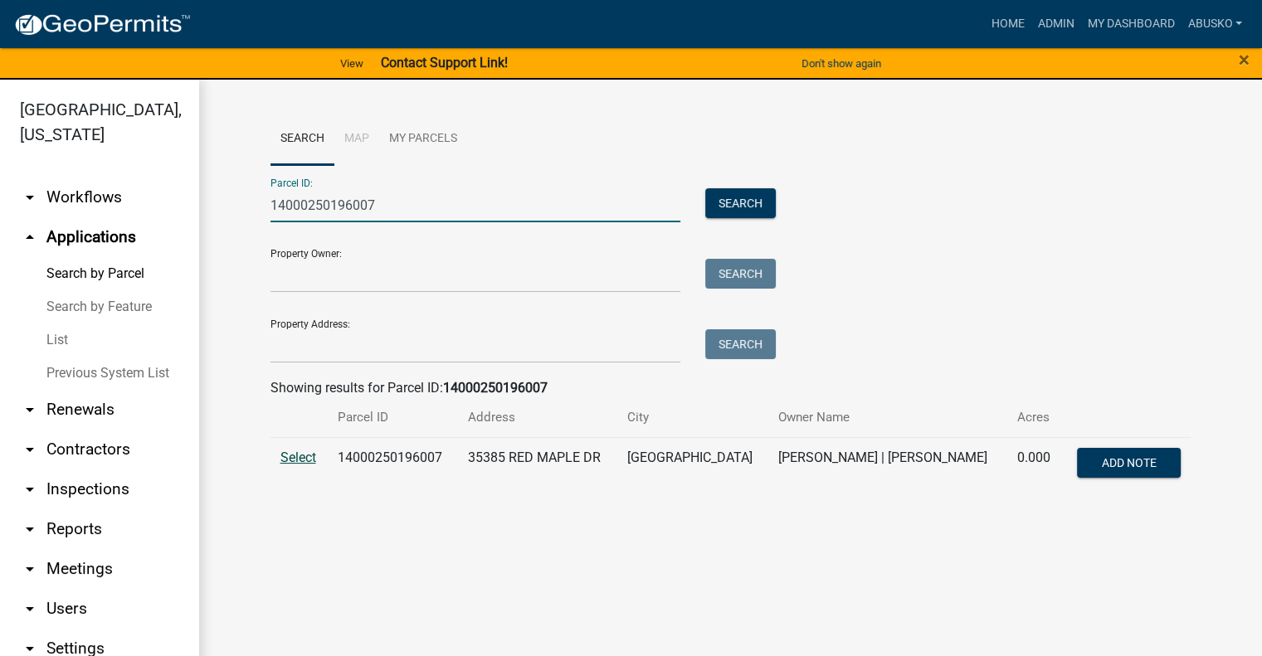
type input "14000250196007"
click at [299, 462] on span "Select" at bounding box center [298, 458] width 36 height 16
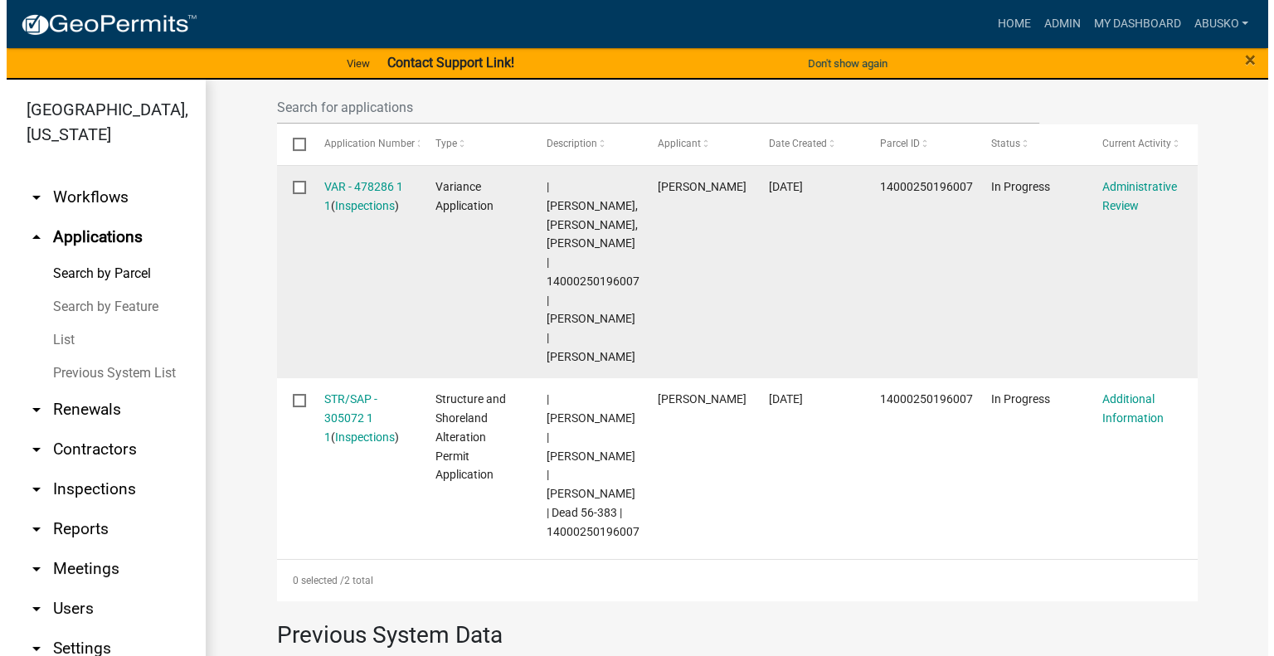
scroll to position [581, 0]
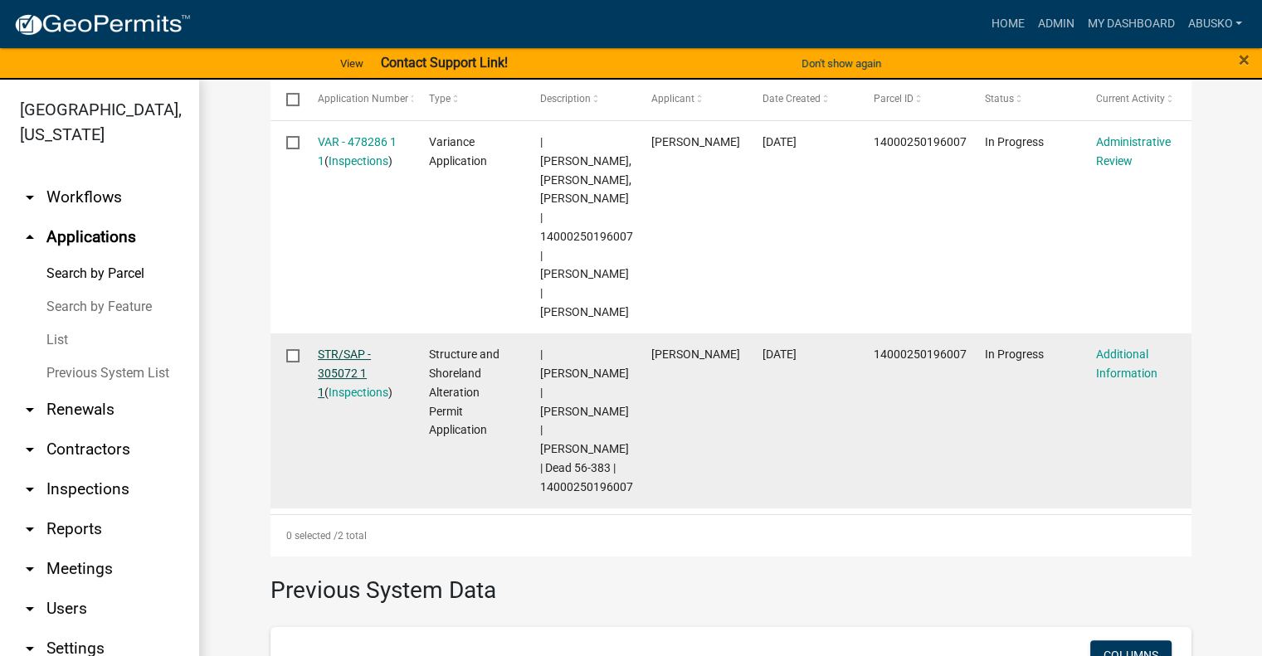
click at [337, 348] on link "STR/SAP - 305072 1 1" at bounding box center [344, 373] width 53 height 51
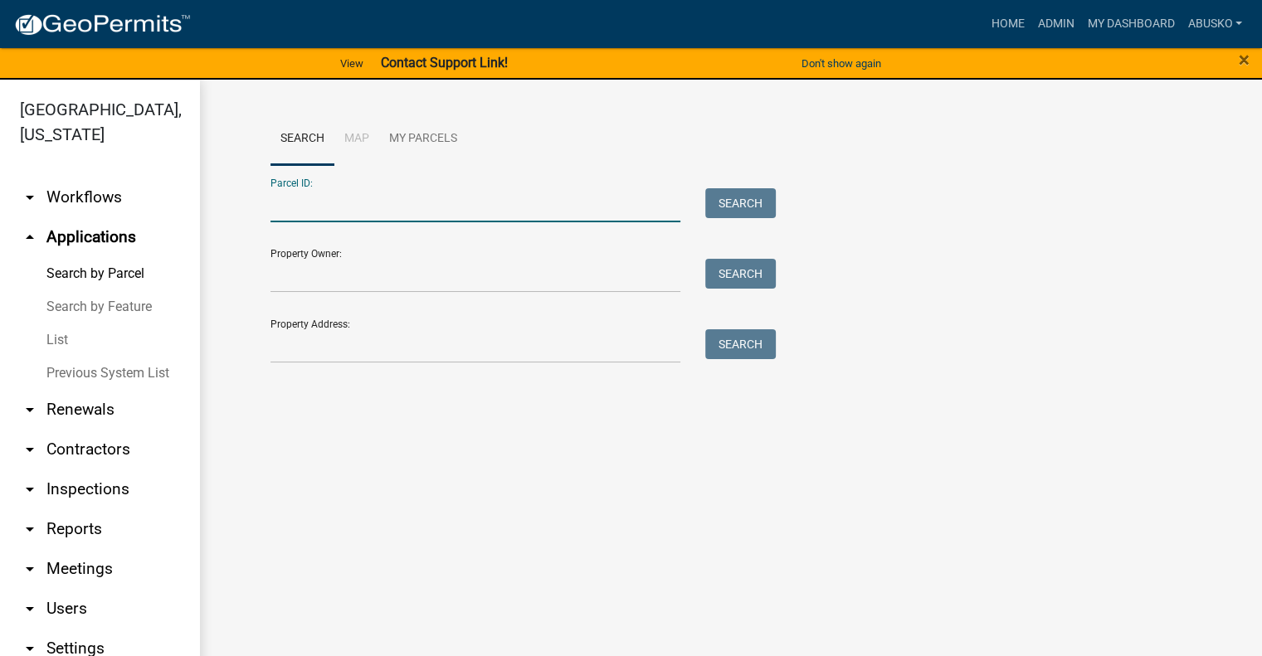
click at [363, 201] on input "Parcel ID:" at bounding box center [475, 205] width 411 height 34
paste input "14000250196007"
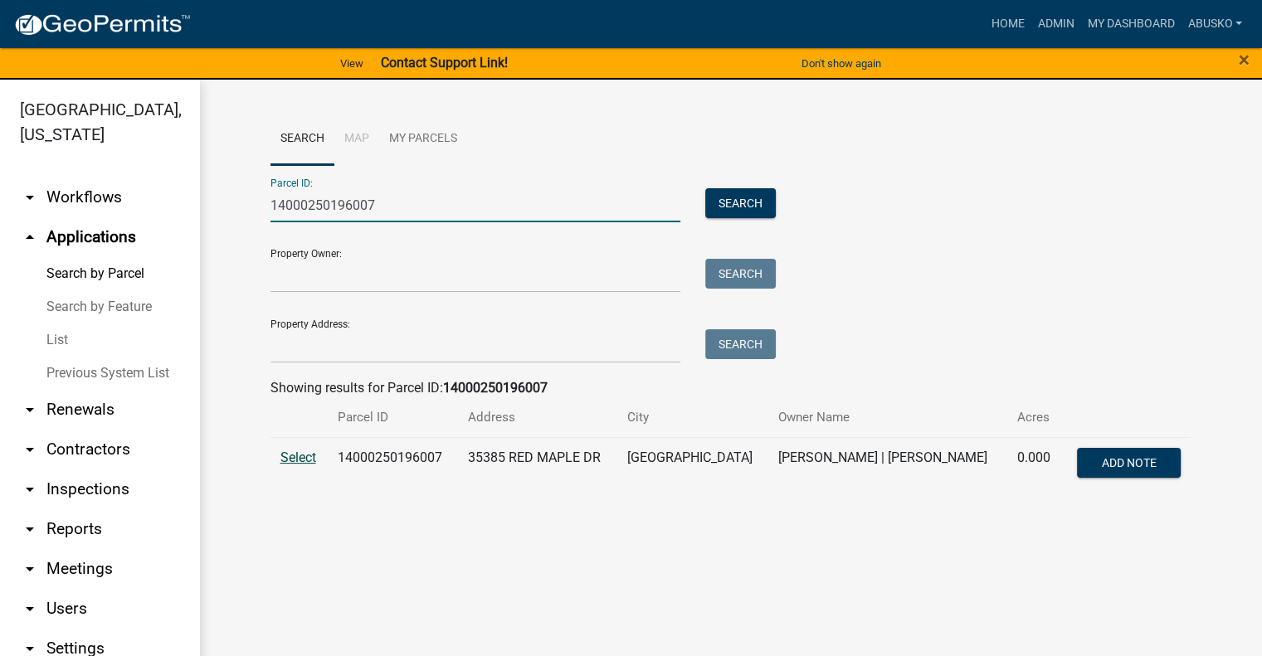
type input "14000250196007"
click at [300, 452] on span "Select" at bounding box center [298, 458] width 36 height 16
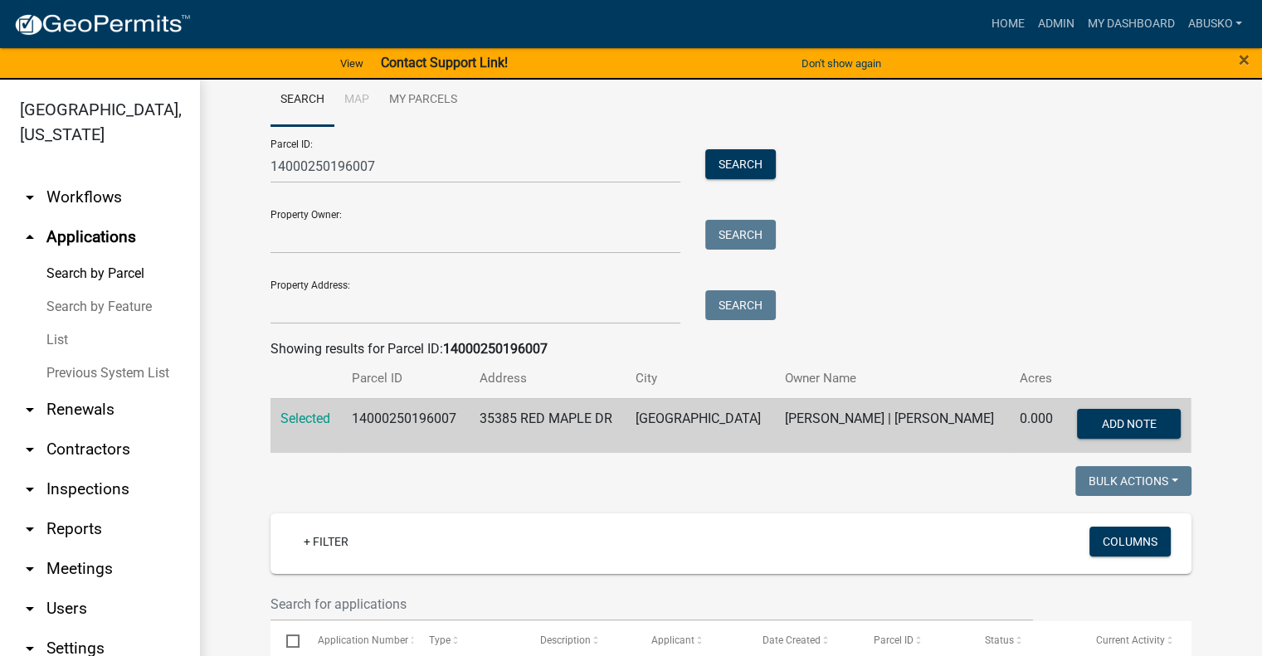
scroll to position [13, 0]
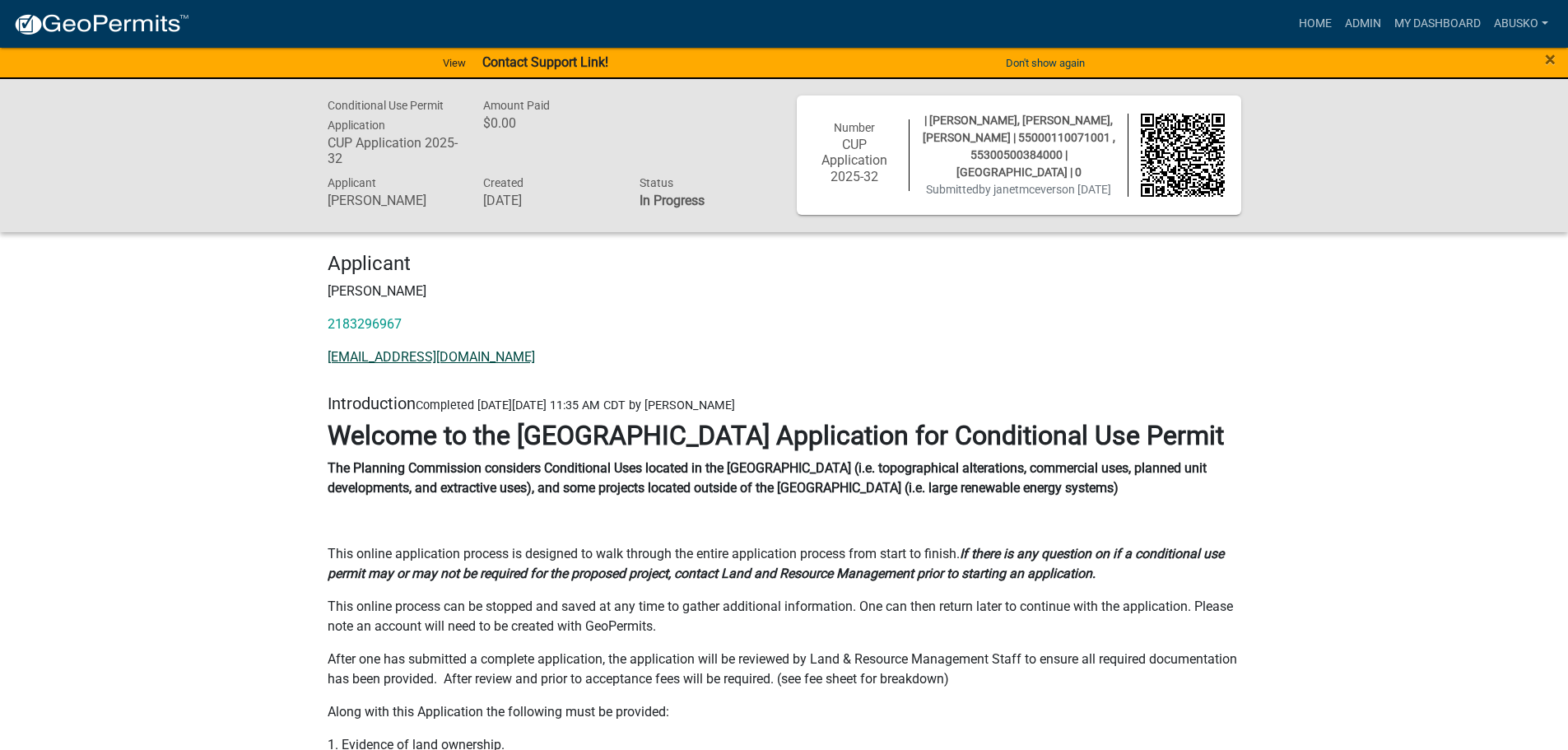
drag, startPoint x: 407, startPoint y: 374, endPoint x: 385, endPoint y: 377, distance: 22.2
click at [407, 364] on link "[EMAIL_ADDRESS][DOMAIN_NAME]" at bounding box center [431, 357] width 207 height 16
